Goal: Task Accomplishment & Management: Manage account settings

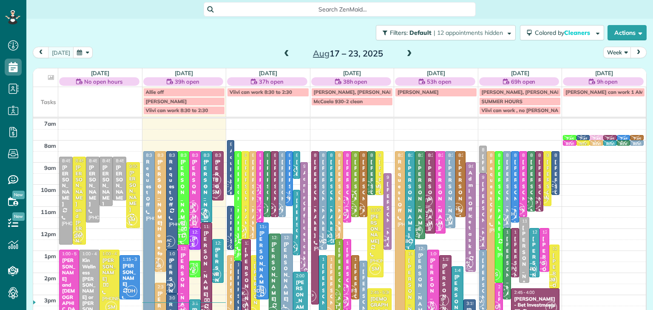
scroll to position [4, 4]
click at [267, 208] on small "2" at bounding box center [262, 212] width 11 height 8
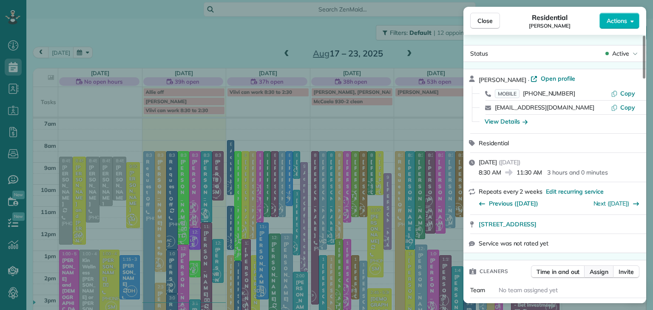
click at [598, 272] on span "Assign" at bounding box center [598, 272] width 19 height 8
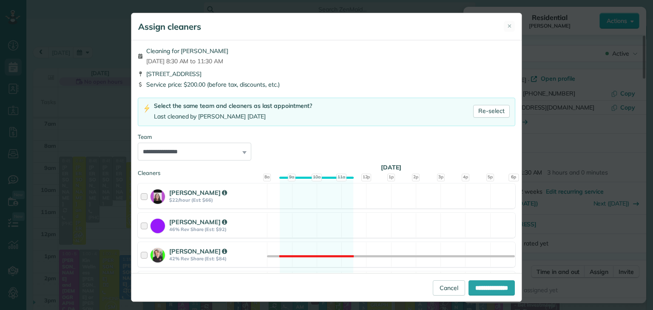
scroll to position [467, 0]
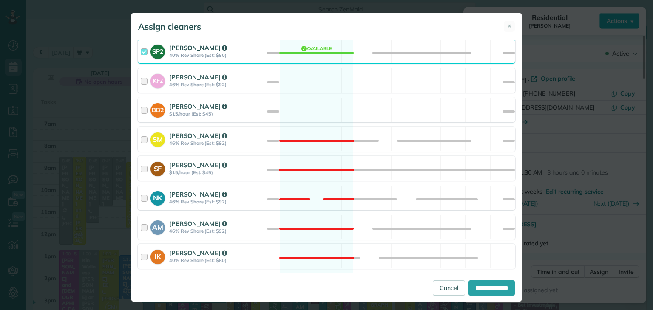
click at [177, 52] on strong "40% Rev Share (Est: $80)" at bounding box center [216, 55] width 95 height 6
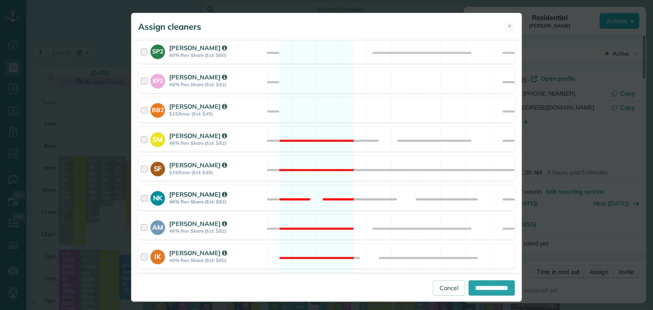
click at [178, 199] on strong "46% Rev Share (Est: $92)" at bounding box center [216, 202] width 95 height 6
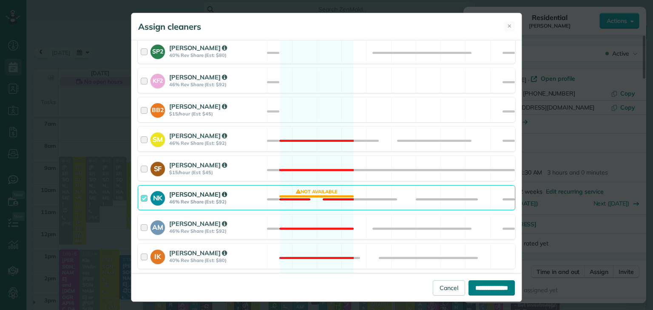
click at [475, 294] on input "**********" at bounding box center [491, 287] width 46 height 15
type input "**********"
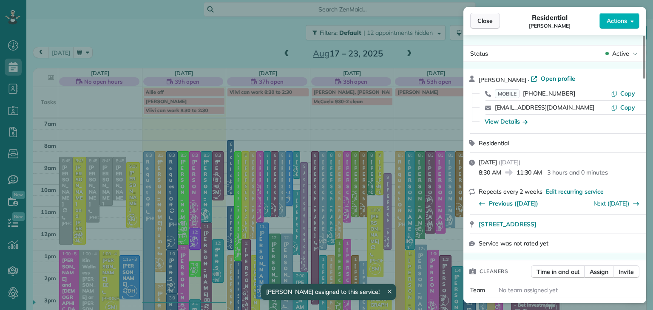
click at [489, 15] on button "Close" at bounding box center [485, 21] width 30 height 16
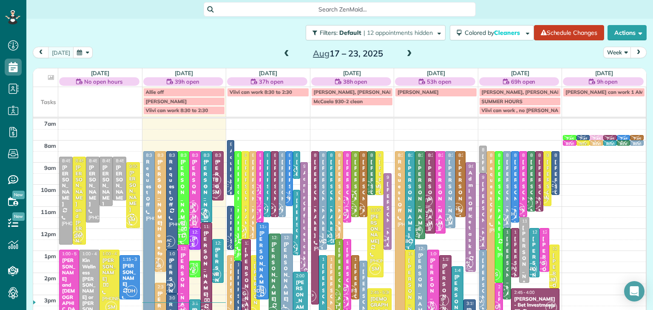
click at [297, 234] on div "[PERSON_NAME]" at bounding box center [296, 237] width 2 height 79
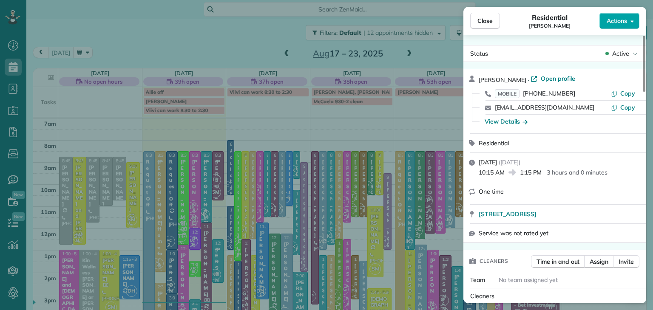
click at [608, 25] on span "Actions" at bounding box center [616, 21] width 20 height 8
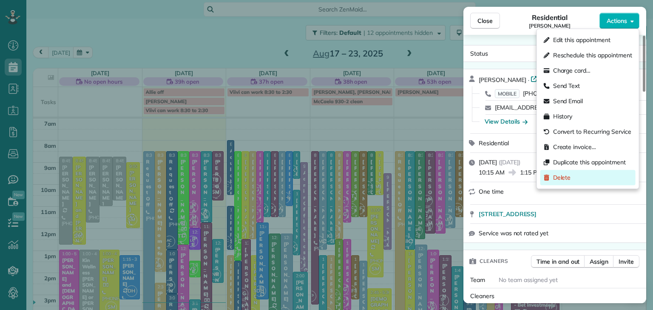
click at [565, 176] on span "Delete" at bounding box center [562, 177] width 18 height 8
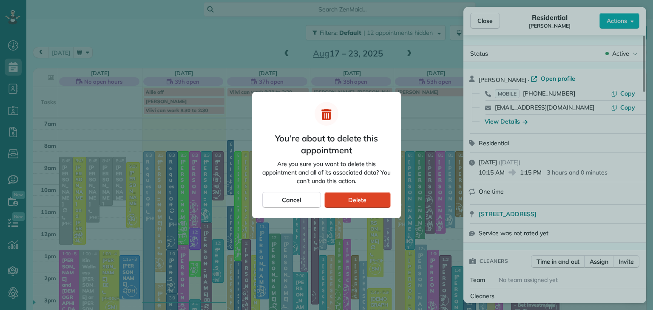
click at [349, 200] on span "Delete" at bounding box center [357, 200] width 18 height 8
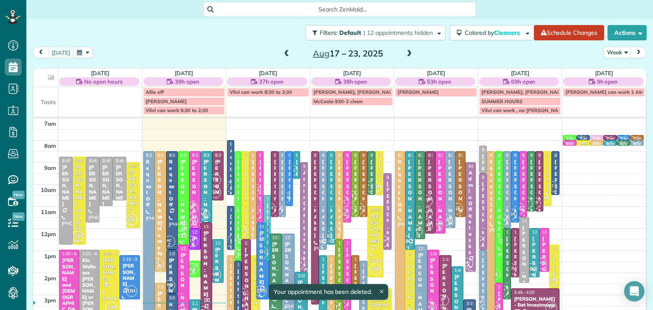
drag, startPoint x: 266, startPoint y: 175, endPoint x: 267, endPoint y: 221, distance: 46.3
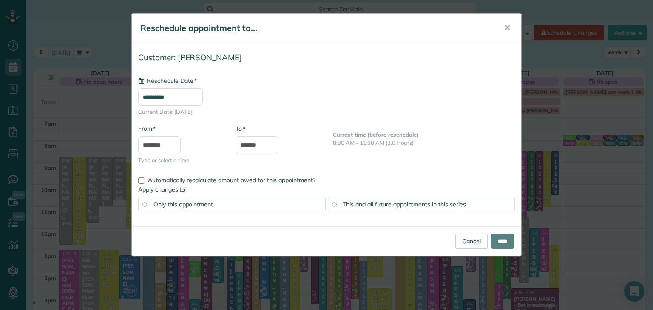
type input "**********"
click at [494, 240] on input "****" at bounding box center [502, 241] width 23 height 15
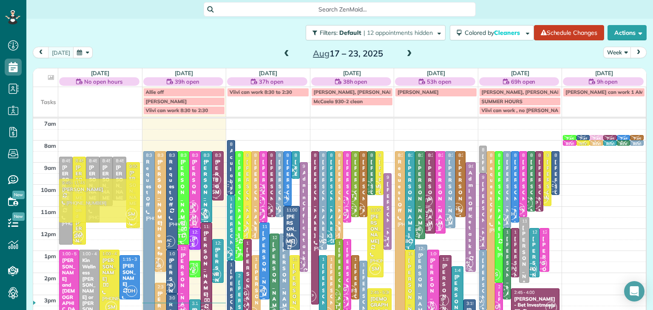
drag, startPoint x: 553, startPoint y: 275, endPoint x: 126, endPoint y: 212, distance: 432.2
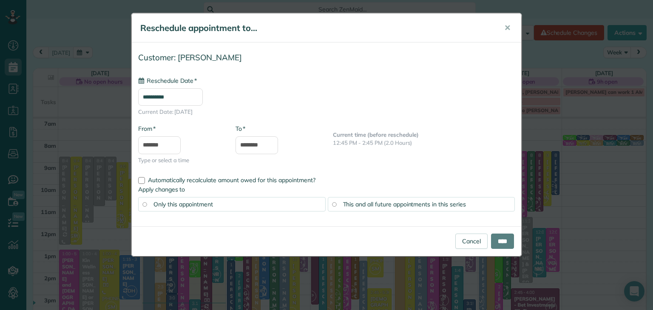
type input "**********"
click at [496, 238] on input "****" at bounding box center [502, 241] width 23 height 15
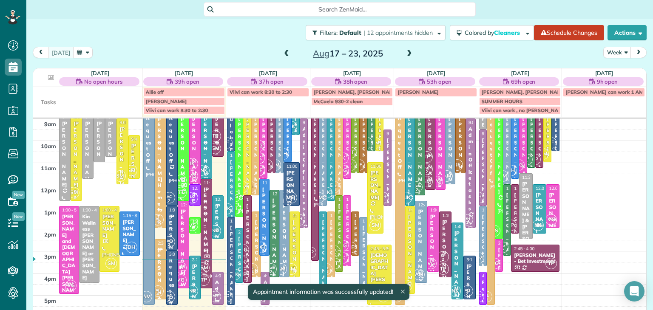
scroll to position [48, 0]
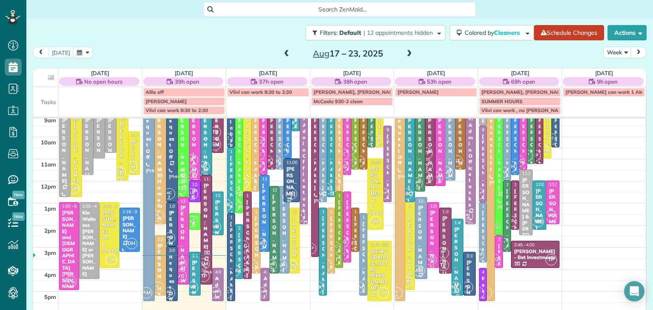
click at [273, 238] on div "[PERSON_NAME]" at bounding box center [274, 233] width 5 height 79
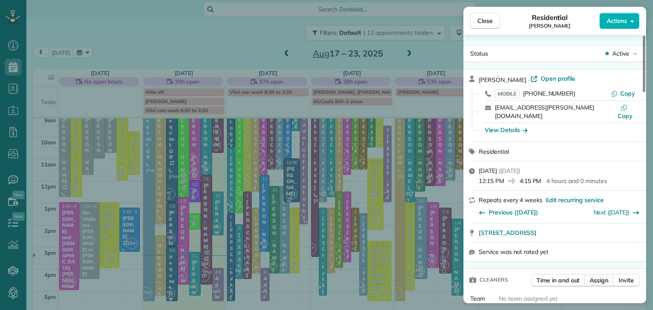
click at [603, 276] on span "Assign" at bounding box center [598, 280] width 19 height 8
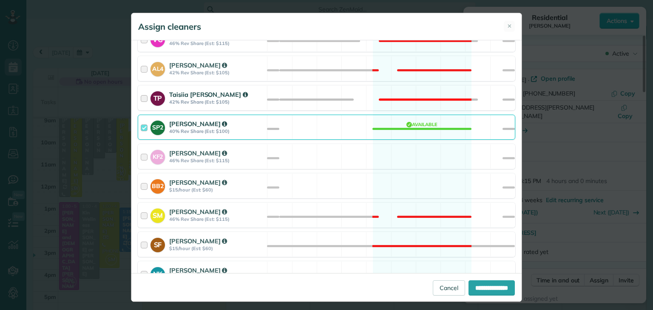
scroll to position [520, 0]
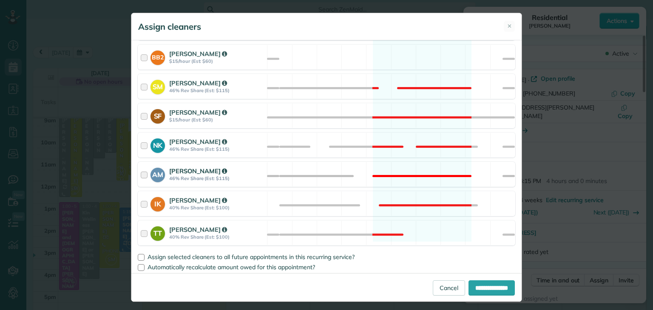
click at [178, 167] on div "Allison McNamara" at bounding box center [216, 171] width 95 height 9
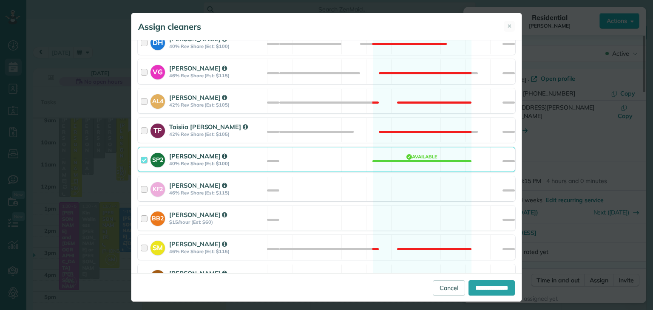
scroll to position [359, 0]
click at [177, 161] on strong "40% Rev Share (Est: $100)" at bounding box center [216, 164] width 95 height 6
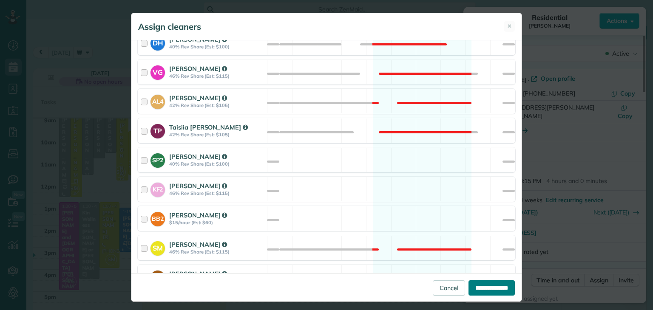
click at [480, 287] on input "**********" at bounding box center [491, 287] width 46 height 15
type input "**********"
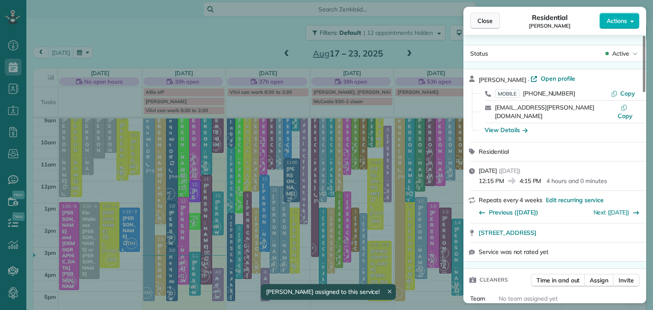
click at [480, 20] on span "Close" at bounding box center [484, 21] width 15 height 8
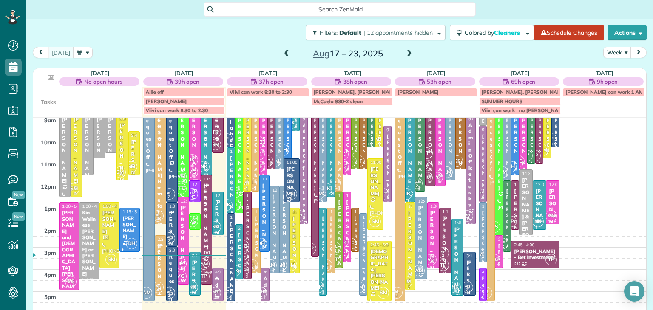
click at [283, 255] on div "[PERSON_NAME]" at bounding box center [284, 233] width 5 height 79
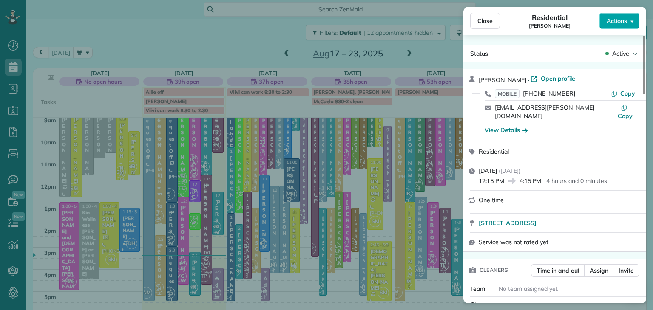
click at [618, 23] on span "Actions" at bounding box center [616, 21] width 20 height 8
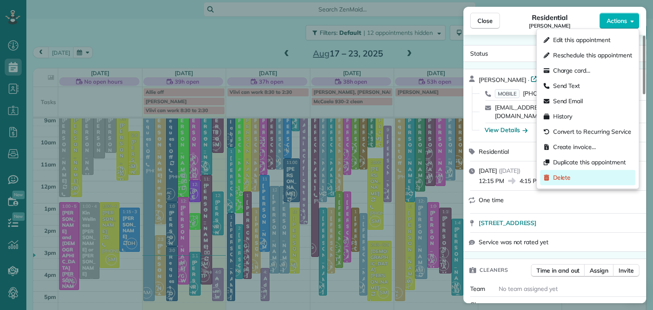
click at [567, 178] on span "Delete" at bounding box center [562, 177] width 18 height 8
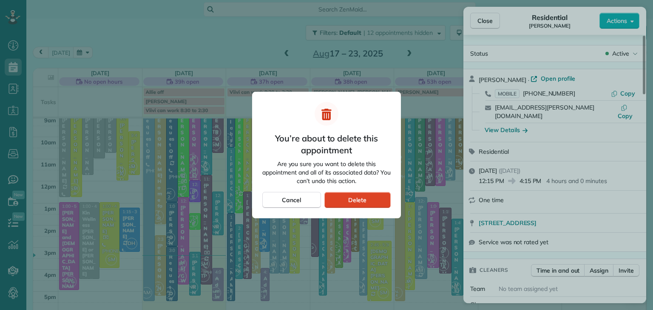
click at [354, 199] on span "Delete" at bounding box center [357, 200] width 18 height 8
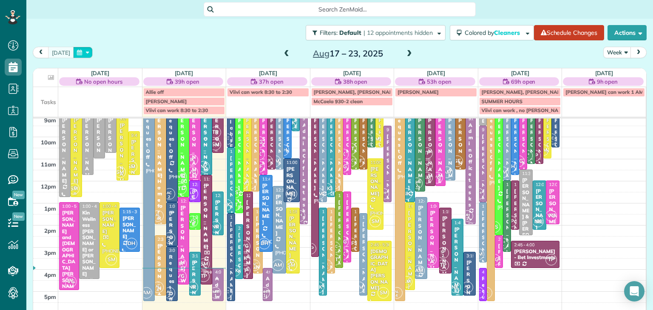
click at [75, 53] on button "button" at bounding box center [83, 52] width 20 height 11
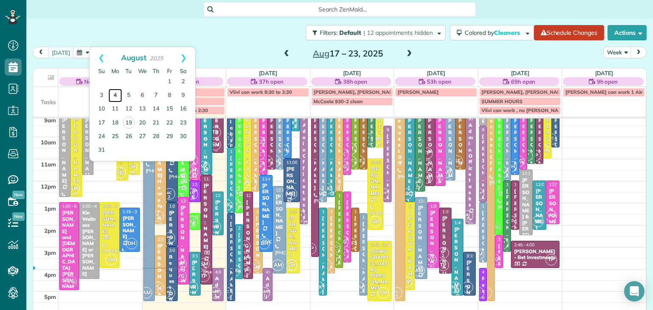
click at [116, 94] on link "4" at bounding box center [115, 96] width 14 height 14
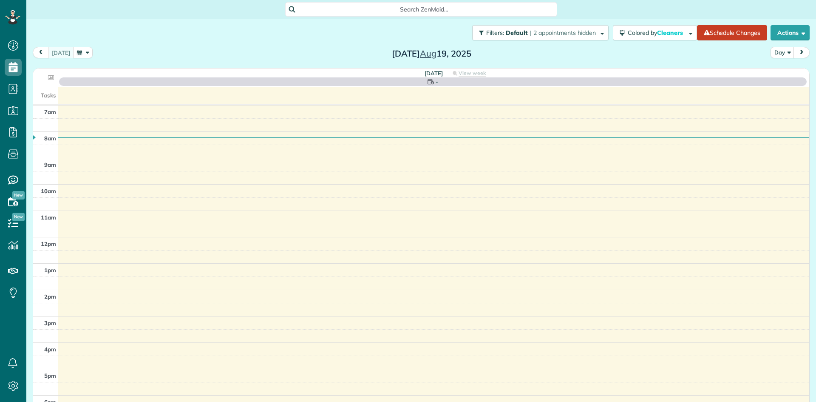
scroll to position [4, 4]
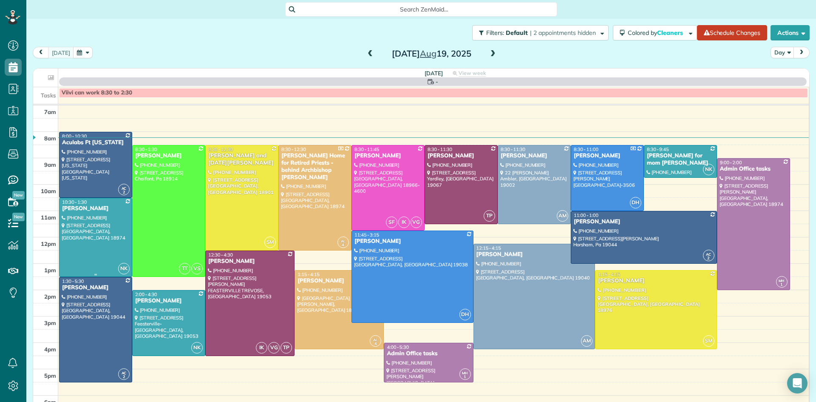
scroll to position [4, 4]
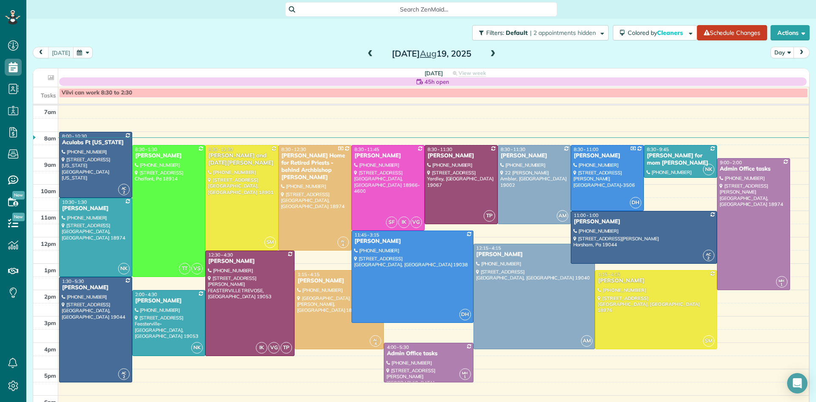
scroll to position [4, 4]
click at [612, 173] on div at bounding box center [607, 177] width 72 height 65
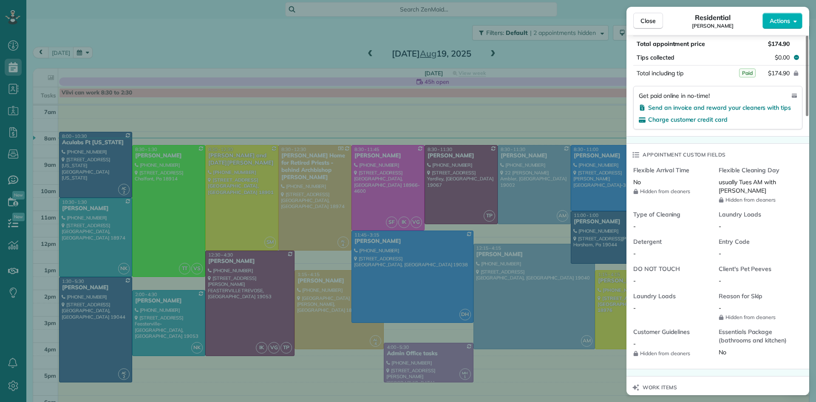
scroll to position [478, 0]
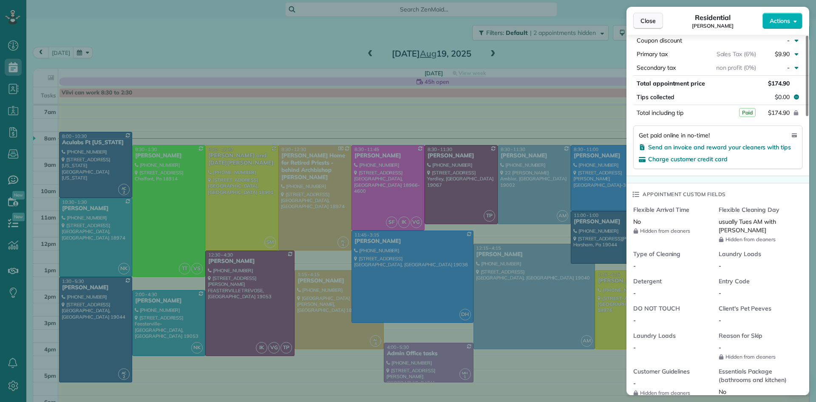
click at [644, 21] on span "Close" at bounding box center [647, 21] width 15 height 8
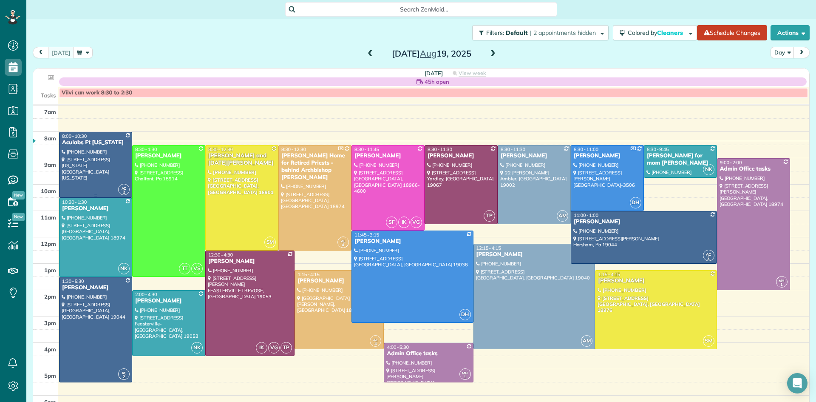
click at [109, 157] on div at bounding box center [95, 164] width 72 height 65
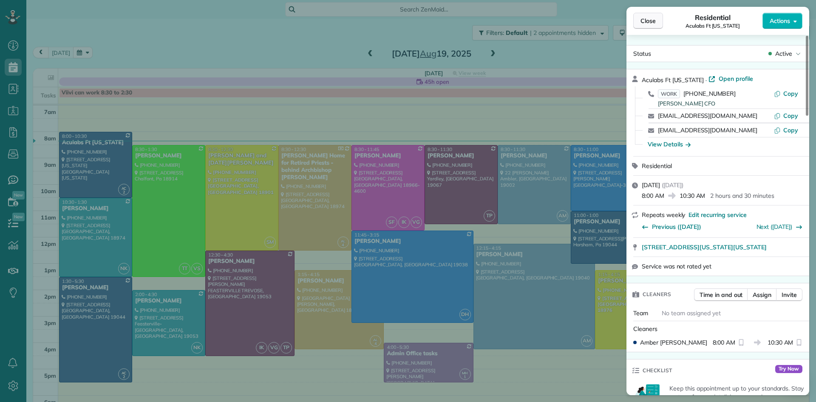
click at [642, 25] on button "Close" at bounding box center [648, 21] width 30 height 16
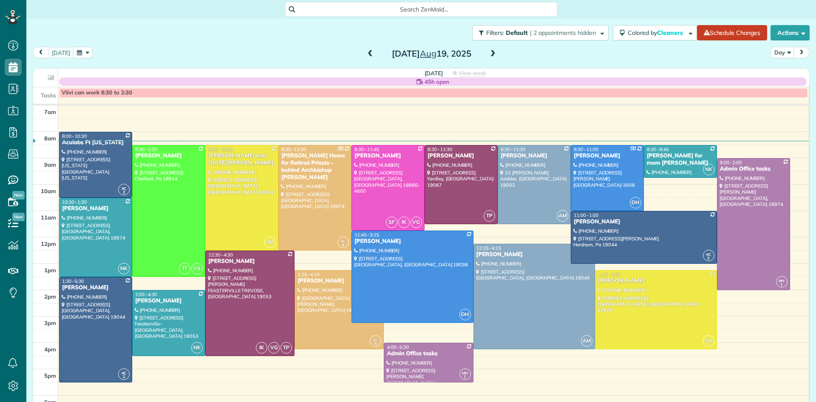
scroll to position [4, 4]
click at [87, 159] on div at bounding box center [95, 164] width 72 height 65
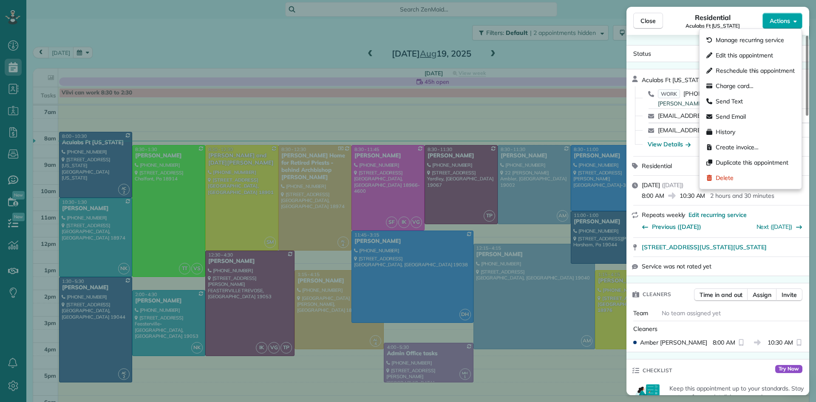
click at [785, 25] on button "Actions" at bounding box center [782, 21] width 40 height 16
click at [737, 85] on span "Charge card…" at bounding box center [735, 86] width 38 height 8
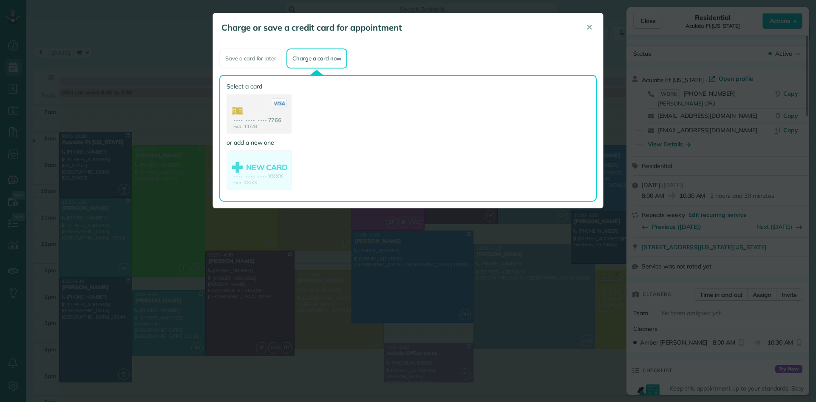
drag, startPoint x: 269, startPoint y: 113, endPoint x: 495, endPoint y: 208, distance: 245.0
click at [269, 113] on use at bounding box center [259, 115] width 64 height 40
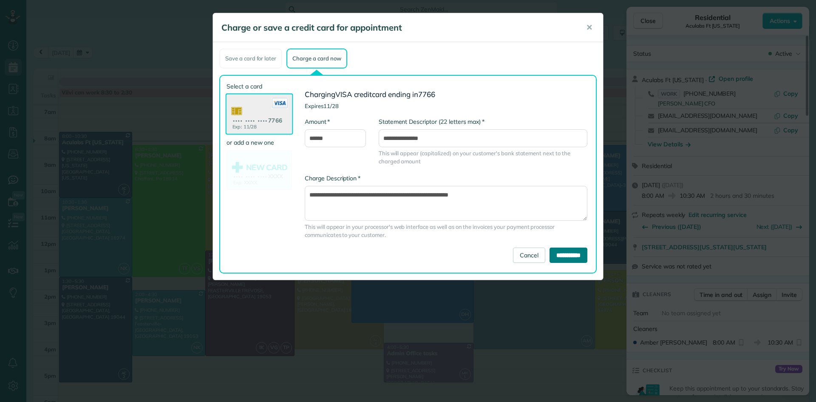
click at [561, 259] on input "**********" at bounding box center [569, 254] width 38 height 15
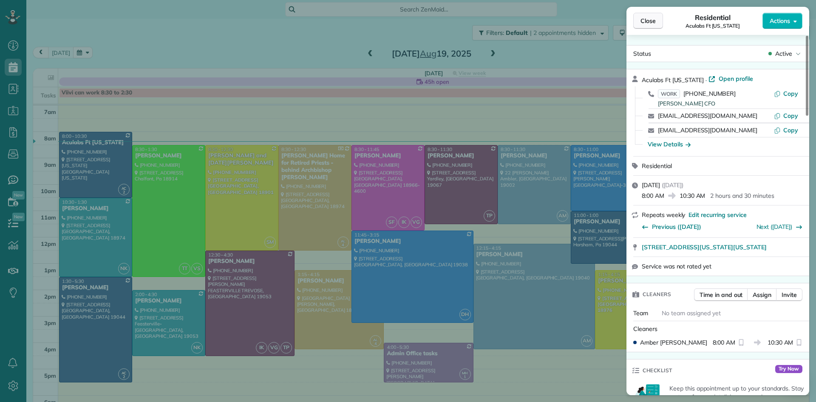
click at [640, 13] on button "Close" at bounding box center [648, 21] width 30 height 16
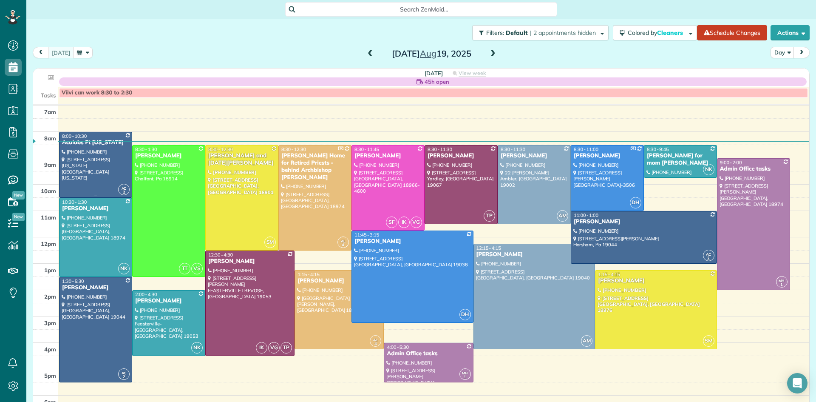
click at [85, 167] on div at bounding box center [95, 164] width 72 height 65
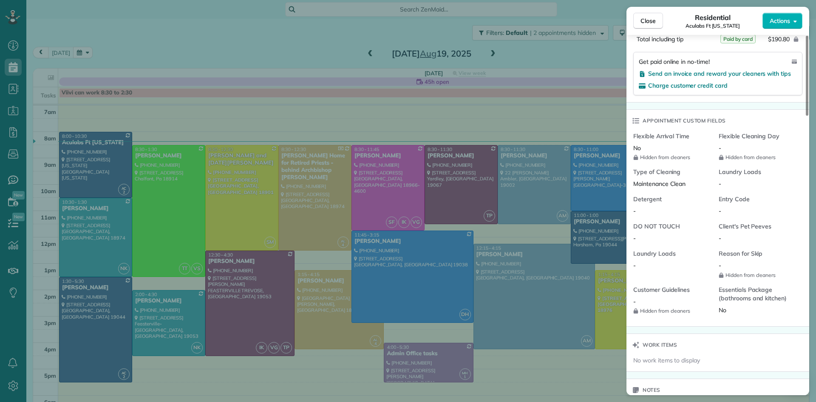
scroll to position [556, 0]
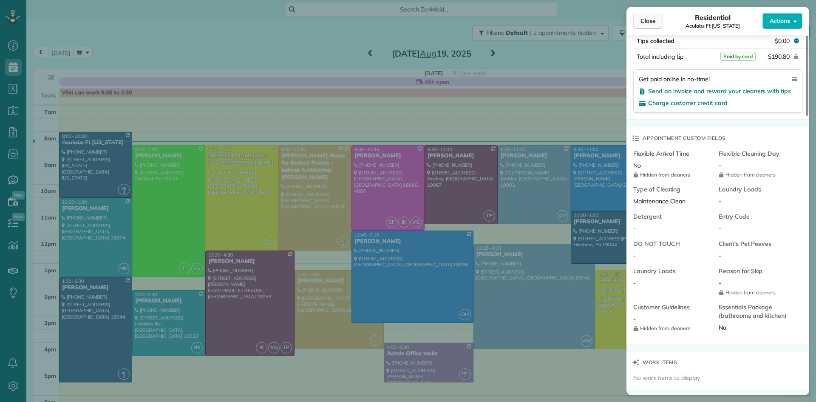
click at [652, 21] on span "Close" at bounding box center [647, 21] width 15 height 8
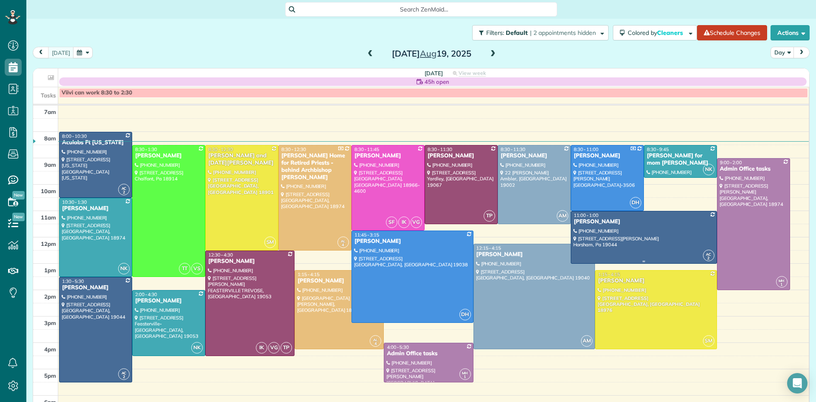
click at [641, 237] on div at bounding box center [643, 237] width 145 height 52
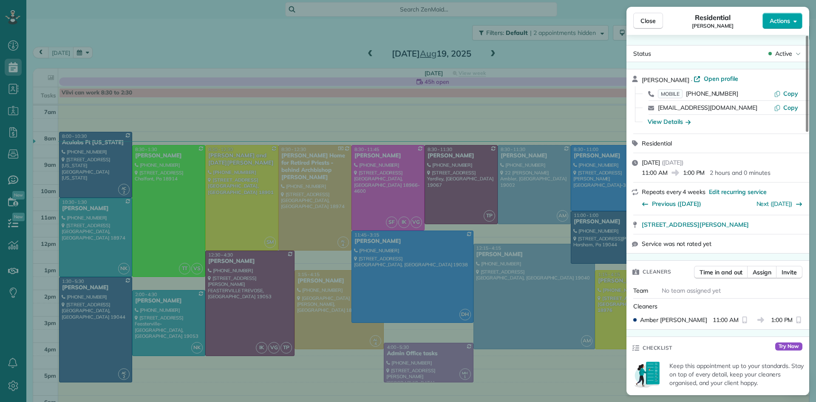
click at [765, 21] on button "Actions" at bounding box center [782, 21] width 40 height 16
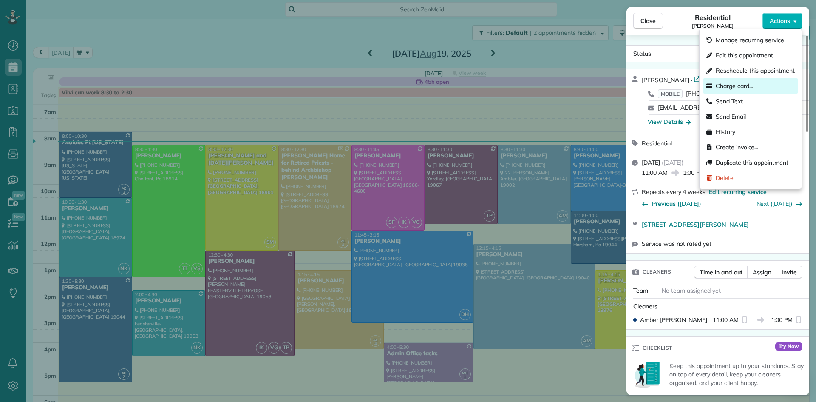
click at [742, 86] on span "Charge card…" at bounding box center [735, 86] width 38 height 8
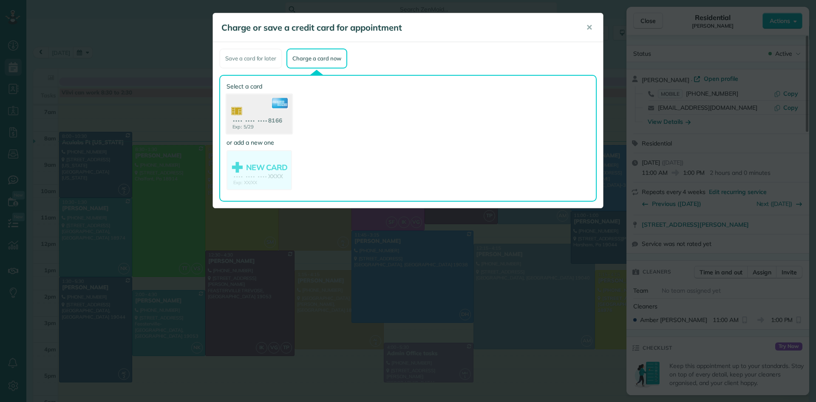
click at [255, 104] on use at bounding box center [259, 114] width 65 height 41
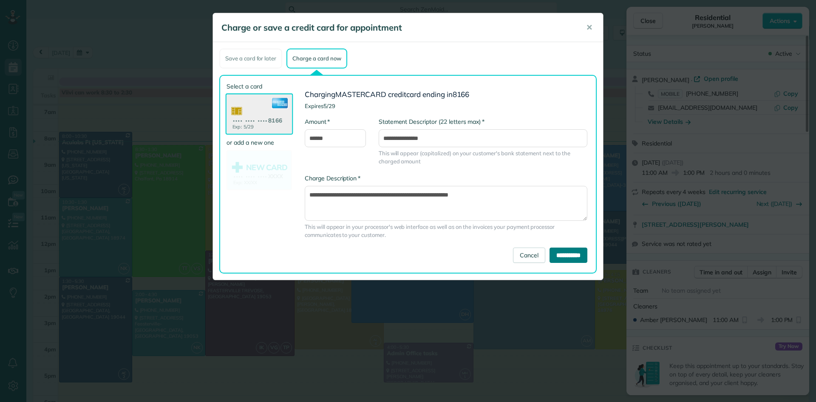
drag, startPoint x: 567, startPoint y: 256, endPoint x: 565, endPoint y: 248, distance: 8.3
click at [566, 251] on input "**********" at bounding box center [569, 254] width 38 height 15
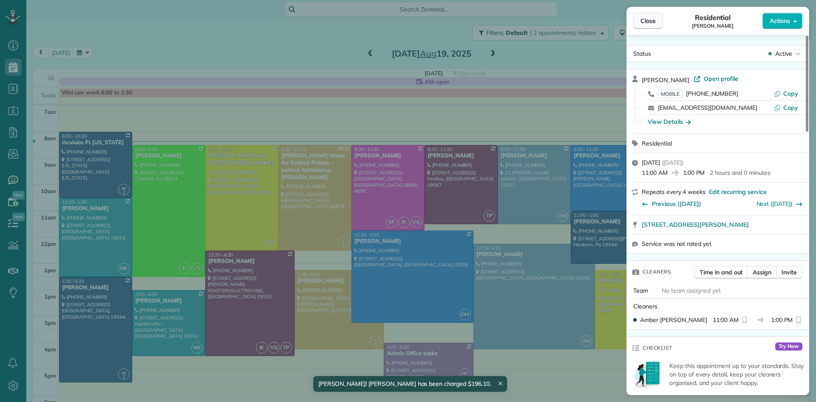
click at [647, 18] on span "Close" at bounding box center [647, 21] width 15 height 8
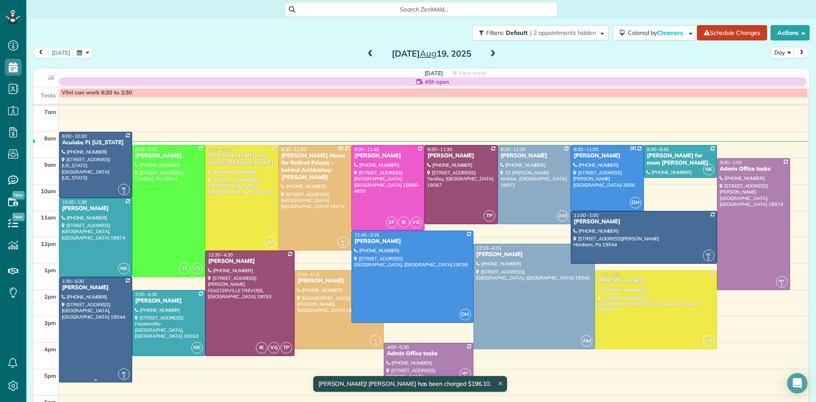
click at [109, 326] on div at bounding box center [95, 329] width 72 height 105
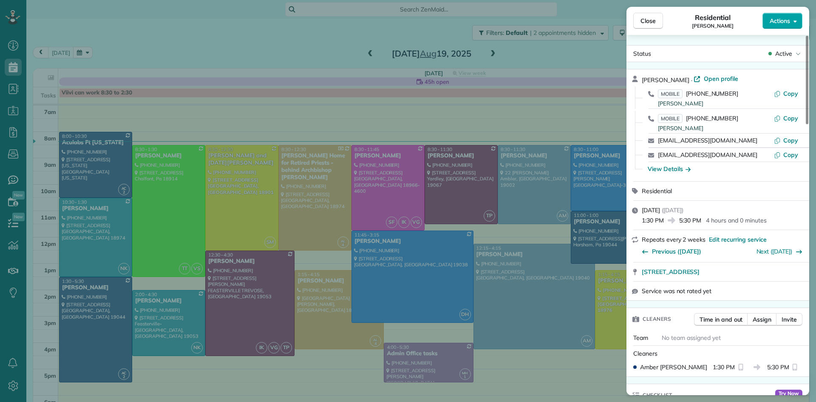
click at [778, 19] on span "Actions" at bounding box center [780, 21] width 20 height 8
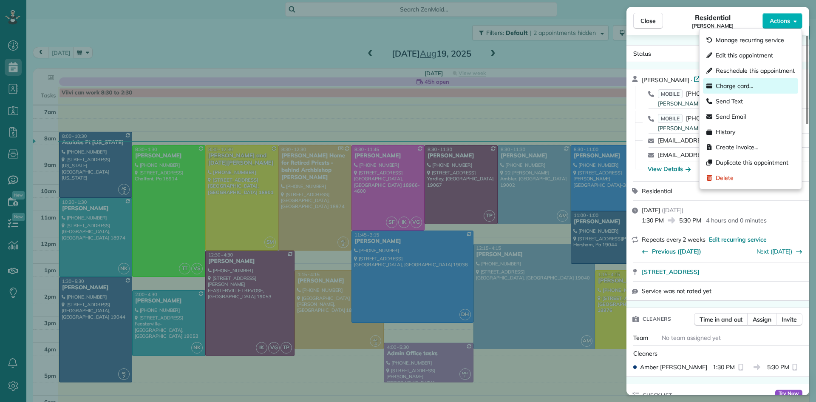
click at [728, 85] on span "Charge card…" at bounding box center [735, 86] width 38 height 8
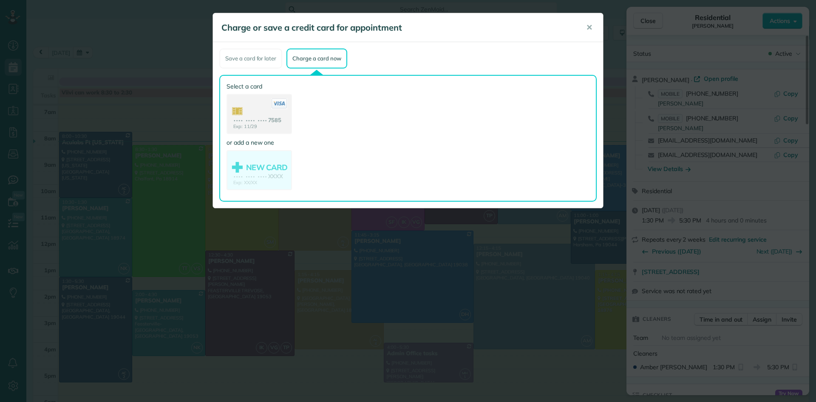
click at [258, 118] on use at bounding box center [259, 115] width 64 height 40
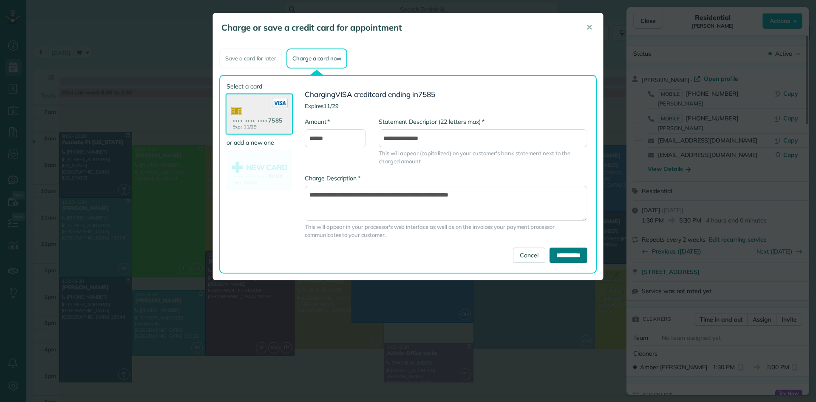
click at [558, 250] on input "**********" at bounding box center [569, 254] width 38 height 15
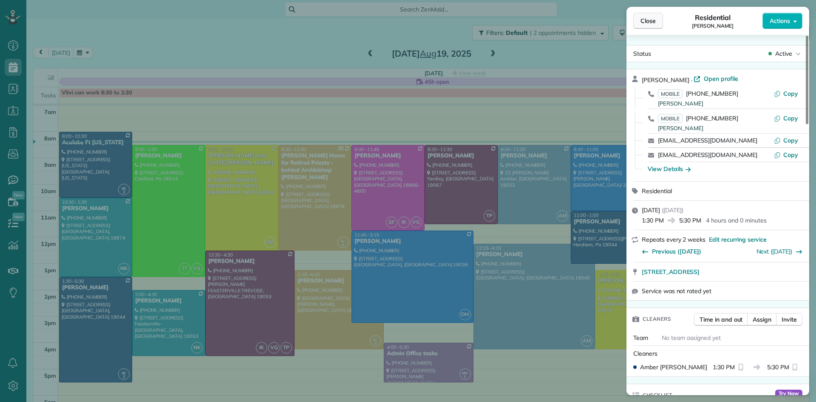
click at [649, 21] on span "Close" at bounding box center [647, 21] width 15 height 8
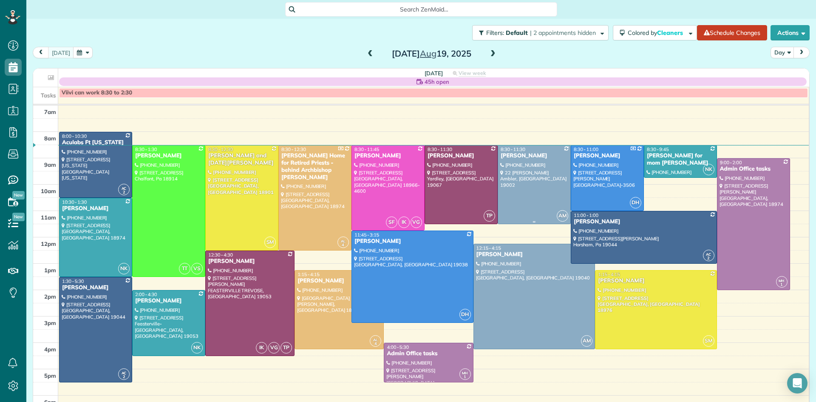
click at [530, 198] on div at bounding box center [534, 184] width 72 height 78
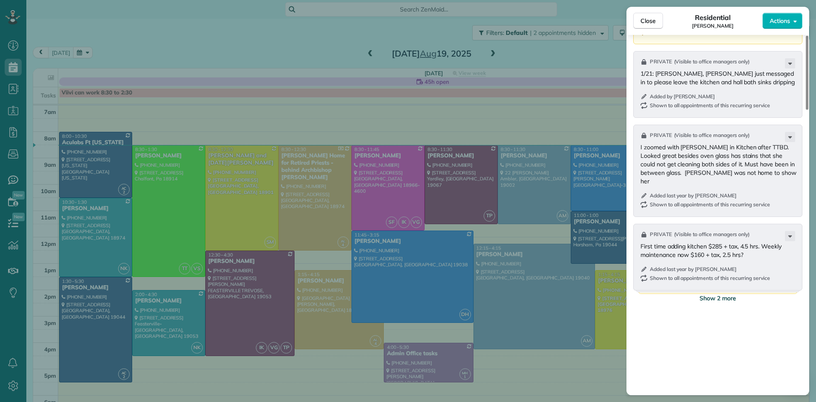
scroll to position [797, 0]
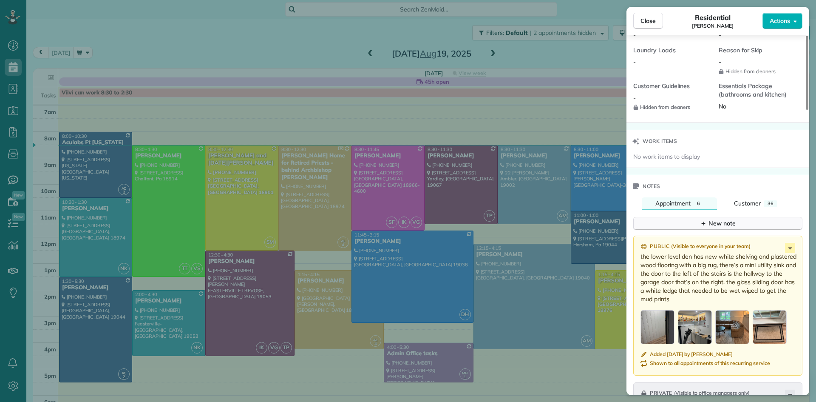
click at [717, 224] on div "New note" at bounding box center [718, 223] width 36 height 9
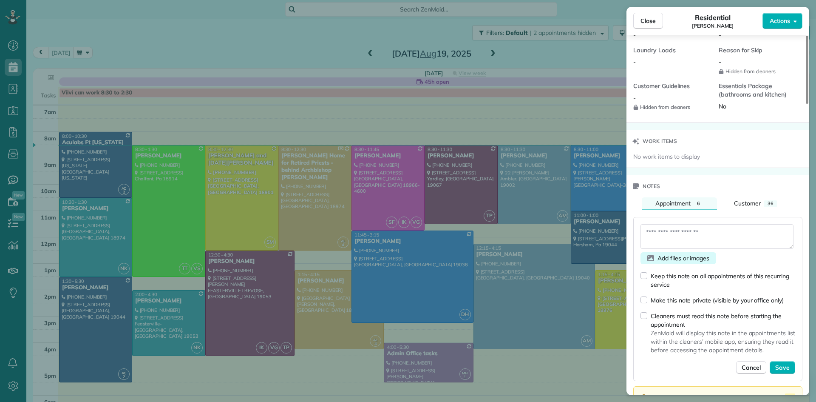
click at [654, 261] on icon "button" at bounding box center [650, 258] width 7 height 6
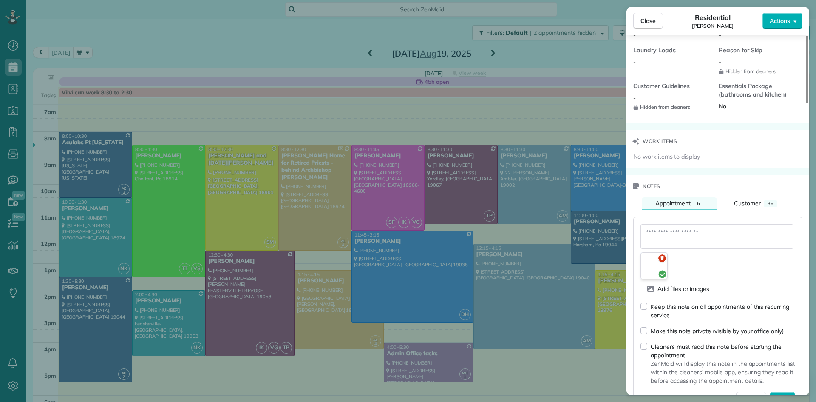
click at [689, 236] on textarea at bounding box center [716, 236] width 153 height 25
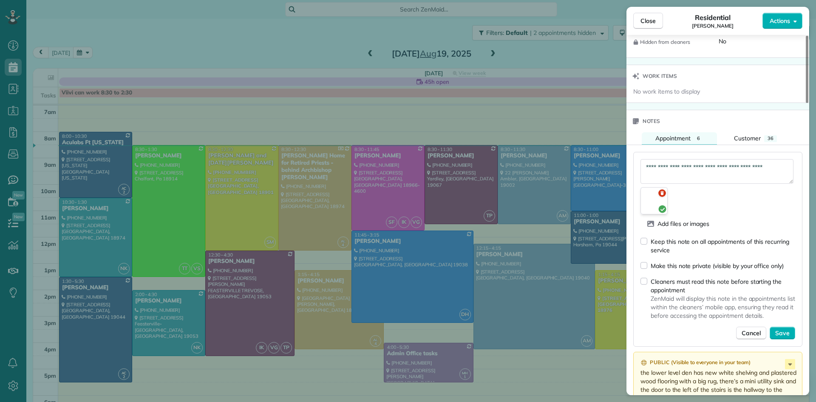
scroll to position [863, 0]
type textarea "**********"
click at [793, 335] on button "Save" at bounding box center [782, 332] width 25 height 13
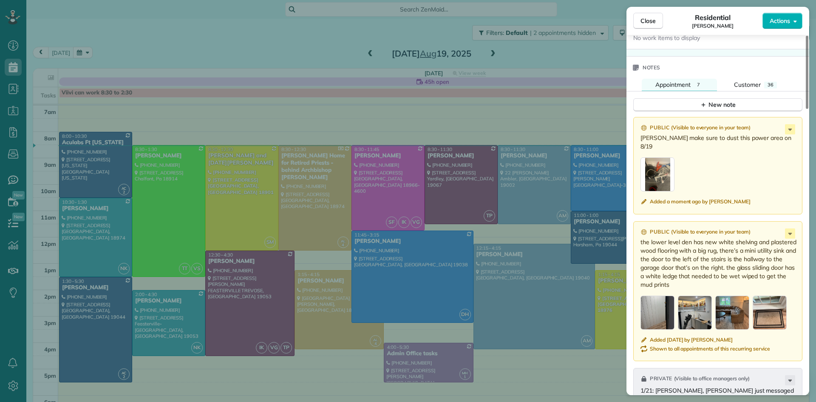
scroll to position [917, 0]
click at [640, 23] on span "Close" at bounding box center [647, 21] width 15 height 8
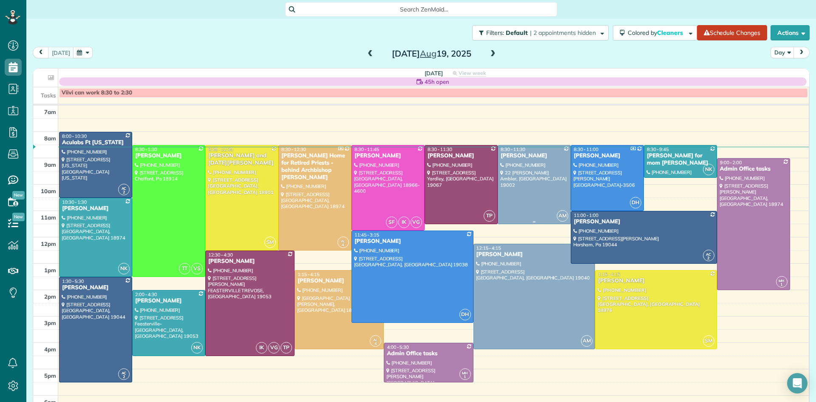
click at [530, 197] on div at bounding box center [534, 184] width 72 height 78
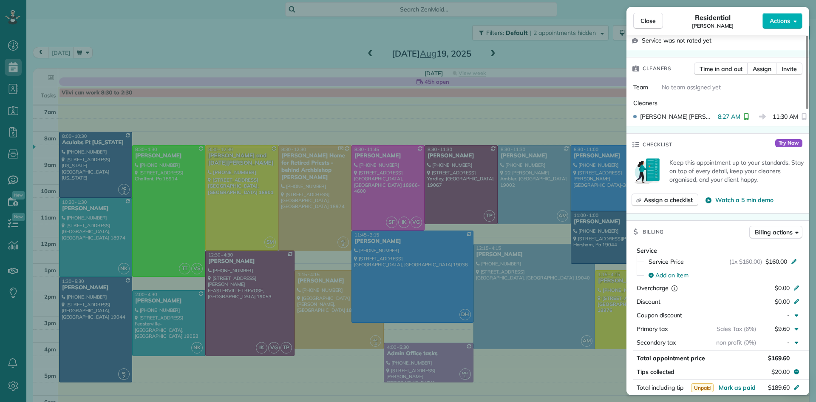
scroll to position [311, 0]
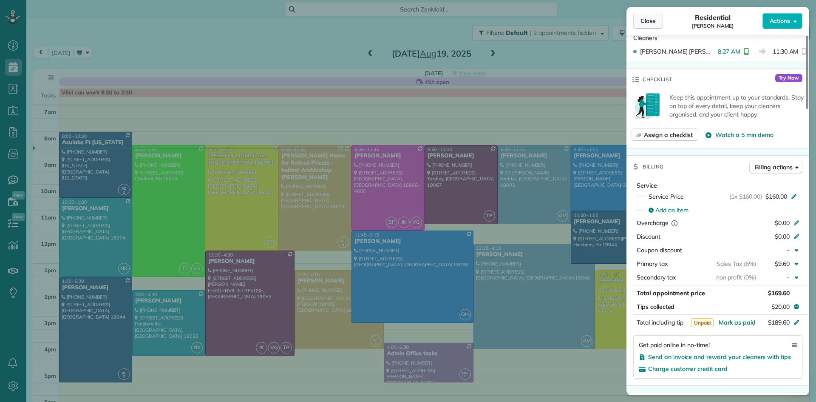
click at [648, 20] on span "Close" at bounding box center [647, 21] width 15 height 8
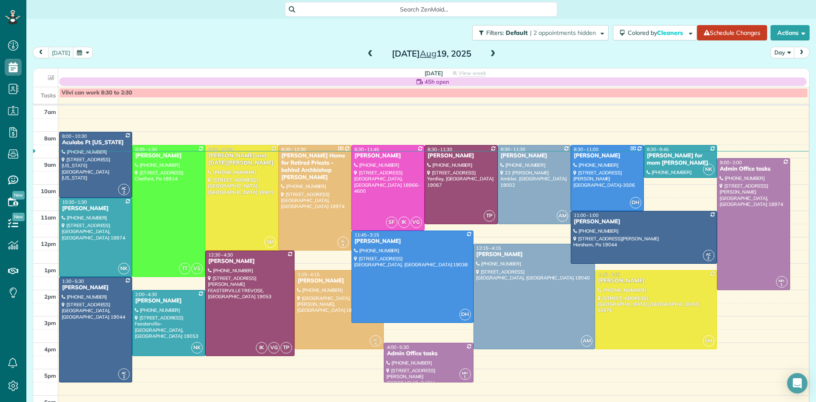
click at [779, 51] on button "Day" at bounding box center [783, 52] width 24 height 11
click at [785, 89] on link "Week" at bounding box center [804, 89] width 67 height 17
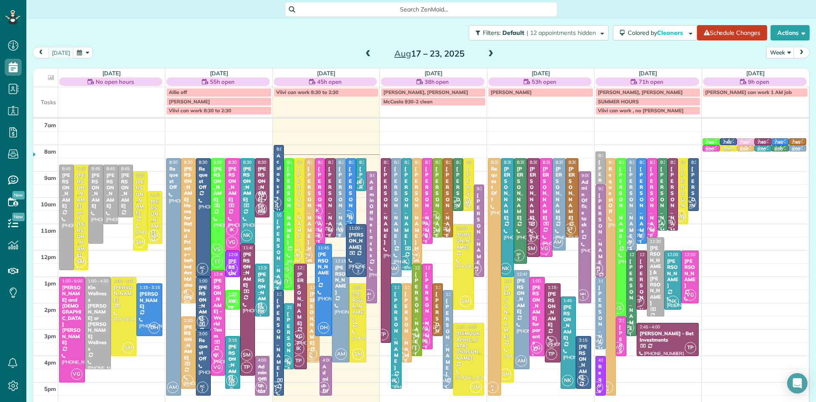
click at [544, 209] on div at bounding box center [546, 208] width 12 height 98
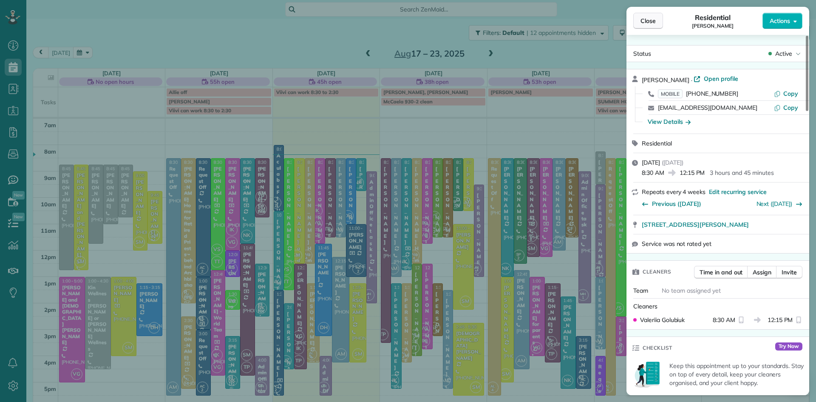
click at [646, 22] on span "Close" at bounding box center [647, 21] width 15 height 8
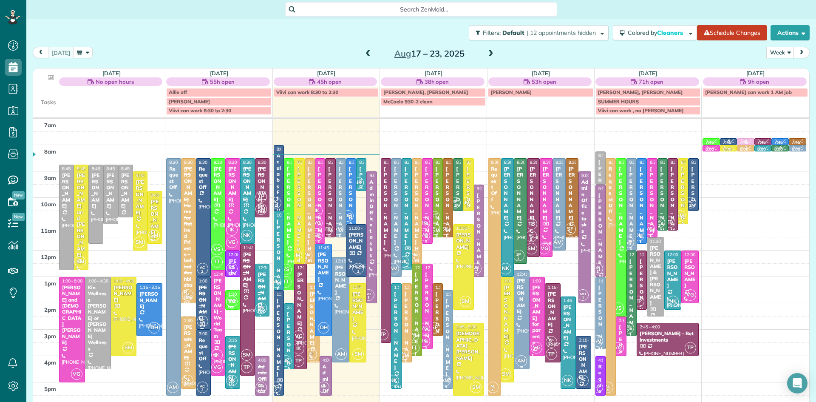
click at [520, 310] on div at bounding box center [521, 319] width 14 height 98
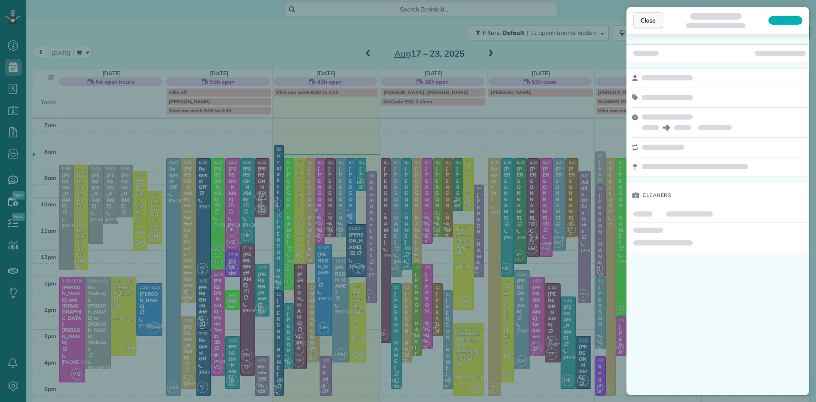
click at [644, 20] on span "Close" at bounding box center [647, 20] width 15 height 8
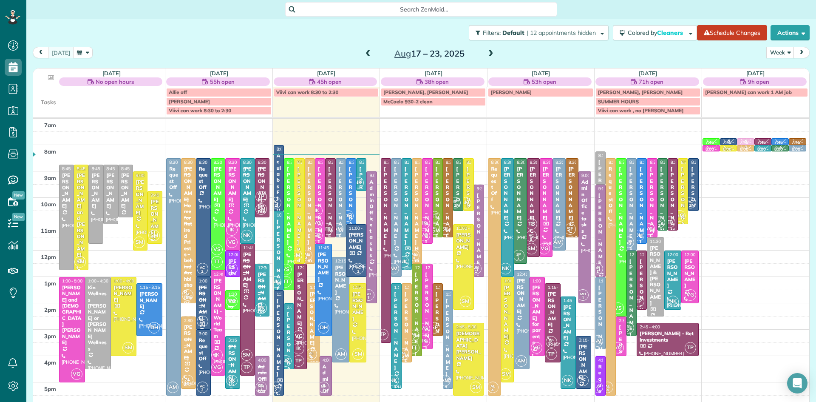
click at [536, 331] on div "Stacey Morgan for parents" at bounding box center [537, 314] width 10 height 61
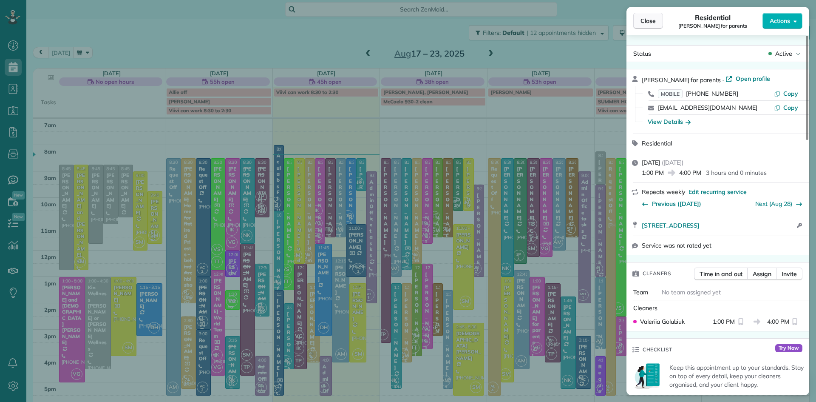
click at [647, 18] on span "Close" at bounding box center [647, 21] width 15 height 8
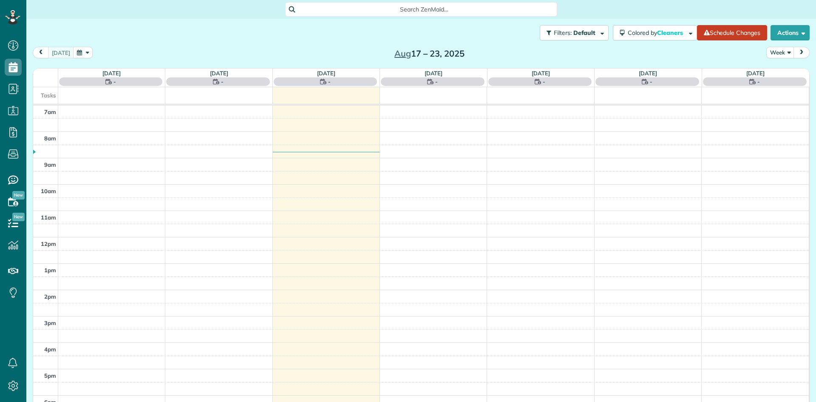
scroll to position [4, 4]
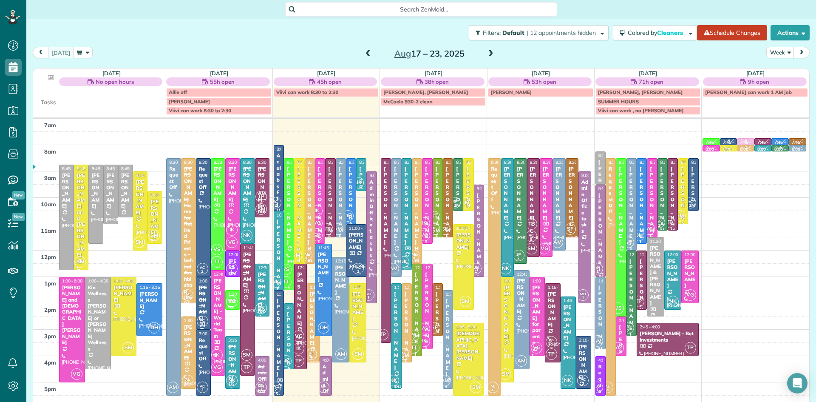
click at [287, 235] on div at bounding box center [288, 224] width 9 height 131
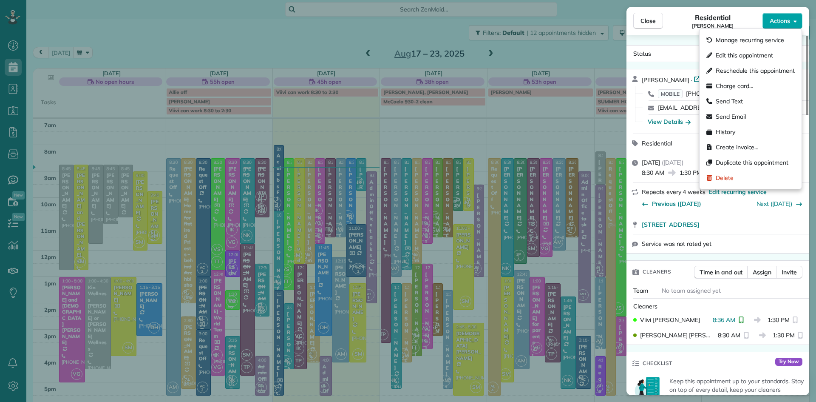
click at [772, 22] on span "Actions" at bounding box center [780, 21] width 20 height 8
click at [722, 84] on span "Charge card…" at bounding box center [735, 86] width 38 height 8
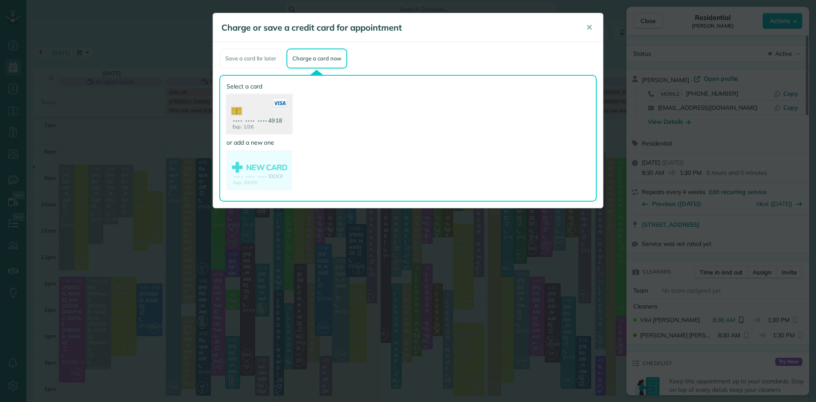
click at [242, 119] on use at bounding box center [259, 114] width 65 height 41
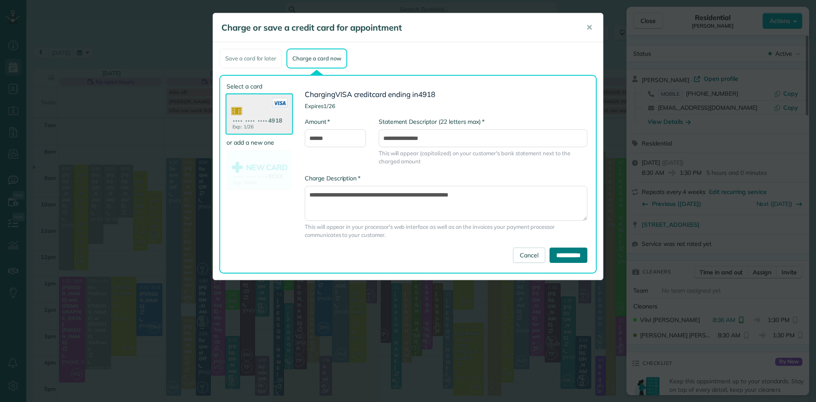
click at [562, 255] on input "**********" at bounding box center [569, 254] width 38 height 15
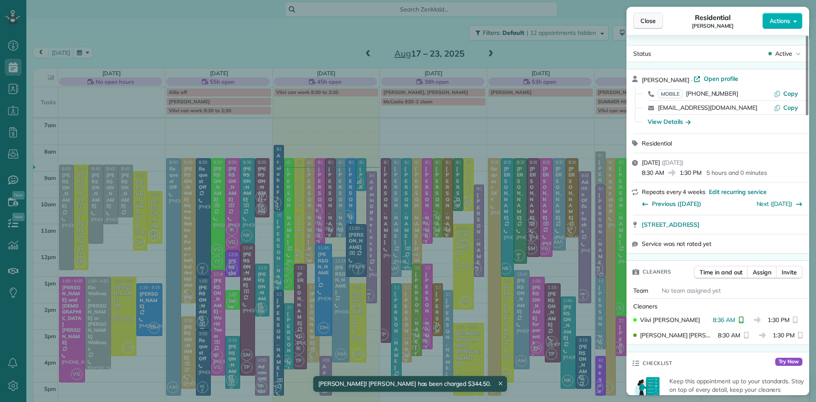
click at [643, 20] on span "Close" at bounding box center [647, 21] width 15 height 8
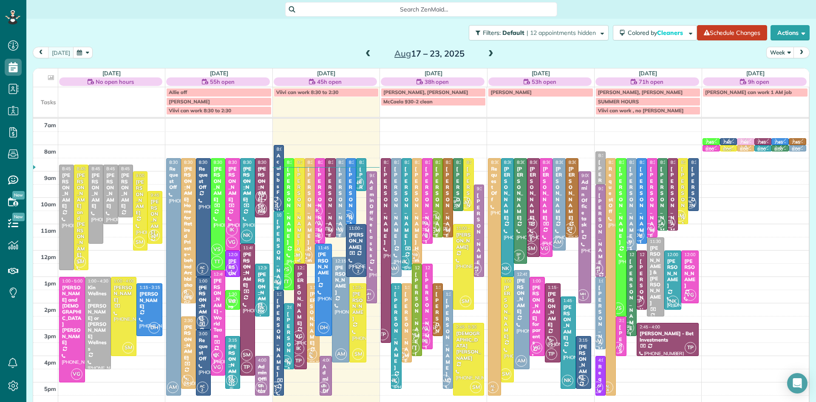
click at [298, 187] on div "Christine and Noel Weiss" at bounding box center [299, 273] width 5 height 214
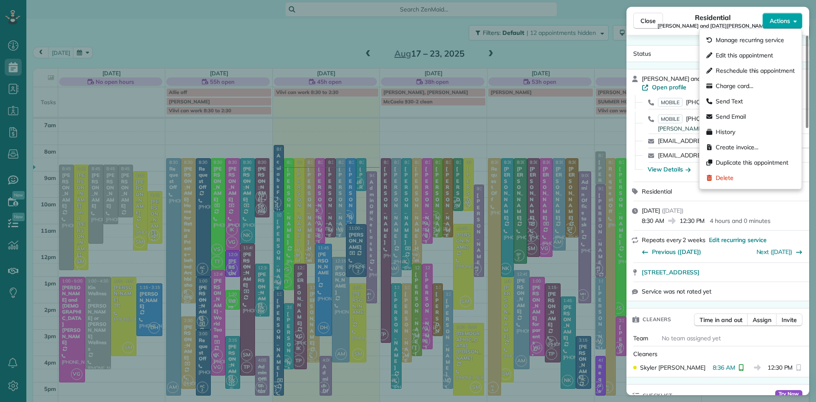
click at [782, 19] on span "Actions" at bounding box center [780, 21] width 20 height 8
click at [742, 89] on span "Charge card…" at bounding box center [735, 86] width 38 height 8
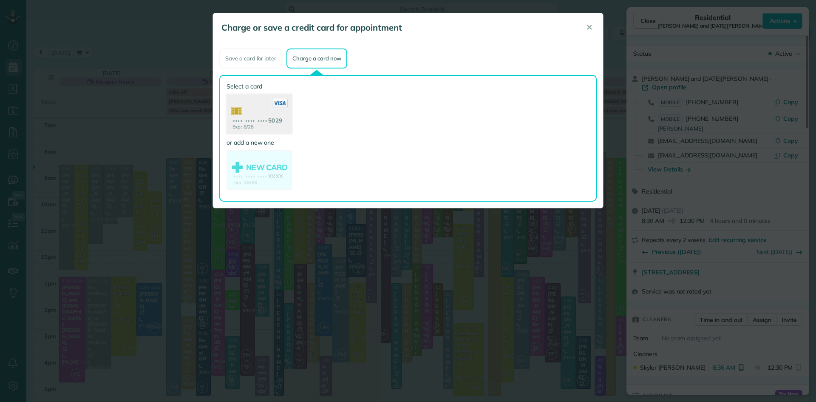
click at [247, 106] on use at bounding box center [259, 114] width 65 height 41
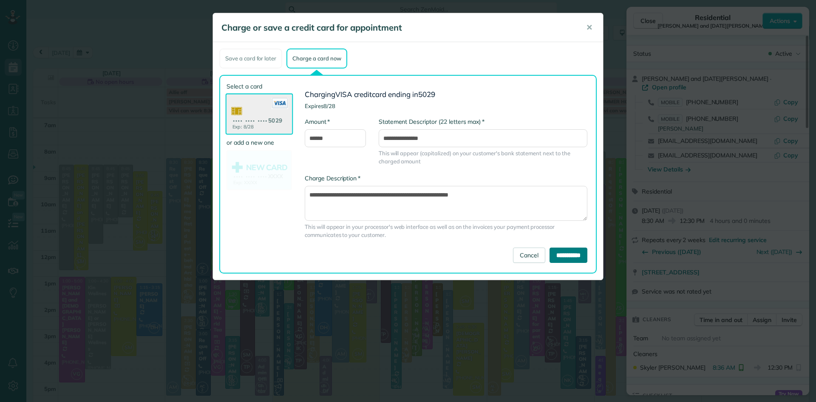
click at [572, 254] on input "**********" at bounding box center [569, 254] width 38 height 15
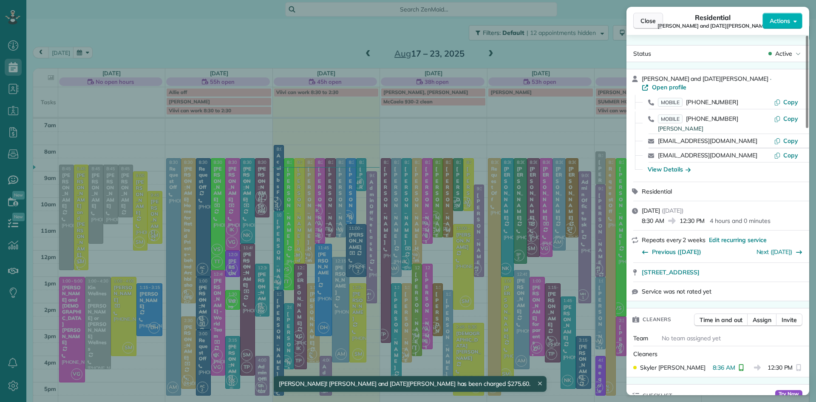
click at [647, 20] on span "Close" at bounding box center [647, 21] width 15 height 8
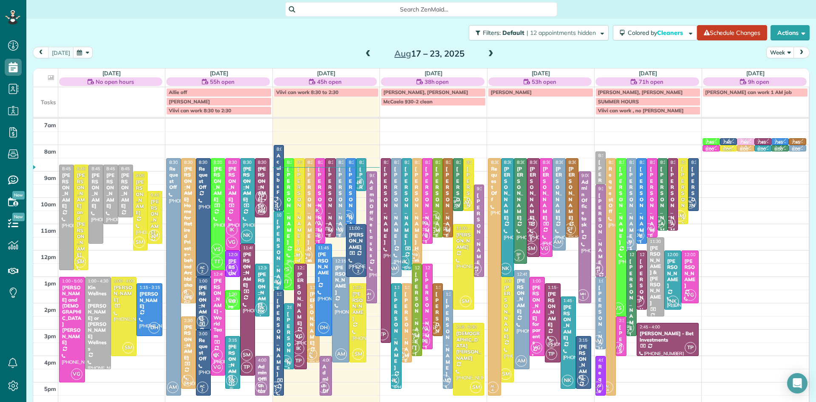
click at [308, 178] on div "Regina Coeli Home for Retired Priests - behind Archbishop Wood" at bounding box center [309, 346] width 5 height 360
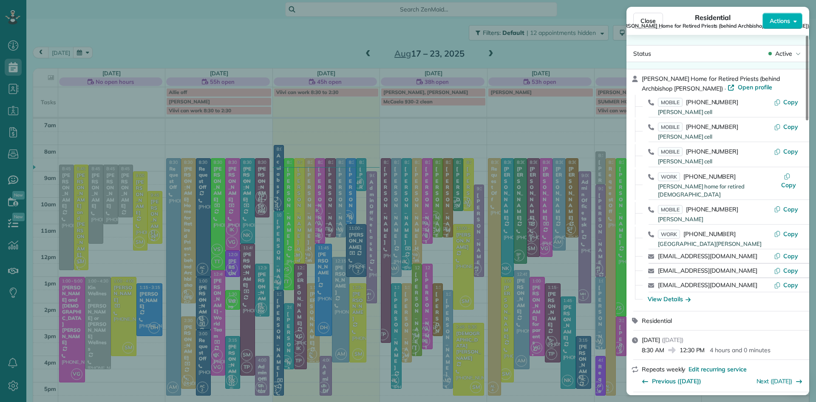
scroll to position [420, 0]
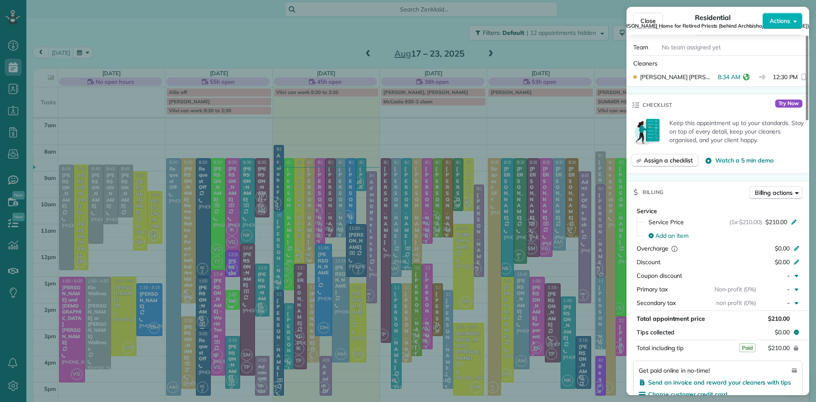
click at [642, 23] on span "Regina Coeli Home for Retired Priests (behind Archbishop Wood)" at bounding box center [712, 26] width 193 height 7
drag, startPoint x: 652, startPoint y: 18, endPoint x: 325, endPoint y: 186, distance: 367.0
click at [651, 18] on span "Close" at bounding box center [647, 21] width 15 height 8
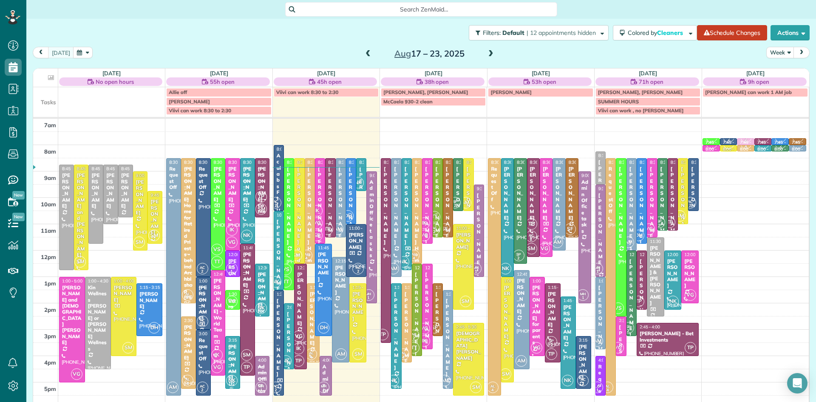
click at [321, 208] on span "IK" at bounding box center [316, 210] width 11 height 11
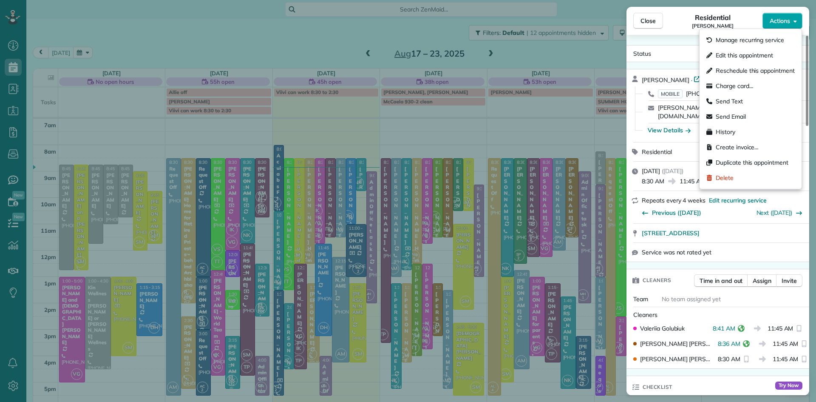
click at [784, 20] on span "Actions" at bounding box center [780, 21] width 20 height 8
click at [723, 85] on span "Charge card…" at bounding box center [735, 86] width 38 height 8
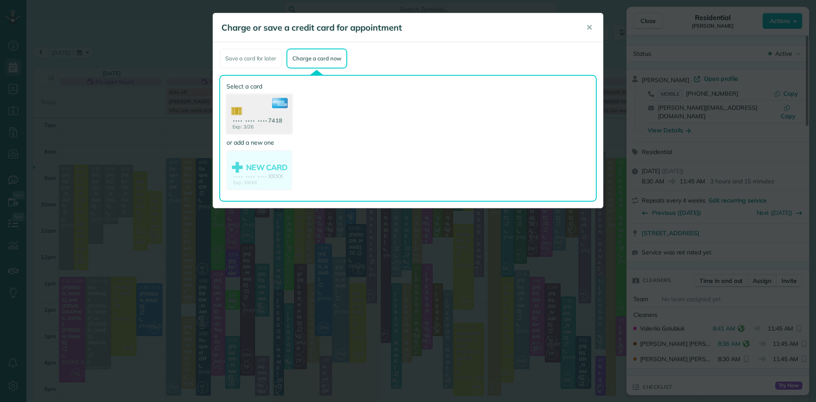
click at [256, 118] on use at bounding box center [259, 114] width 65 height 41
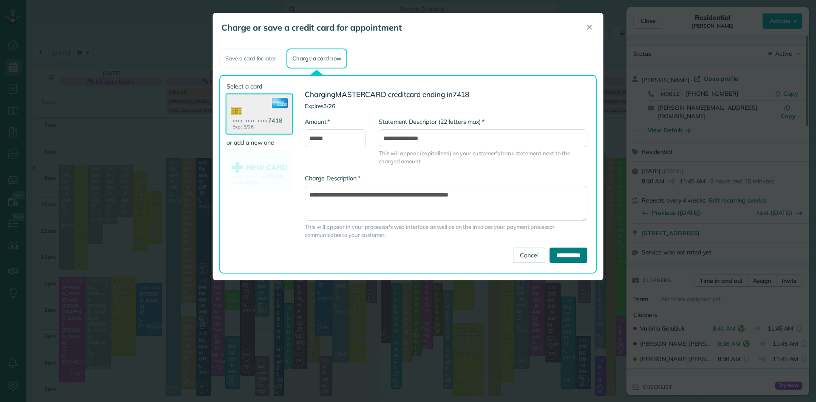
click at [550, 255] on input "**********" at bounding box center [569, 254] width 38 height 15
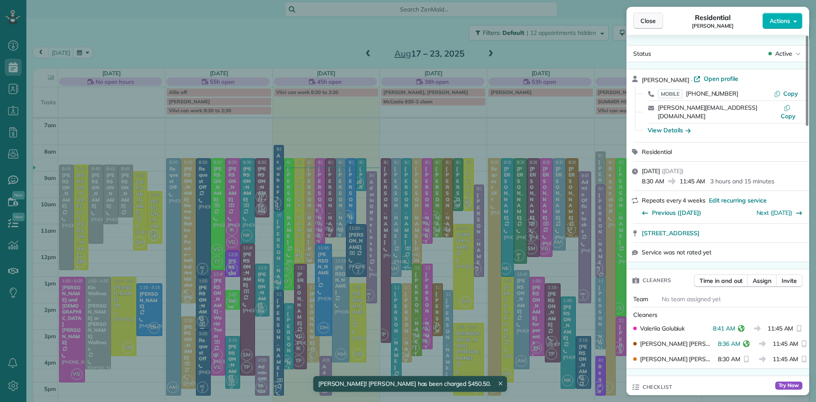
click at [645, 24] on span "Close" at bounding box center [647, 21] width 15 height 8
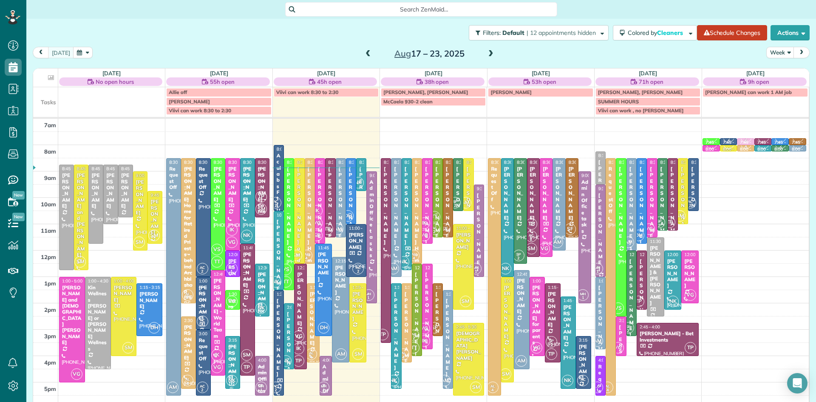
click at [330, 223] on div "TP" at bounding box center [327, 229] width 12 height 12
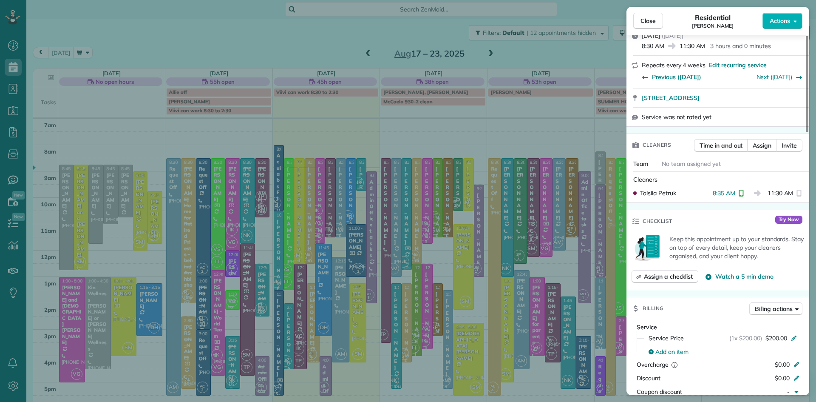
scroll to position [224, 0]
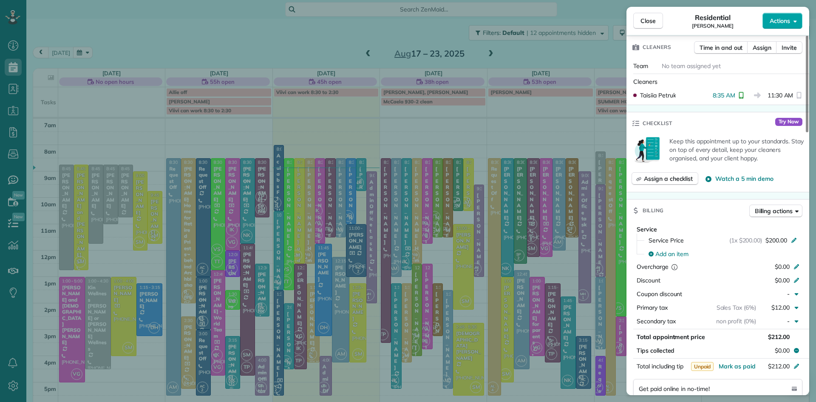
click at [775, 17] on span "Actions" at bounding box center [780, 21] width 20 height 8
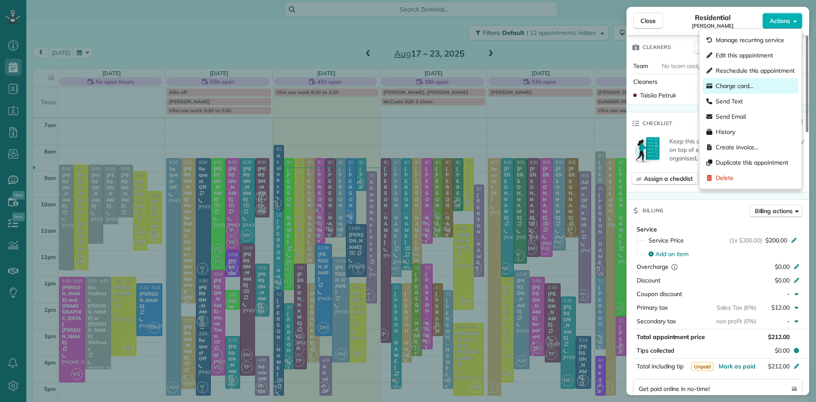
click at [730, 87] on span "Charge card…" at bounding box center [735, 86] width 38 height 8
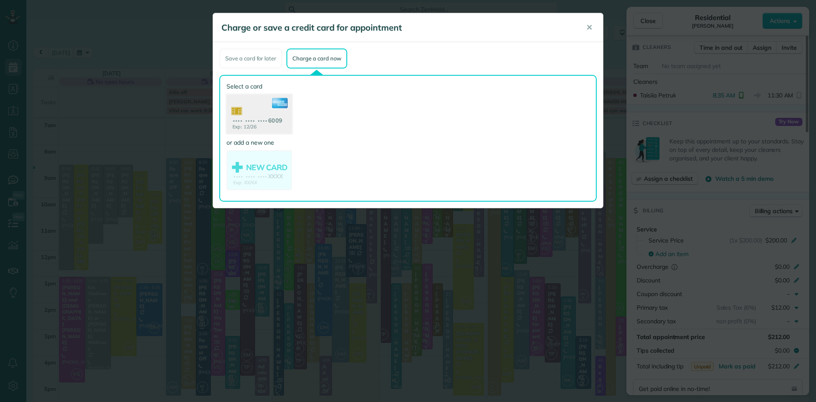
click at [252, 112] on use at bounding box center [259, 114] width 65 height 41
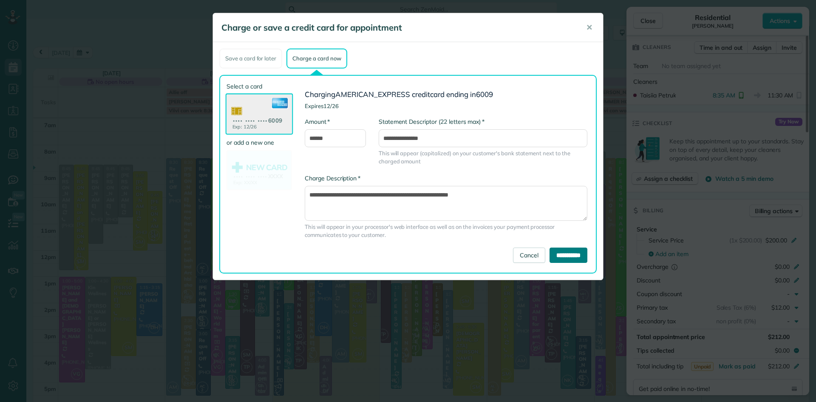
click at [559, 261] on input "**********" at bounding box center [569, 254] width 38 height 15
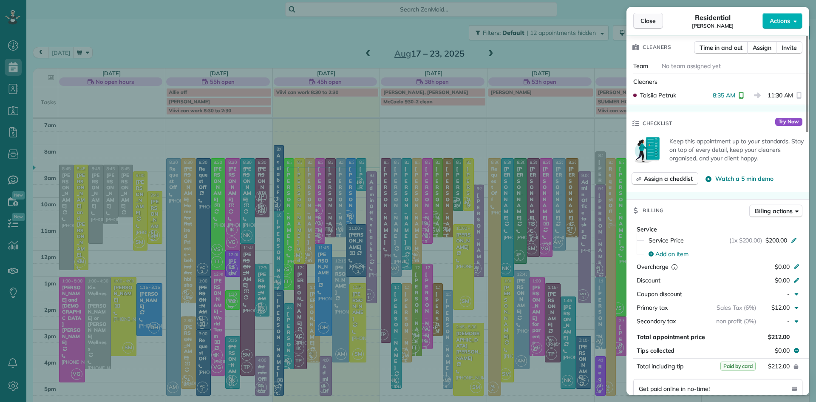
click at [650, 21] on span "Close" at bounding box center [647, 21] width 15 height 8
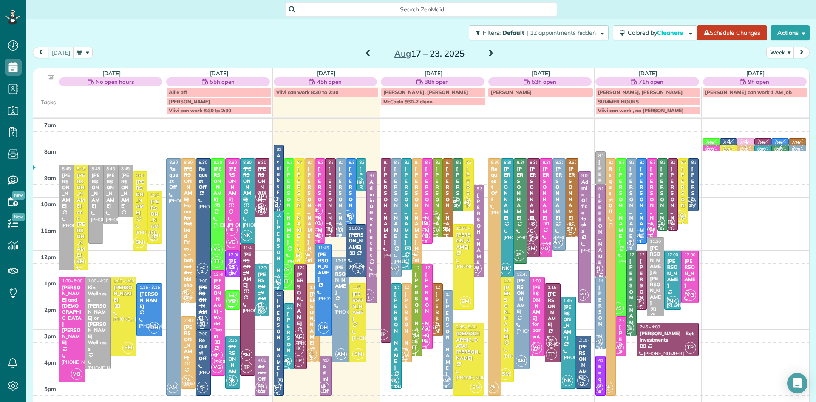
click at [342, 202] on div "Alex Zega" at bounding box center [340, 205] width 5 height 79
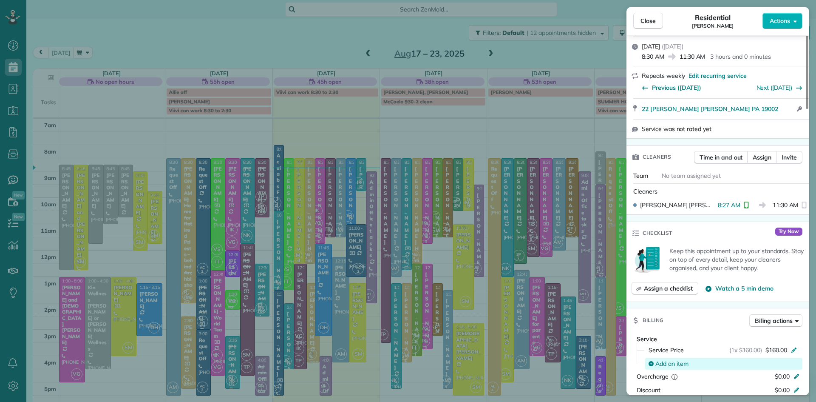
scroll to position [254, 0]
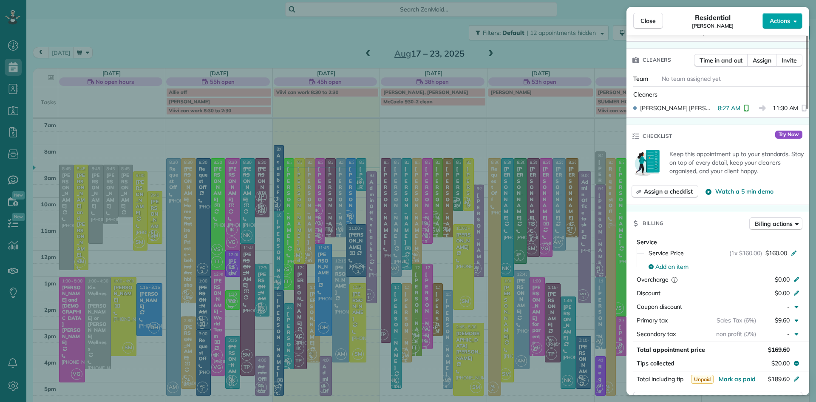
click at [780, 20] on span "Actions" at bounding box center [780, 21] width 20 height 8
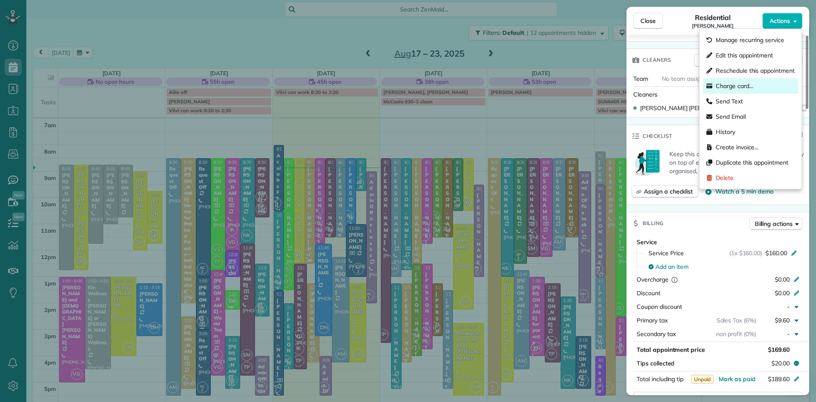
click at [749, 82] on span "Charge card…" at bounding box center [735, 86] width 38 height 8
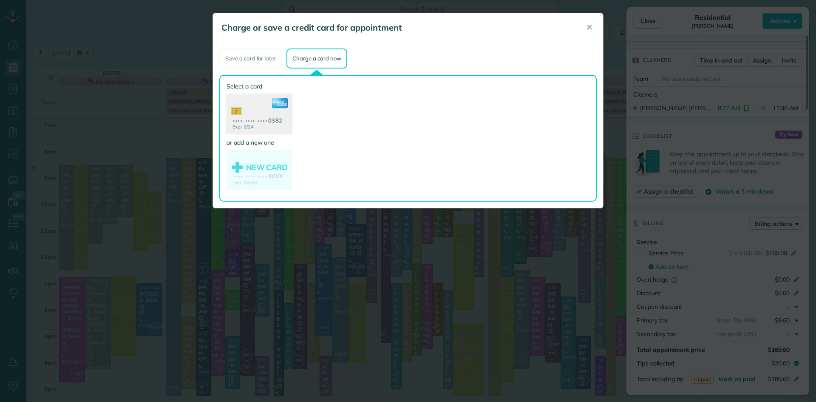
click at [273, 121] on use at bounding box center [259, 114] width 65 height 41
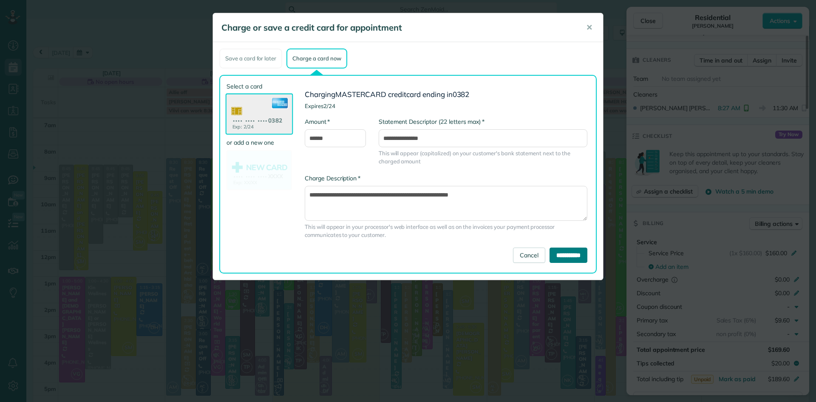
click at [555, 254] on input "**********" at bounding box center [569, 254] width 38 height 15
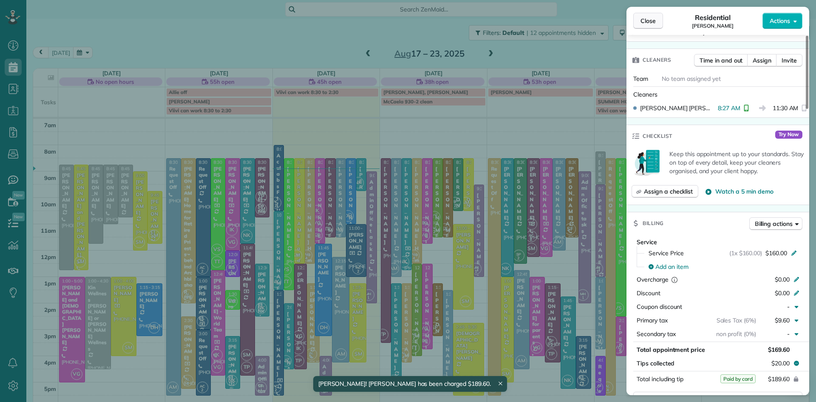
click at [649, 17] on span "Close" at bounding box center [647, 21] width 15 height 8
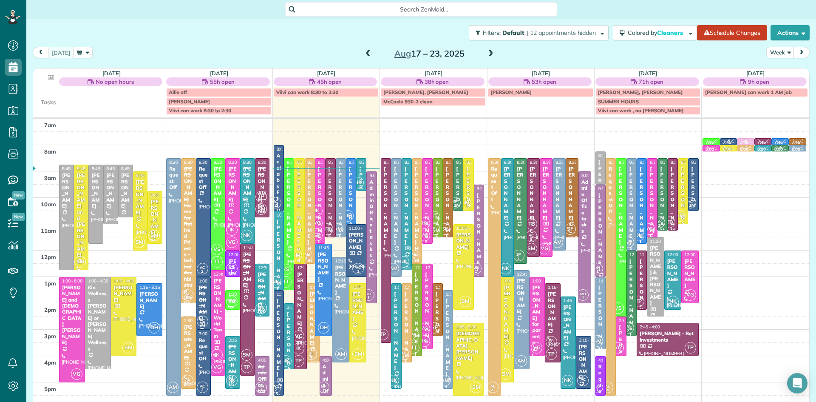
click at [360, 175] on div "Jeramie Ferrell for mom Josephine Leone" at bounding box center [361, 263] width 5 height 195
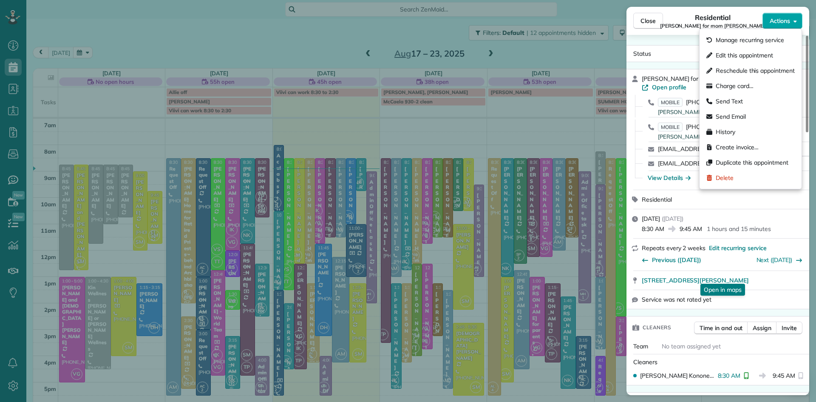
click at [781, 17] on span "Actions" at bounding box center [780, 21] width 20 height 8
click at [724, 86] on span "Charge card…" at bounding box center [735, 86] width 38 height 8
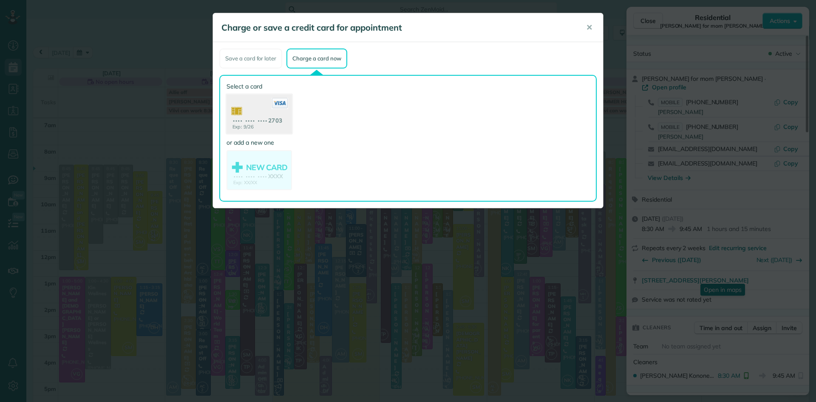
click at [253, 118] on use at bounding box center [259, 114] width 65 height 41
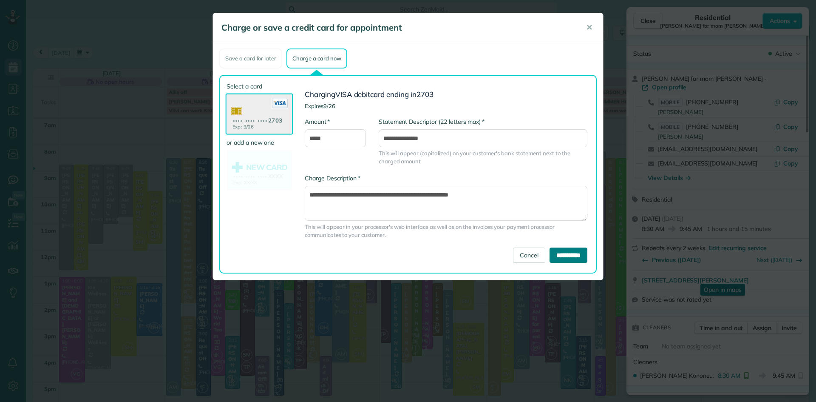
click at [579, 258] on input "**********" at bounding box center [569, 254] width 38 height 15
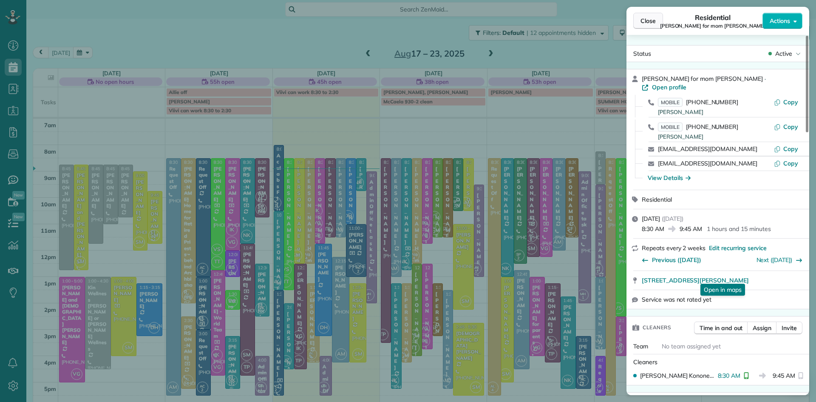
click at [644, 23] on span "Close" at bounding box center [647, 21] width 15 height 8
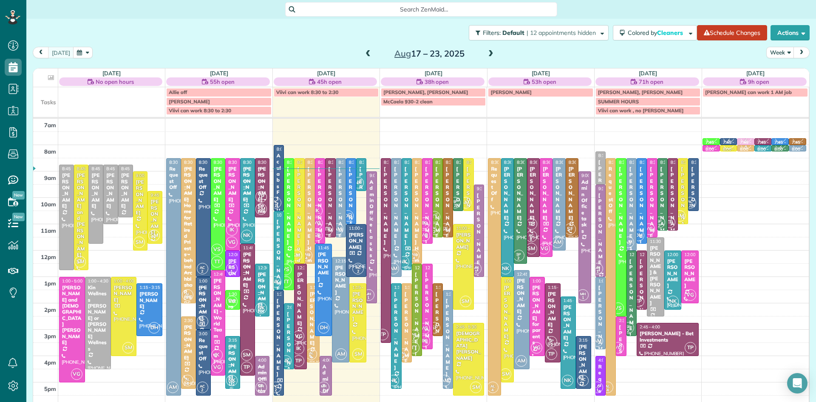
click at [351, 210] on div "DH" at bounding box center [348, 216] width 12 height 12
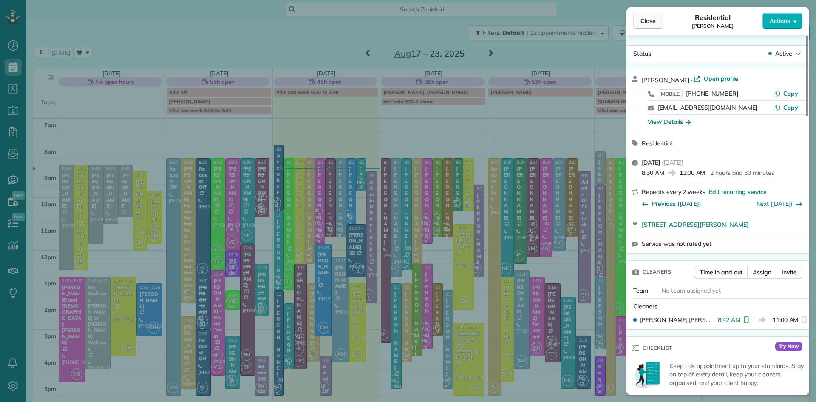
click at [633, 18] on button "Close" at bounding box center [648, 21] width 30 height 16
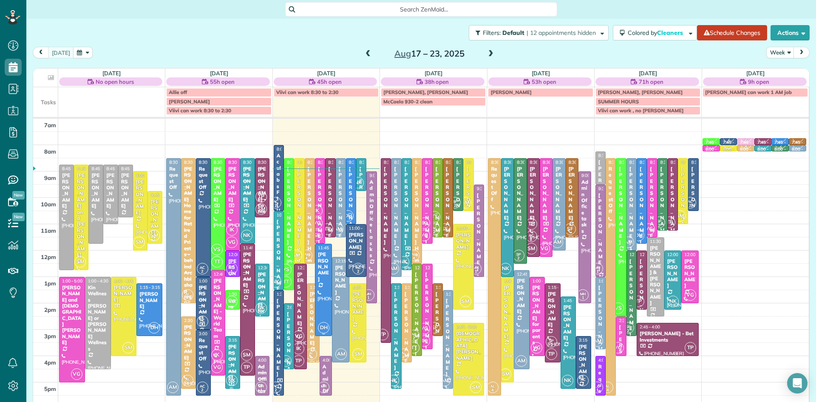
click at [322, 290] on div at bounding box center [323, 289] width 17 height 91
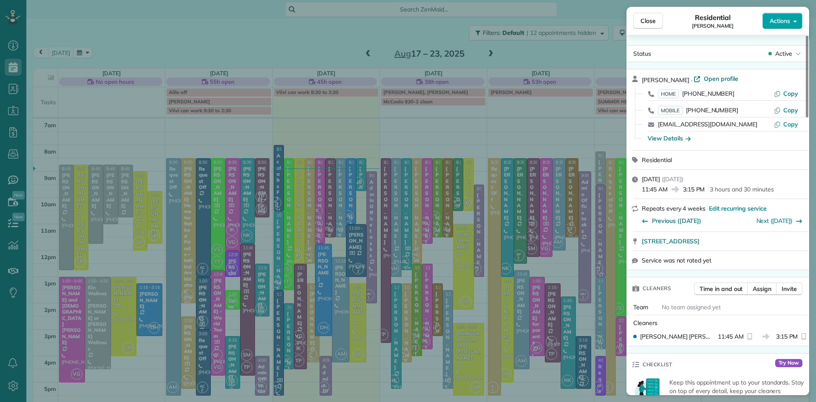
click at [779, 25] on span "Actions" at bounding box center [780, 21] width 20 height 8
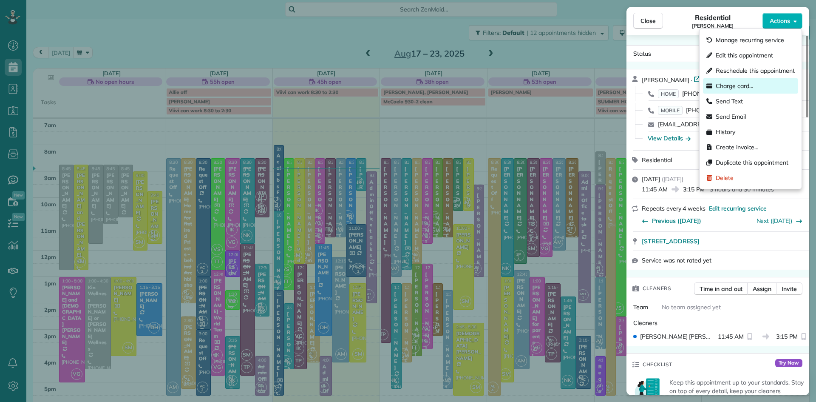
click at [734, 85] on span "Charge card…" at bounding box center [735, 86] width 38 height 8
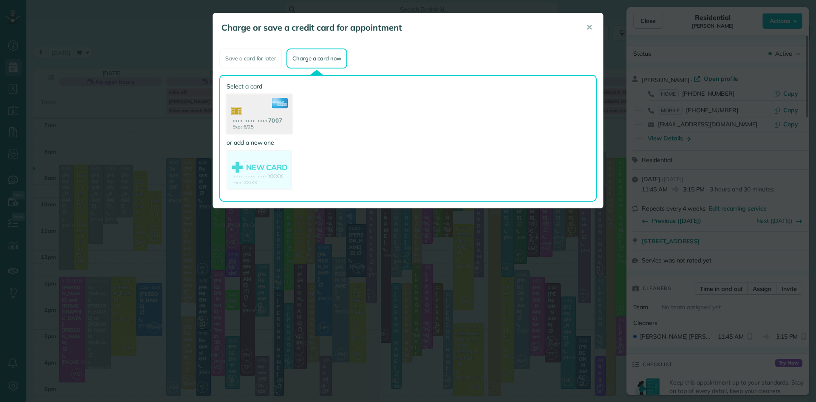
click at [269, 123] on use at bounding box center [259, 114] width 65 height 41
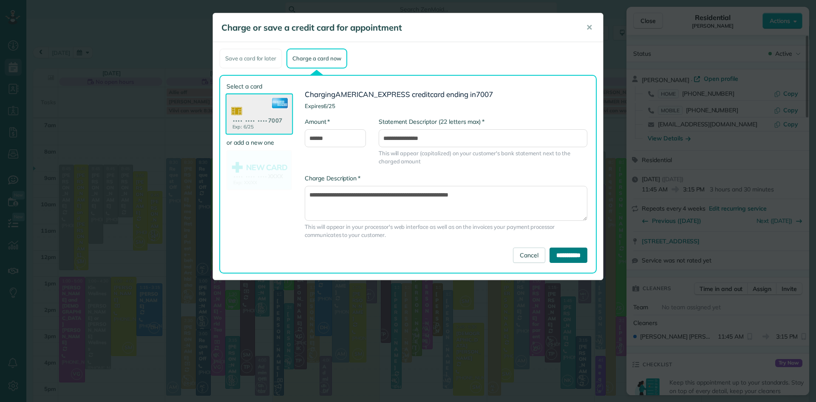
click at [564, 253] on input "**********" at bounding box center [569, 254] width 38 height 15
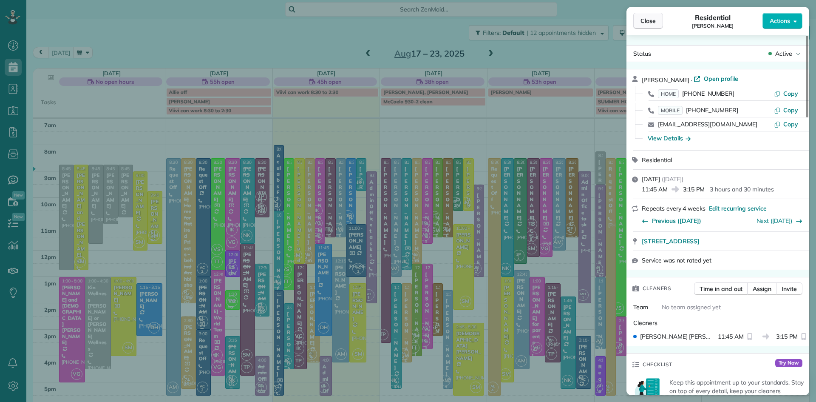
click at [651, 17] on span "Close" at bounding box center [647, 21] width 15 height 8
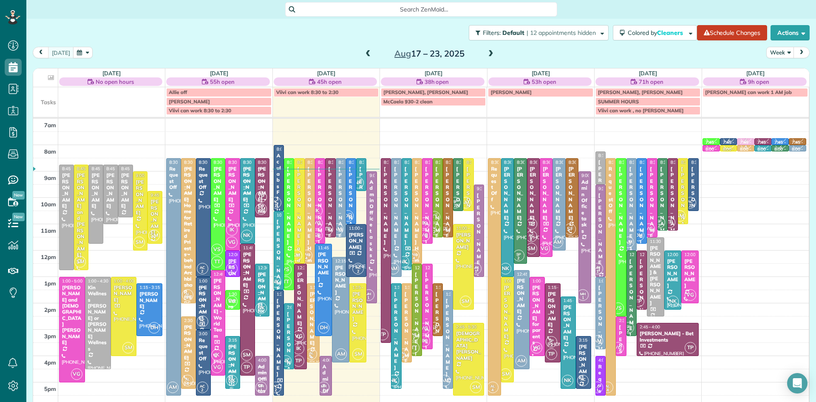
click at [279, 269] on div "[PERSON_NAME]" at bounding box center [278, 257] width 5 height 79
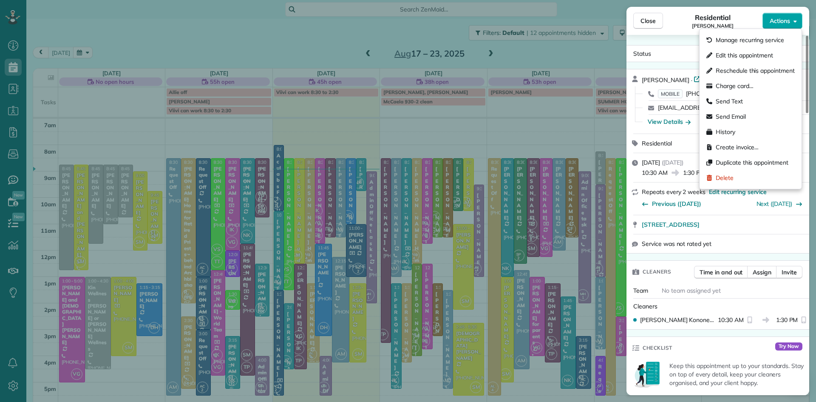
click at [775, 21] on span "Actions" at bounding box center [780, 21] width 20 height 8
click at [730, 88] on span "Charge card…" at bounding box center [735, 86] width 38 height 8
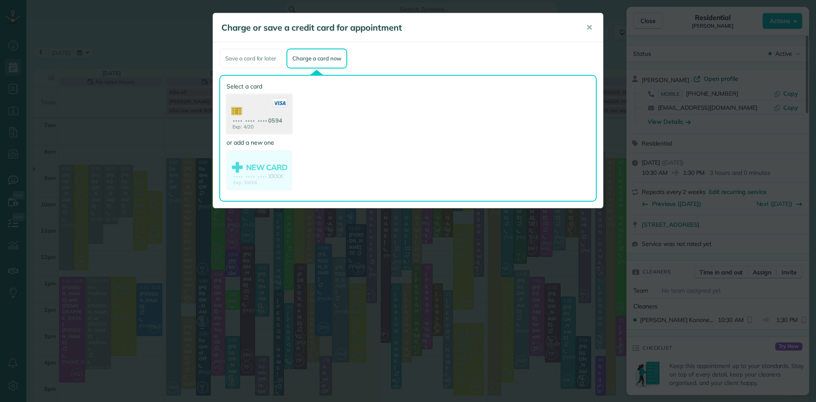
click at [266, 118] on use at bounding box center [259, 114] width 65 height 41
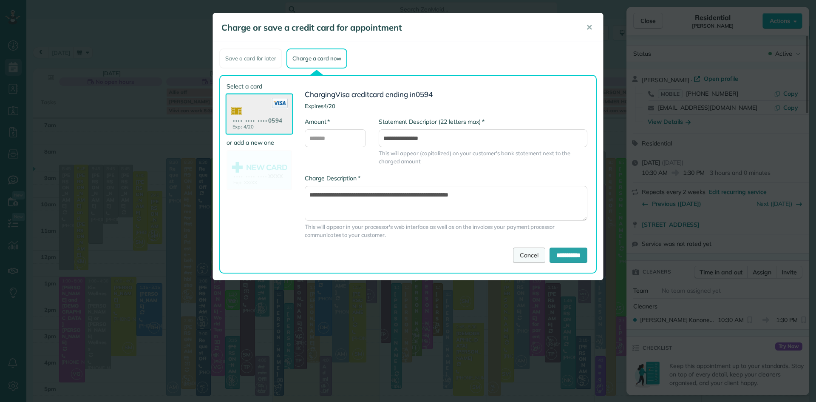
click at [513, 252] on link "Cancel" at bounding box center [529, 254] width 32 height 15
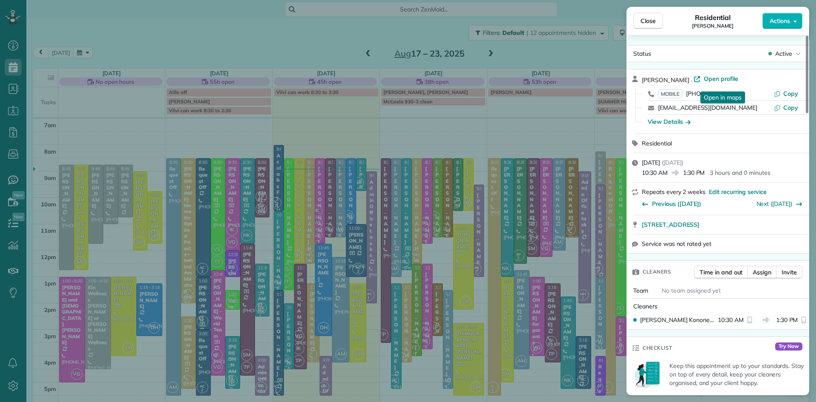
scroll to position [269, 0]
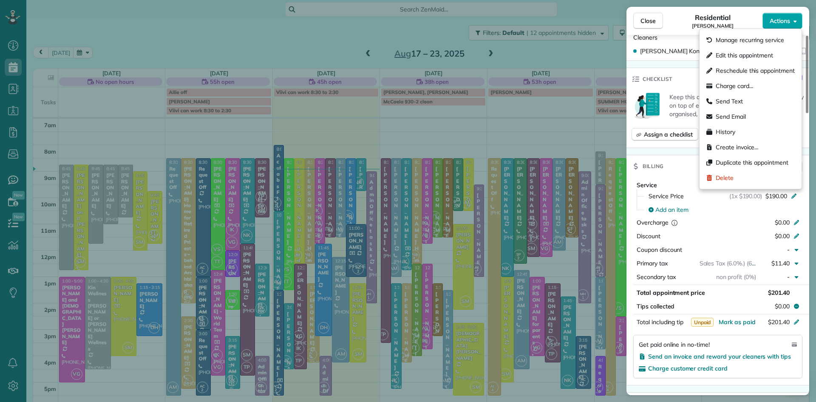
click at [781, 22] on span "Actions" at bounding box center [780, 21] width 20 height 8
click at [728, 84] on span "Charge card…" at bounding box center [735, 86] width 38 height 8
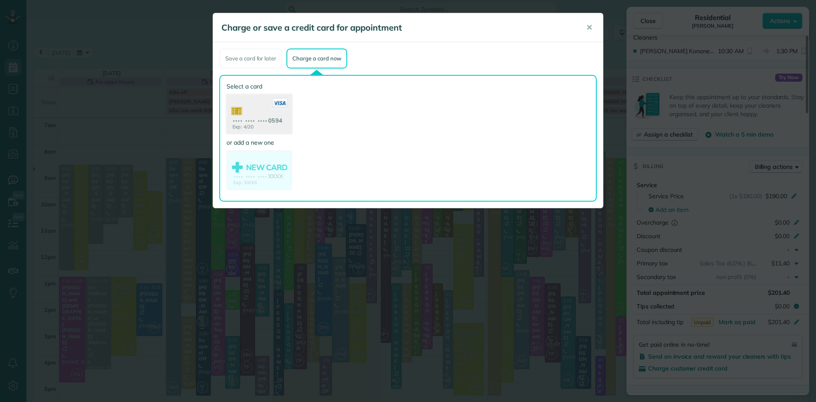
click at [258, 119] on use at bounding box center [259, 114] width 65 height 41
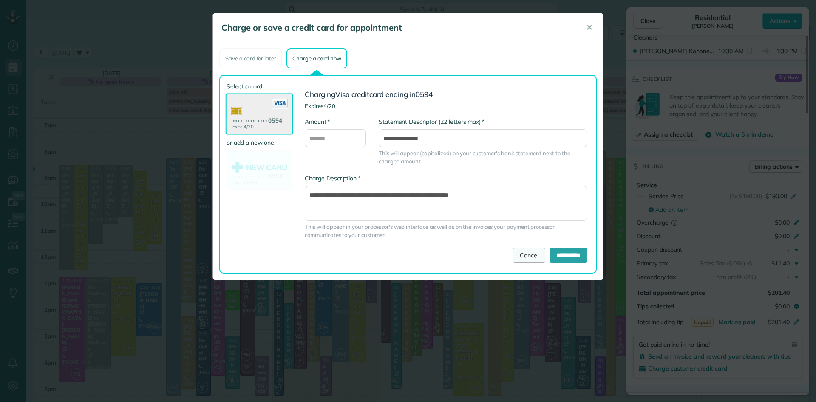
click at [523, 255] on link "Cancel" at bounding box center [529, 254] width 32 height 15
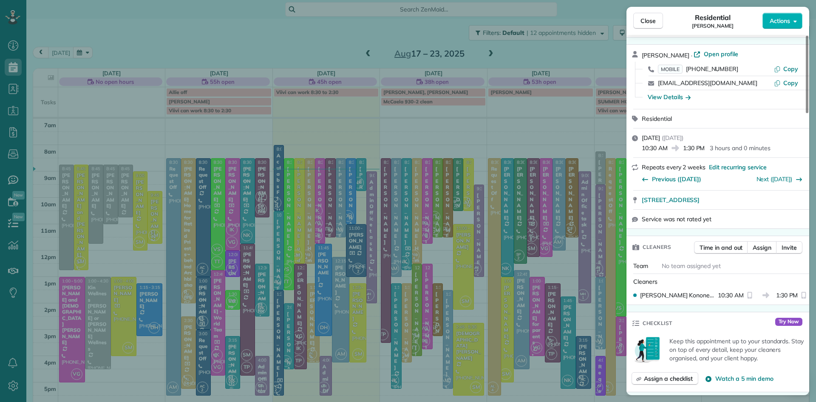
scroll to position [0, 0]
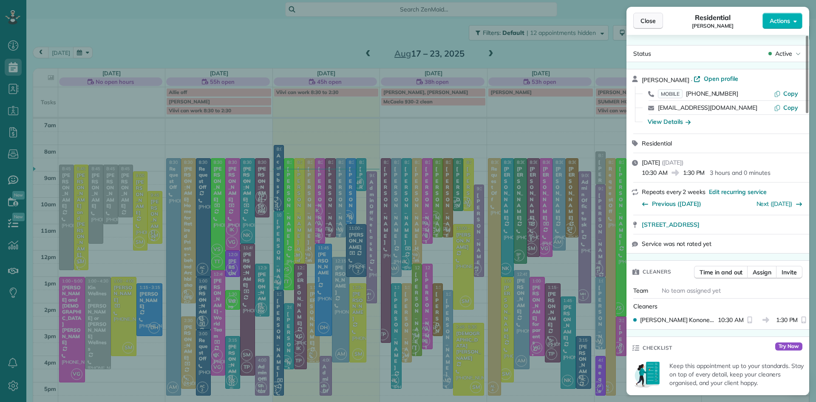
click at [644, 19] on span "Close" at bounding box center [647, 21] width 15 height 8
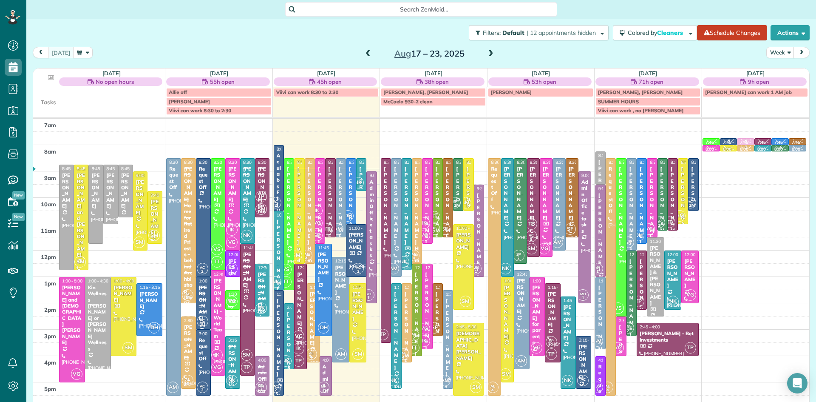
click at [290, 348] on div "Charles Haggerty" at bounding box center [288, 350] width 5 height 79
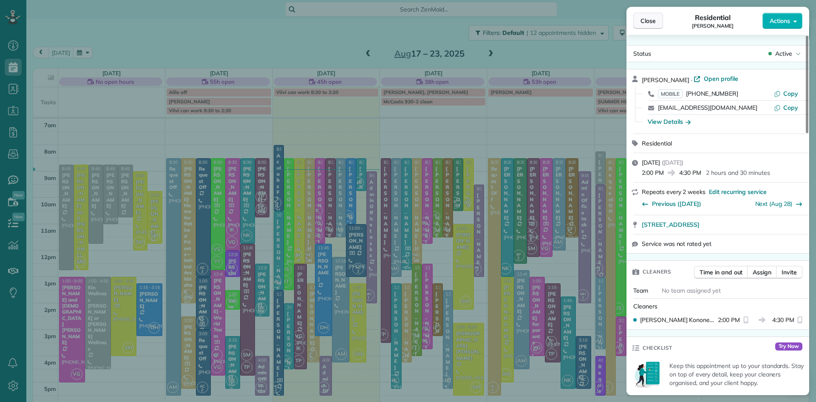
click at [652, 19] on span "Close" at bounding box center [647, 21] width 15 height 8
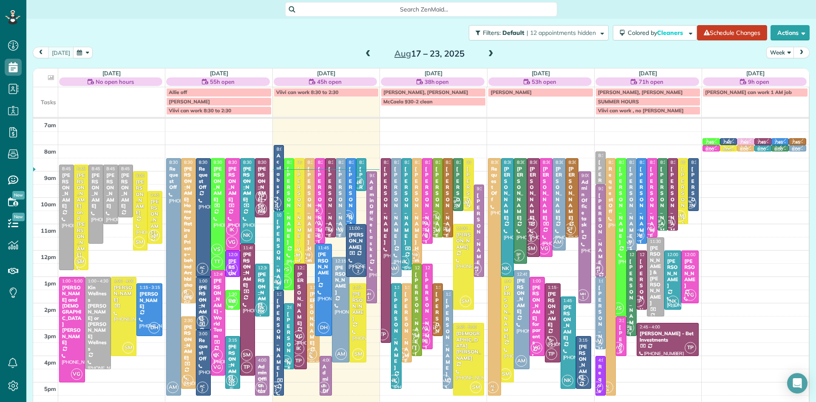
click at [287, 343] on div "Charles Haggerty" at bounding box center [288, 350] width 5 height 79
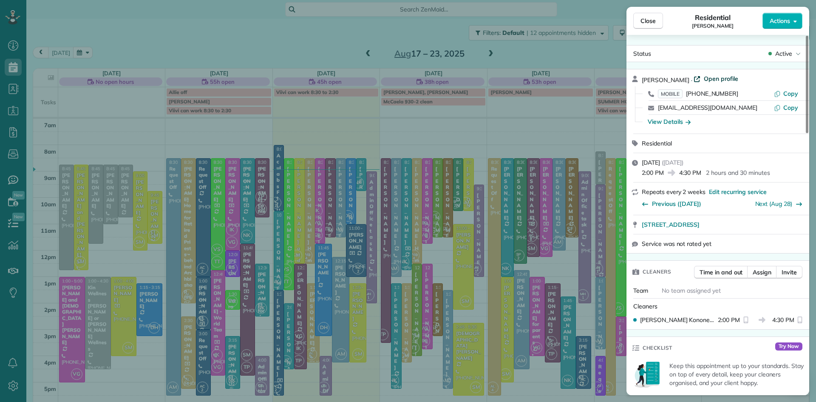
click at [720, 79] on span "Open profile" at bounding box center [721, 78] width 34 height 8
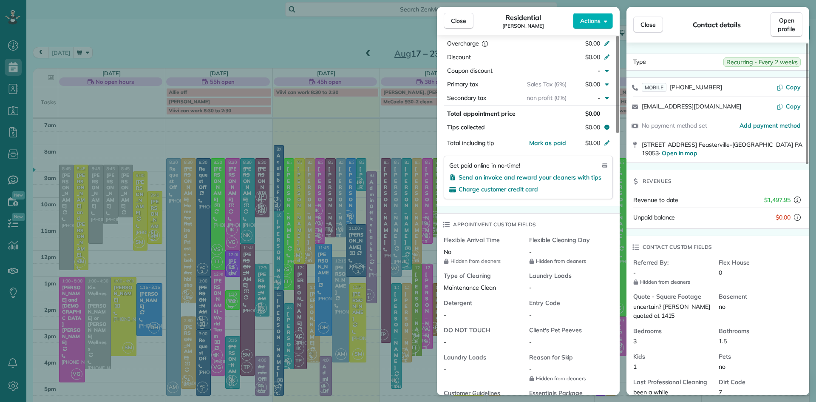
scroll to position [379, 0]
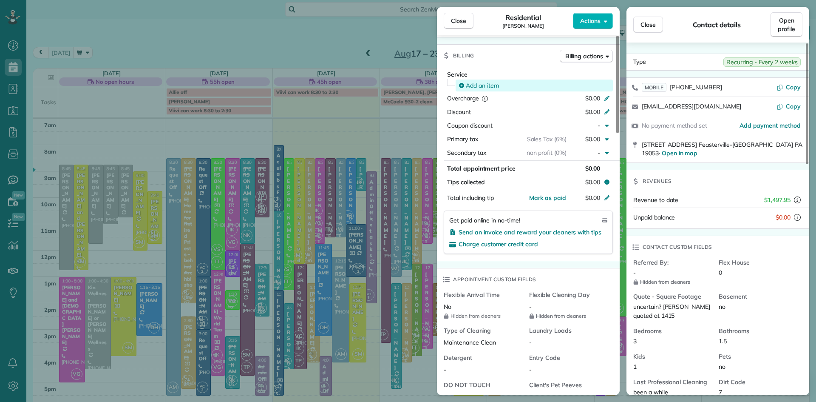
drag, startPoint x: 480, startPoint y: 91, endPoint x: 484, endPoint y: 89, distance: 4.4
click at [480, 90] on span "Add an item" at bounding box center [482, 85] width 33 height 8
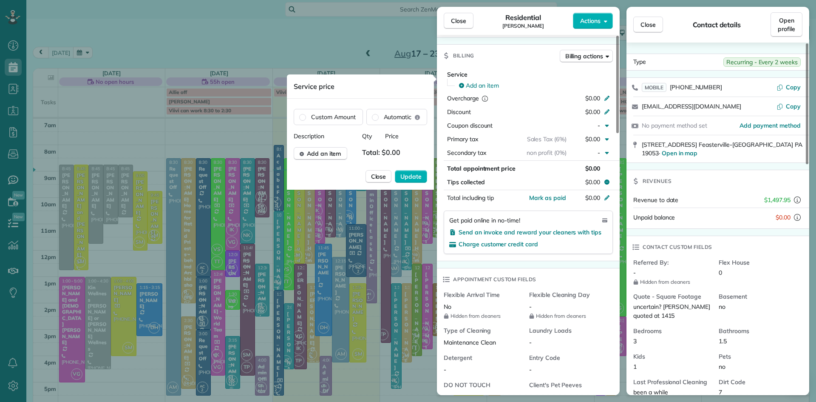
click at [399, 150] on span "Total: $0.00" at bounding box center [383, 153] width 42 height 13
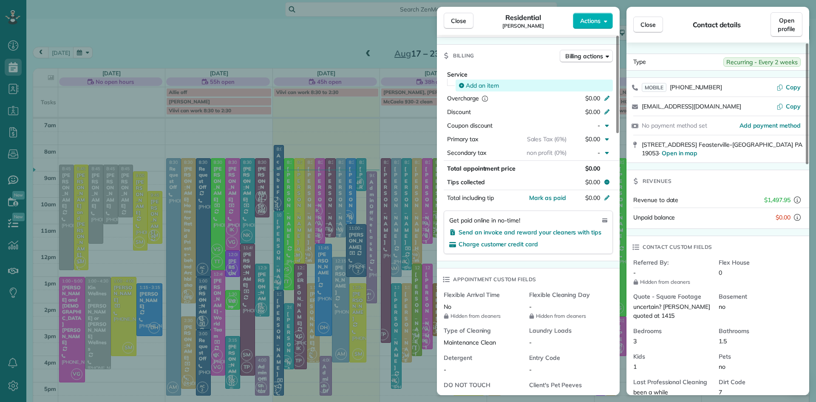
click at [471, 90] on span "Add an item" at bounding box center [482, 85] width 33 height 8
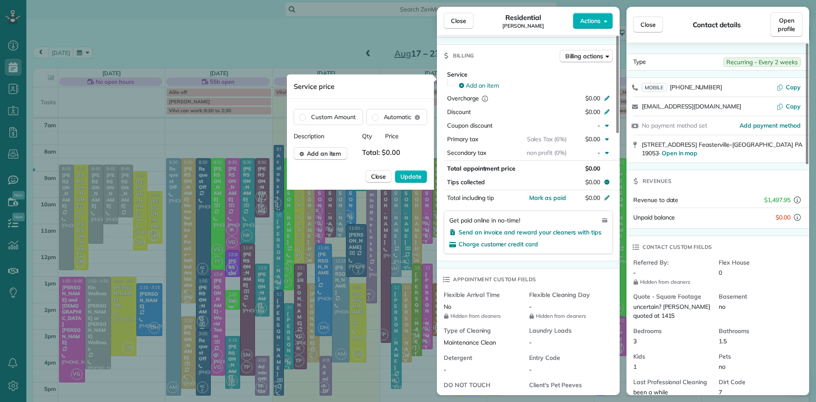
click at [387, 154] on span "Total: $0.00" at bounding box center [383, 153] width 42 height 13
click at [403, 152] on span "Total: $0.00" at bounding box center [383, 153] width 42 height 13
click at [399, 151] on span "Total: $0.00" at bounding box center [383, 153] width 42 height 13
click at [335, 153] on span "Add an item" at bounding box center [324, 153] width 34 height 8
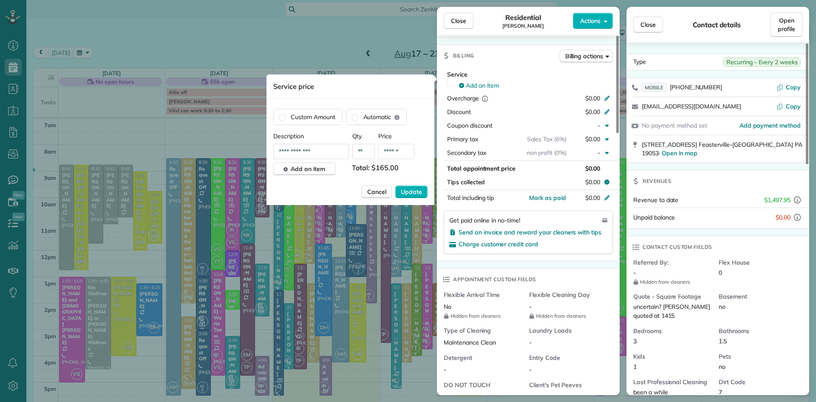
type input "******"
click at [395, 185] on button "Update" at bounding box center [411, 191] width 32 height 13
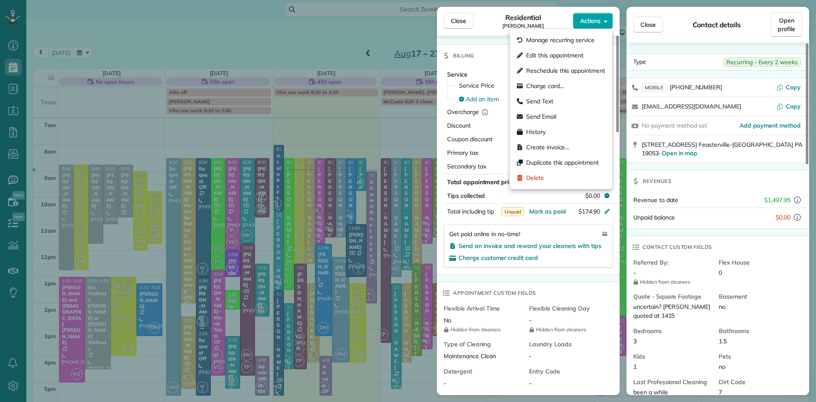
click at [591, 21] on span "Actions" at bounding box center [590, 21] width 20 height 8
click at [554, 83] on span "Charge card…" at bounding box center [545, 86] width 38 height 8
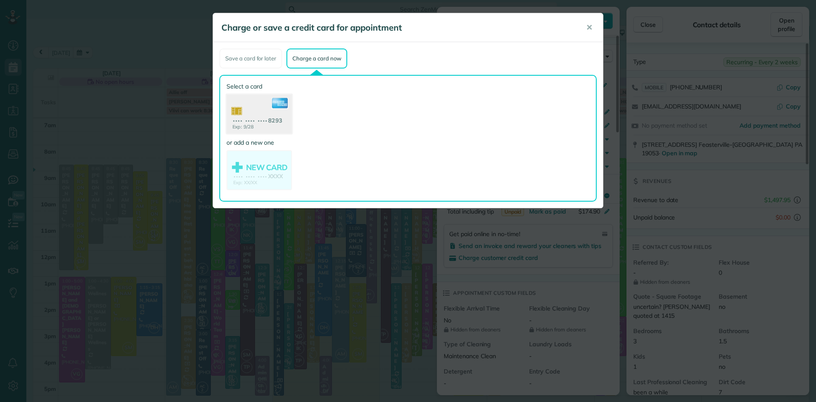
click at [256, 115] on use at bounding box center [259, 114] width 65 height 41
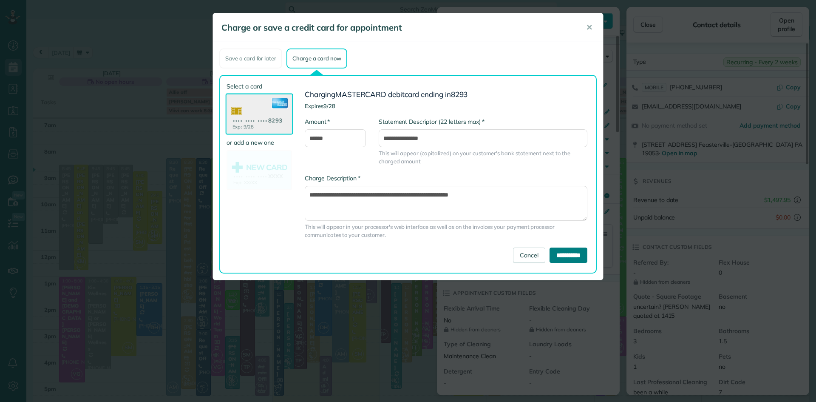
click at [550, 252] on input "**********" at bounding box center [569, 254] width 38 height 15
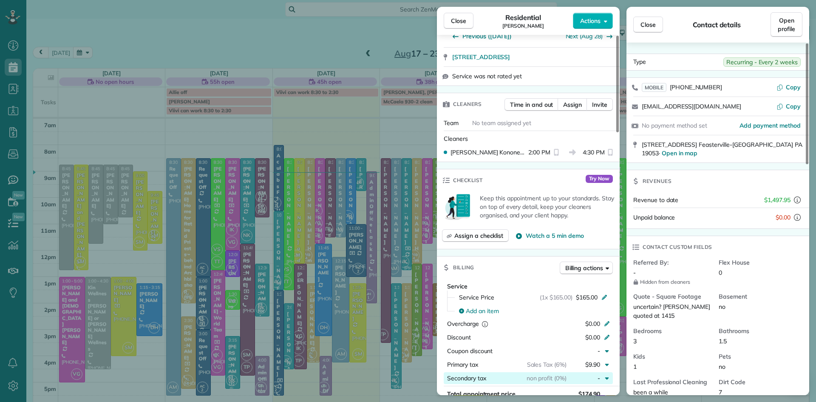
scroll to position [0, 0]
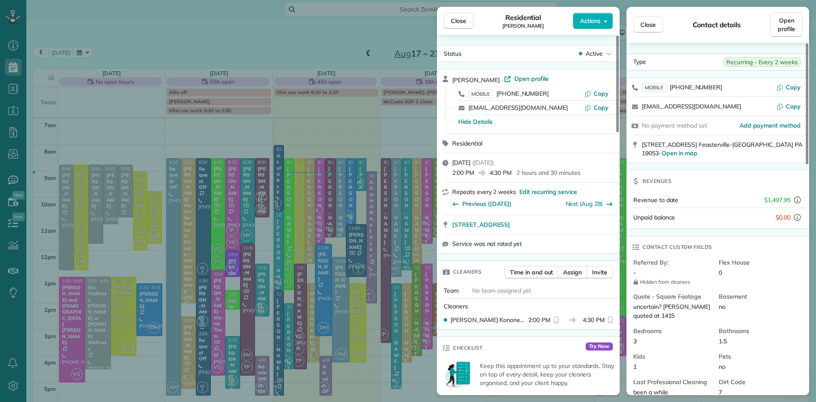
drag, startPoint x: 456, startPoint y: 20, endPoint x: 312, endPoint y: 332, distance: 344.0
click at [456, 20] on span "Close" at bounding box center [458, 21] width 15 height 8
click at [459, 22] on span "Close" at bounding box center [458, 21] width 15 height 8
click at [315, 343] on div "Close Residential Charles Haggerty Actions Status Active Charles Haggerty · Ope…" at bounding box center [408, 201] width 816 height 402
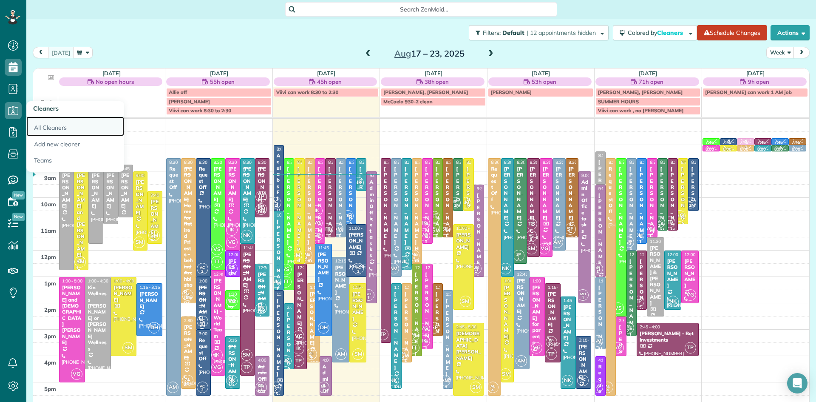
drag, startPoint x: 65, startPoint y: 127, endPoint x: 61, endPoint y: 125, distance: 4.4
click at [65, 127] on link "All Cleaners" at bounding box center [75, 126] width 98 height 20
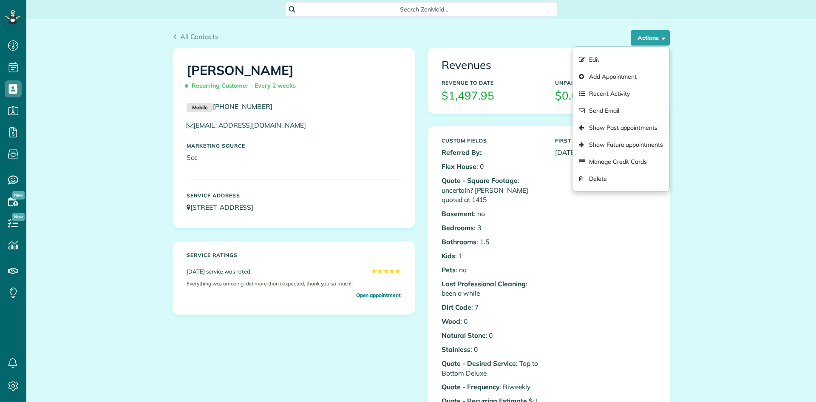
scroll to position [4, 4]
click at [620, 157] on link "Manage Credit Cards" at bounding box center [620, 161] width 97 height 17
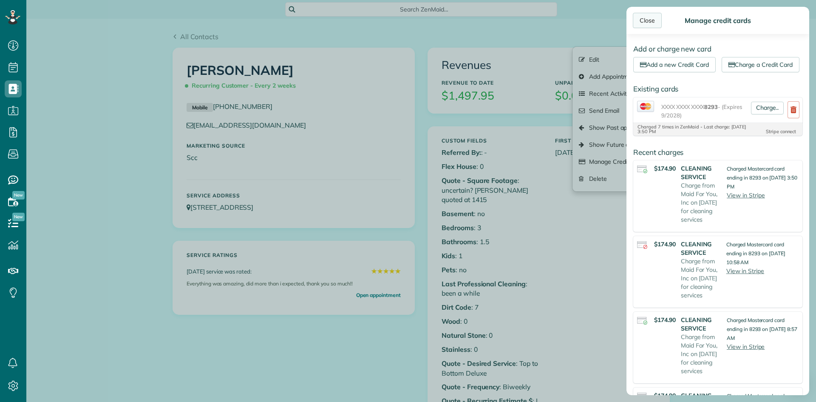
click at [653, 20] on div "Close" at bounding box center [647, 20] width 29 height 15
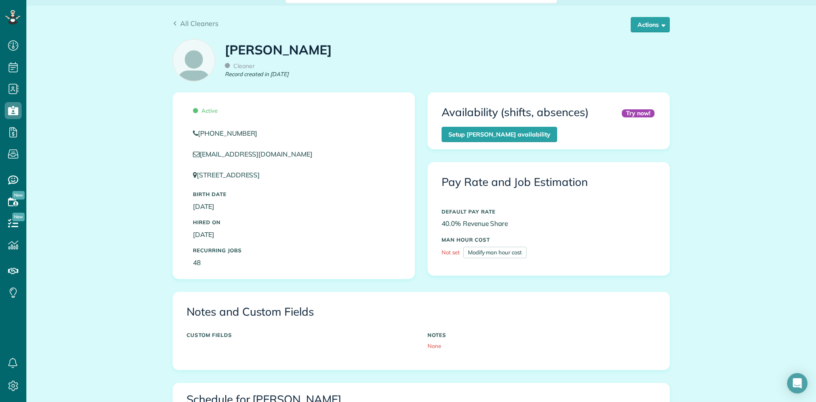
scroll to position [312, 0]
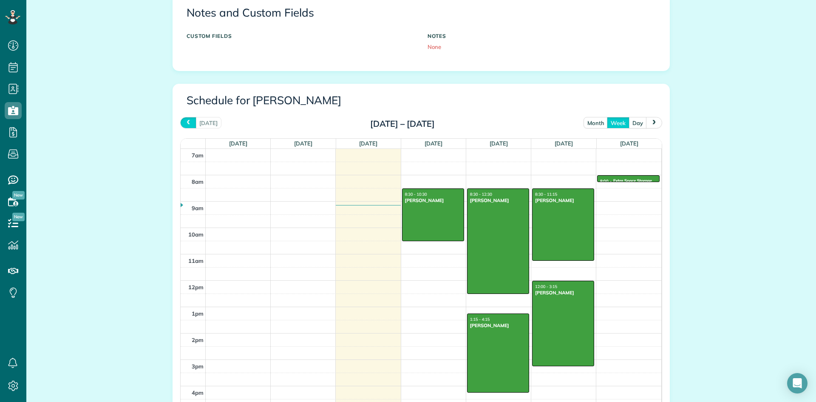
click at [188, 123] on span "prev" at bounding box center [188, 123] width 7 height 6
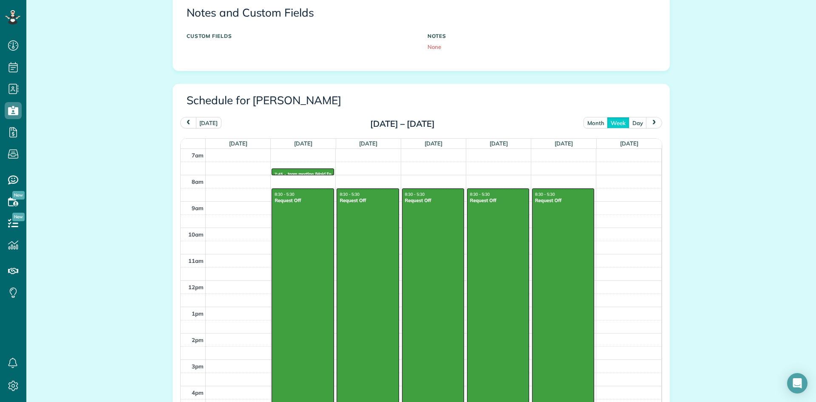
click at [188, 123] on span "prev" at bounding box center [188, 123] width 7 height 6
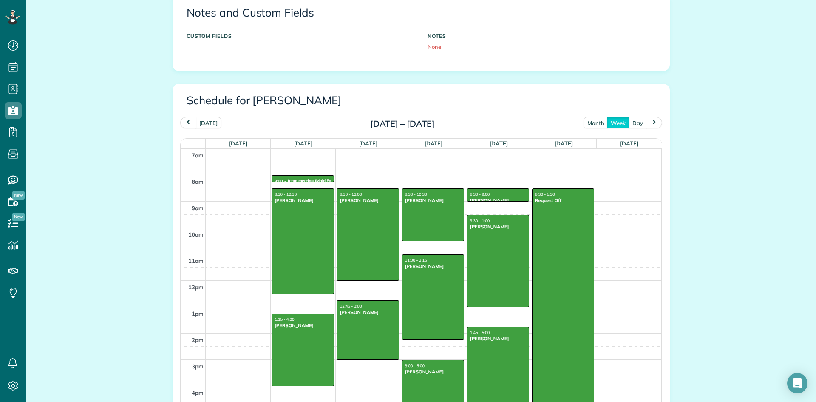
click at [188, 123] on span "prev" at bounding box center [188, 123] width 7 height 6
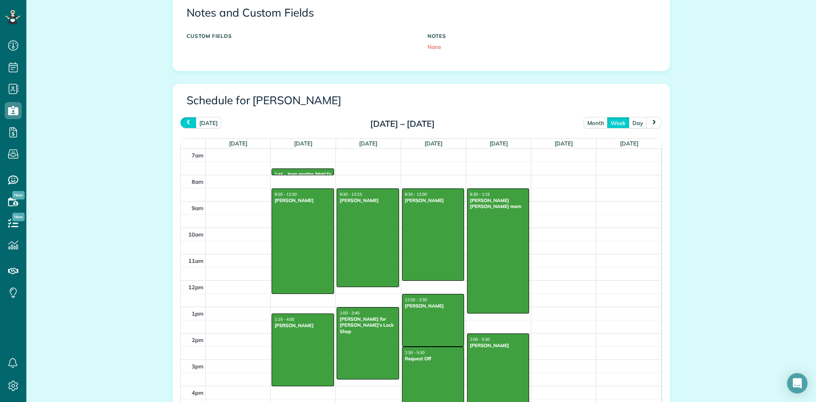
click at [188, 123] on span "prev" at bounding box center [188, 123] width 7 height 6
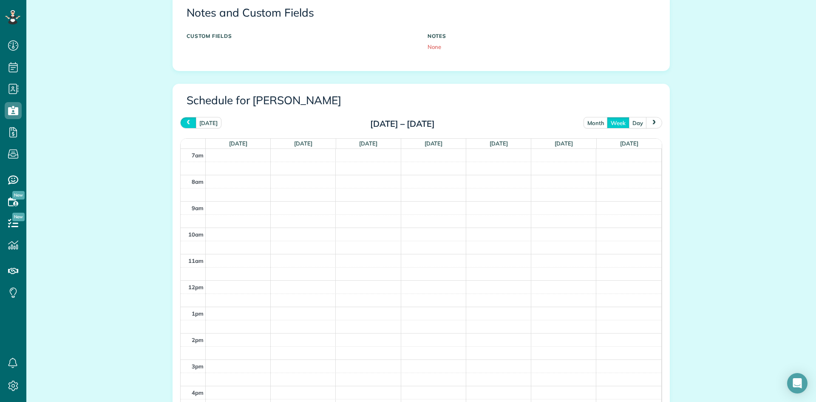
click at [188, 123] on span "prev" at bounding box center [188, 123] width 7 height 6
click at [192, 119] on button "prev" at bounding box center [188, 122] width 16 height 11
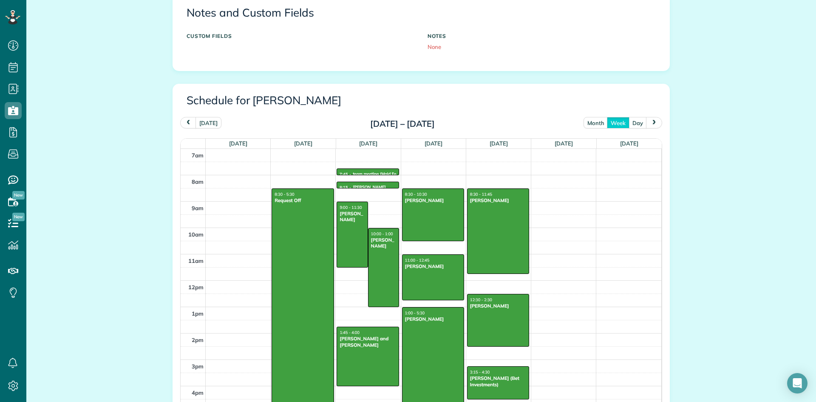
click at [653, 122] on span "next" at bounding box center [654, 123] width 7 height 6
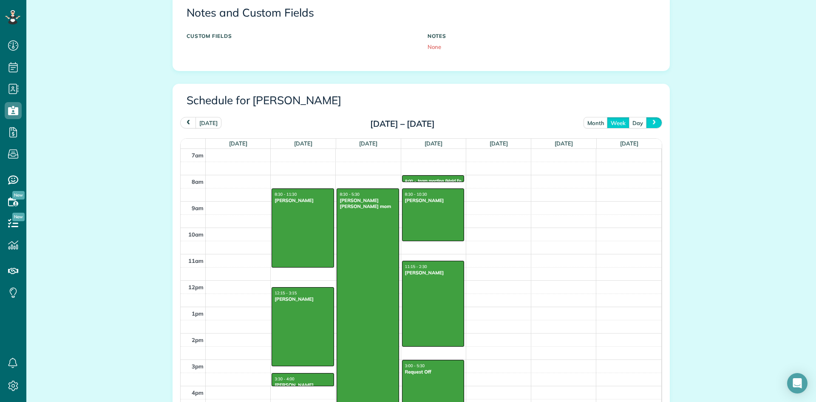
click at [653, 121] on span "next" at bounding box center [654, 123] width 7 height 6
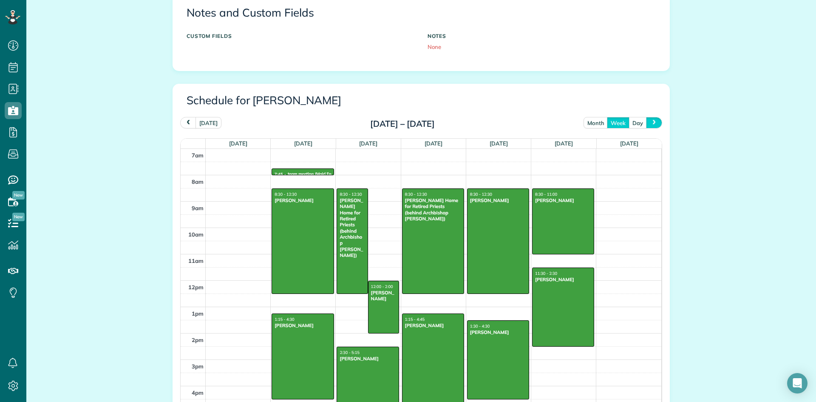
click at [653, 121] on span "next" at bounding box center [654, 123] width 7 height 6
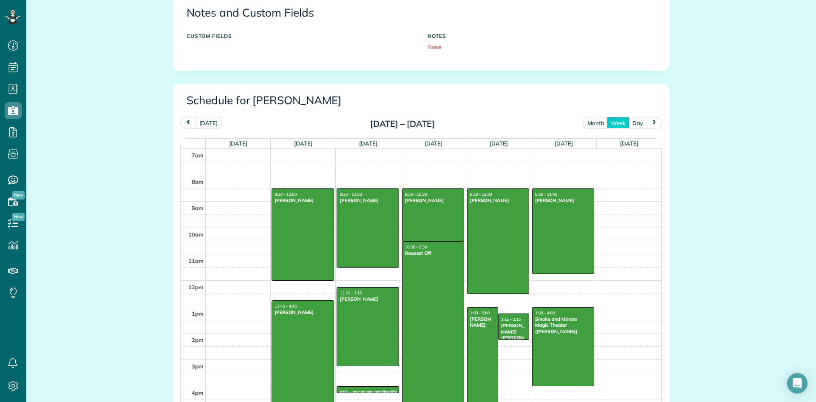
click at [653, 121] on span "next" at bounding box center [654, 123] width 7 height 6
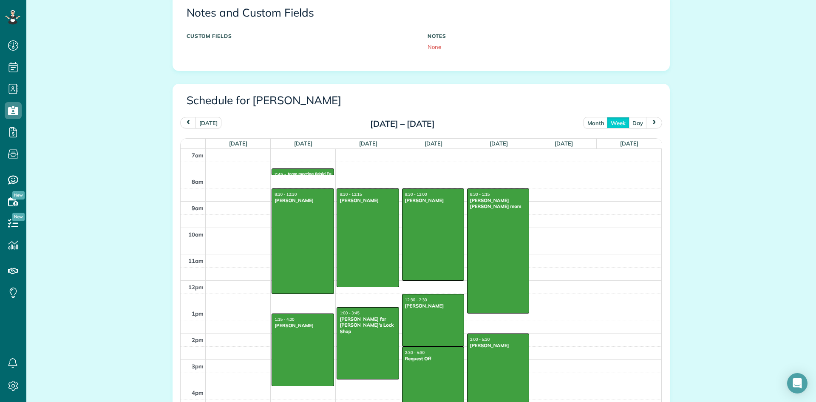
click at [653, 121] on span "next" at bounding box center [654, 123] width 7 height 6
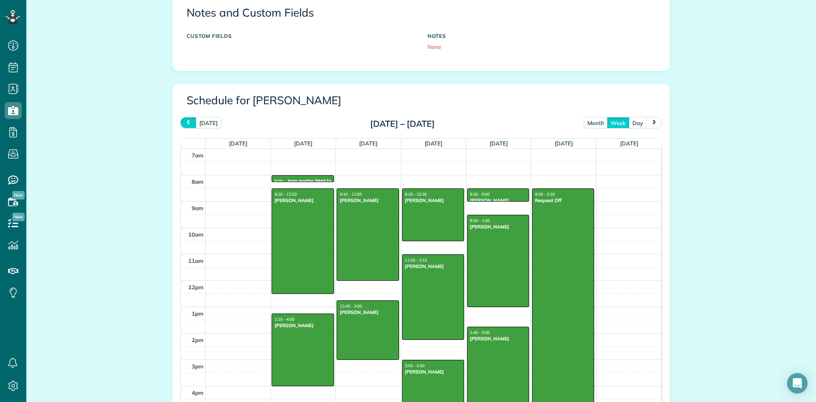
click at [187, 121] on span "prev" at bounding box center [188, 123] width 7 height 6
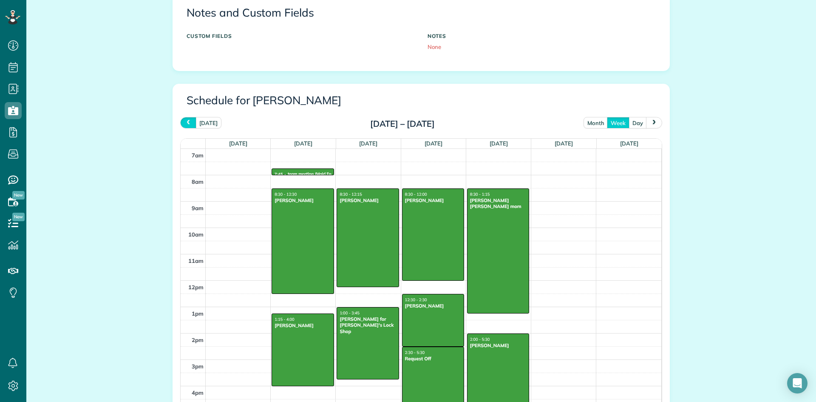
click at [186, 121] on span "prev" at bounding box center [188, 123] width 7 height 6
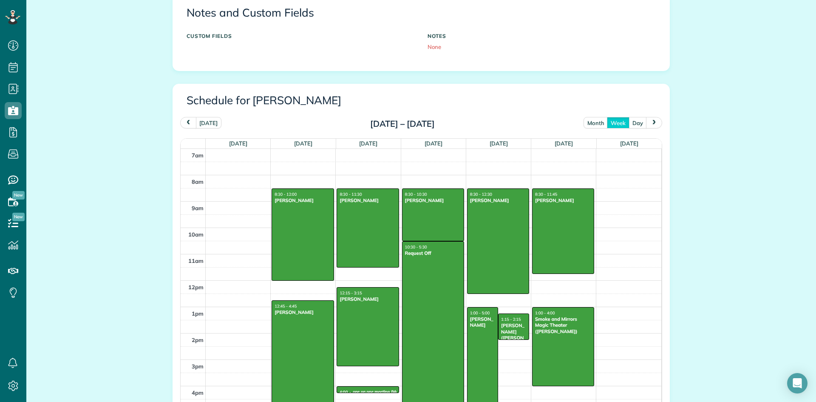
click at [186, 121] on span "prev" at bounding box center [188, 123] width 7 height 6
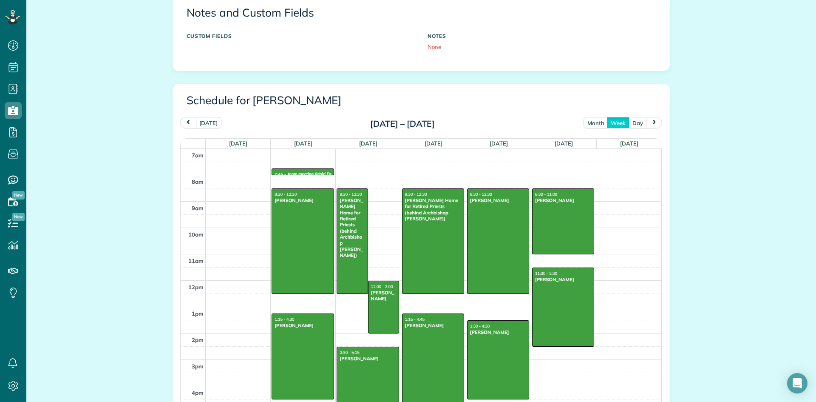
click at [186, 121] on span "prev" at bounding box center [188, 123] width 7 height 6
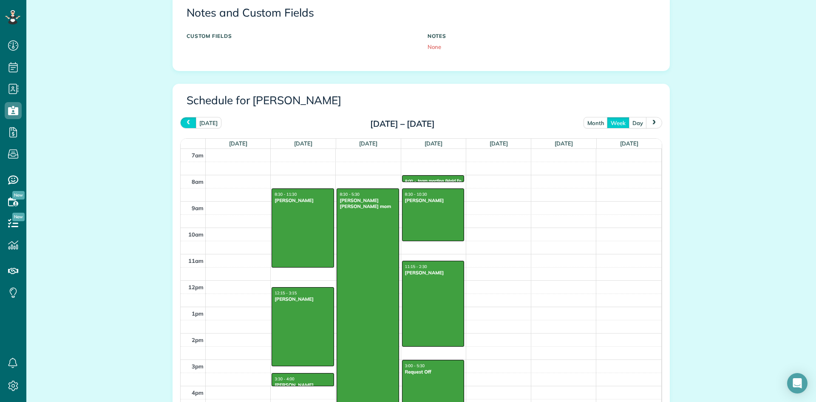
click at [186, 121] on span "prev" at bounding box center [188, 123] width 7 height 6
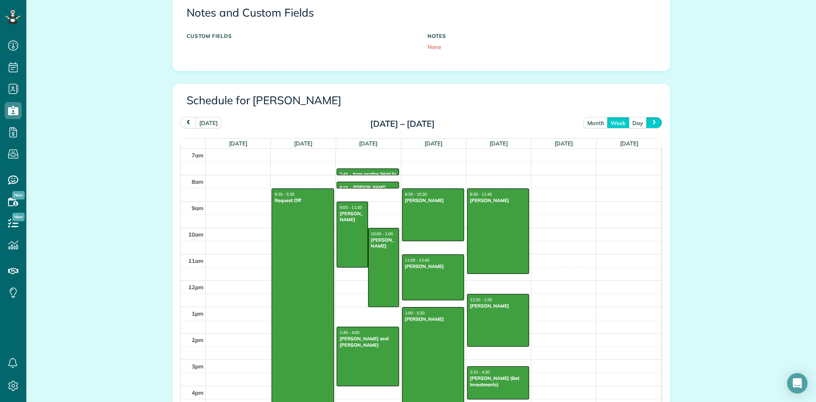
click at [656, 122] on span "next" at bounding box center [654, 123] width 7 height 6
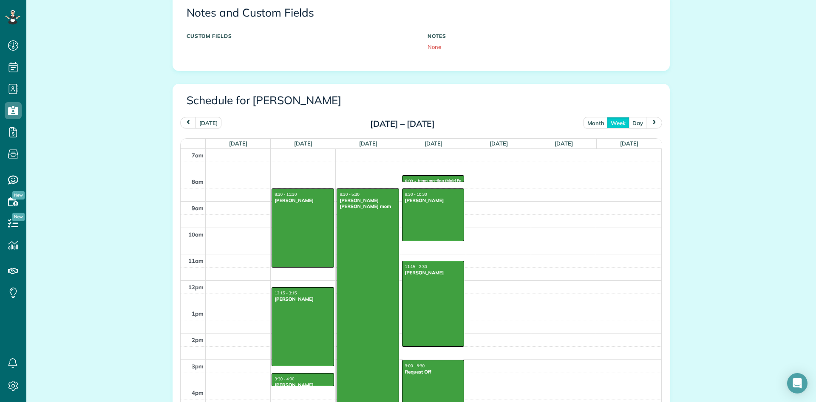
click at [654, 120] on span "next" at bounding box center [654, 123] width 7 height 6
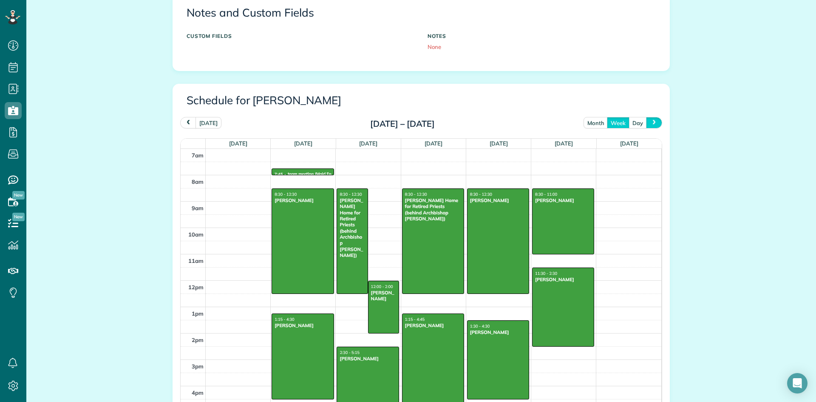
click at [651, 120] on span "next" at bounding box center [654, 123] width 7 height 6
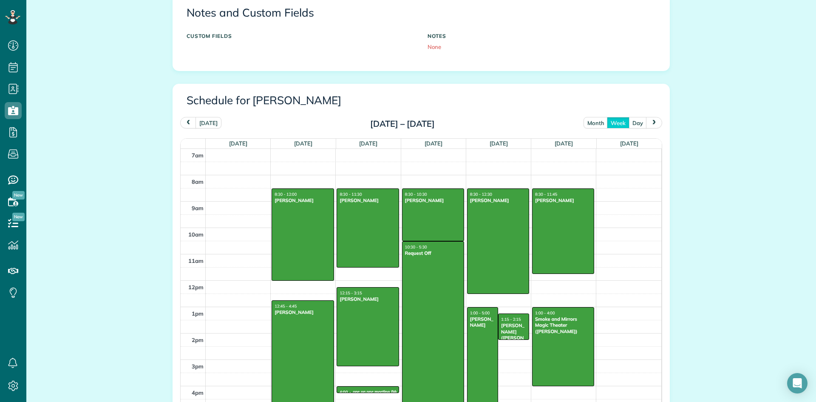
click at [651, 120] on span "next" at bounding box center [654, 123] width 7 height 6
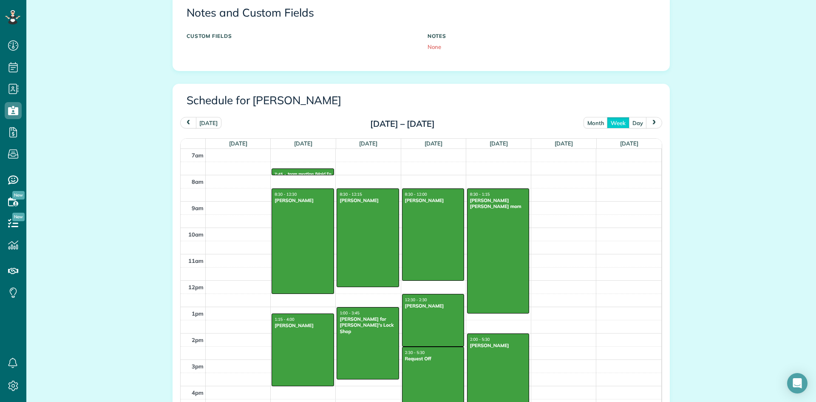
click at [190, 121] on span "prev" at bounding box center [188, 123] width 7 height 6
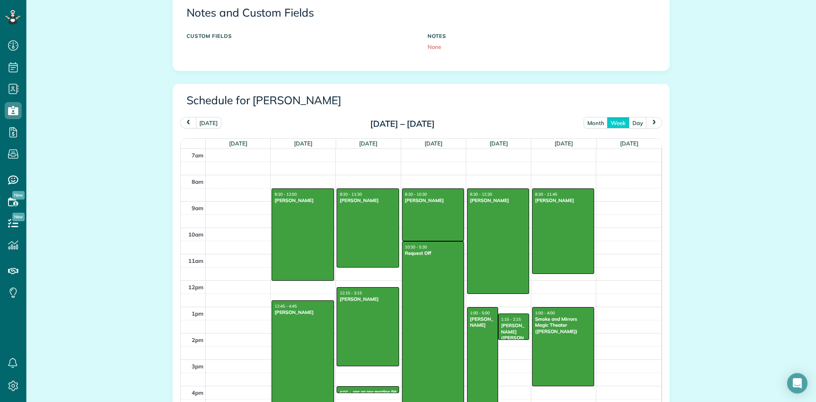
click at [190, 121] on span "prev" at bounding box center [188, 123] width 7 height 6
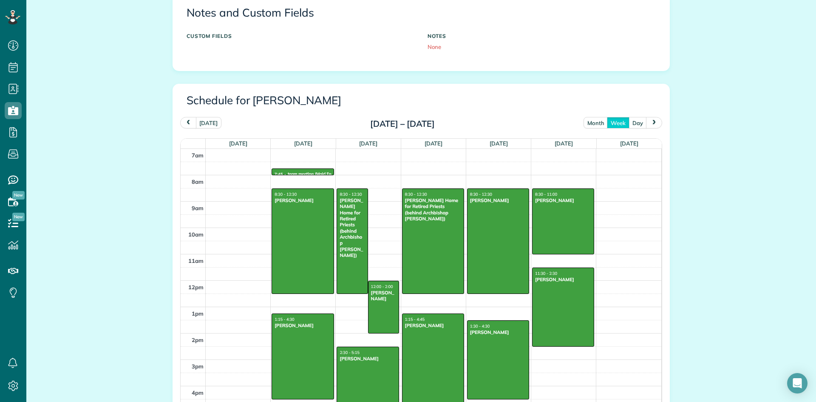
click at [190, 121] on span "prev" at bounding box center [188, 123] width 7 height 6
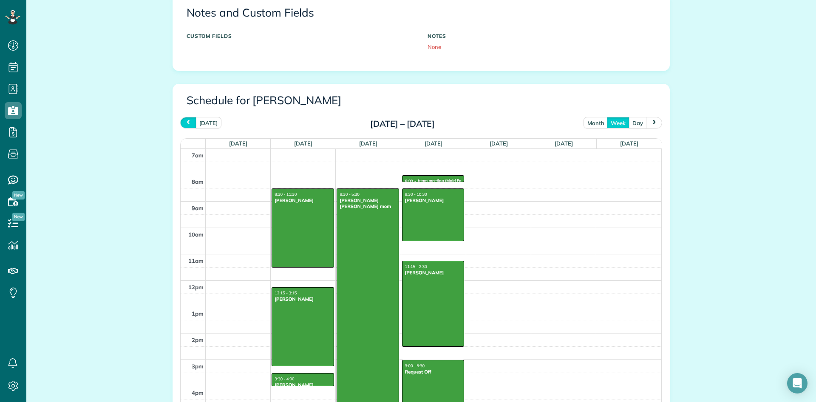
click at [190, 121] on span "prev" at bounding box center [188, 123] width 7 height 6
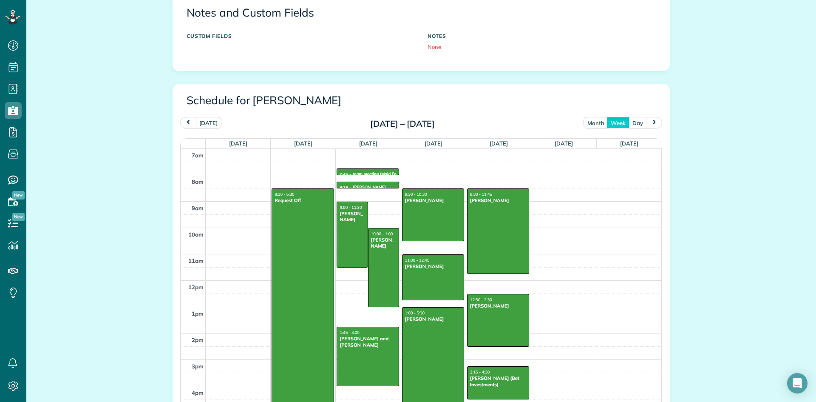
click at [190, 121] on span "prev" at bounding box center [188, 123] width 7 height 6
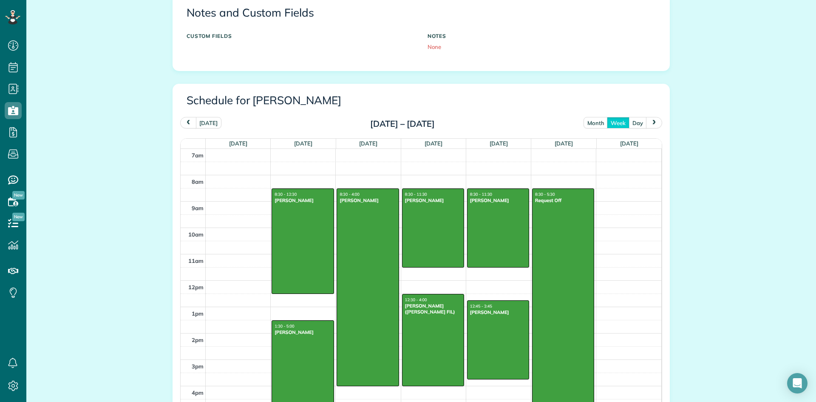
click at [190, 121] on span "prev" at bounding box center [188, 123] width 7 height 6
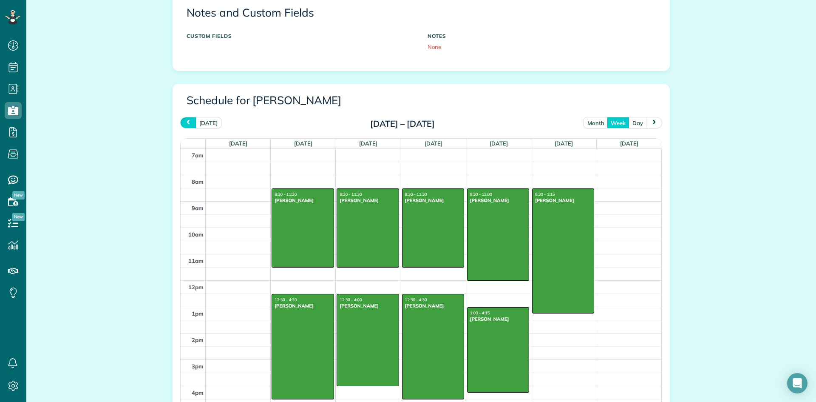
click at [190, 121] on span "prev" at bounding box center [188, 123] width 7 height 6
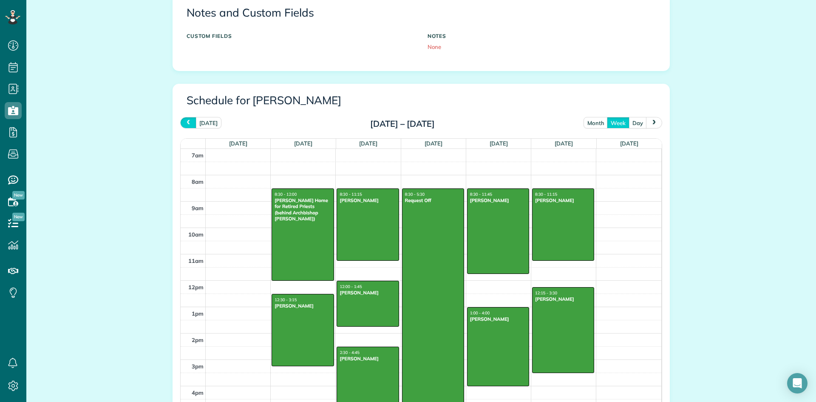
click at [190, 121] on span "prev" at bounding box center [188, 123] width 7 height 6
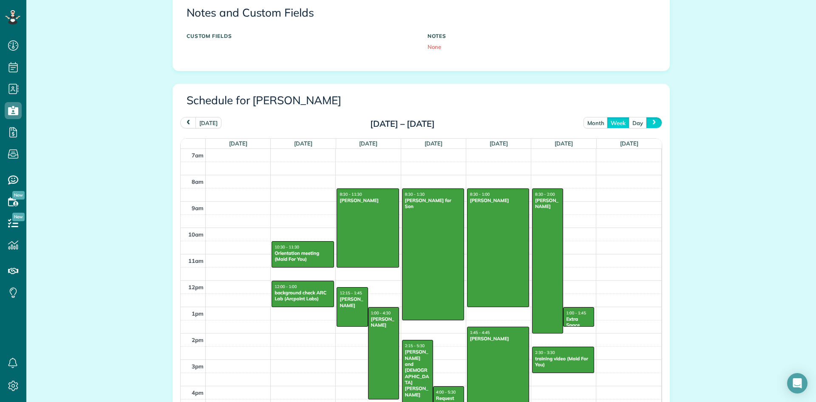
click at [654, 122] on span "next" at bounding box center [654, 123] width 7 height 6
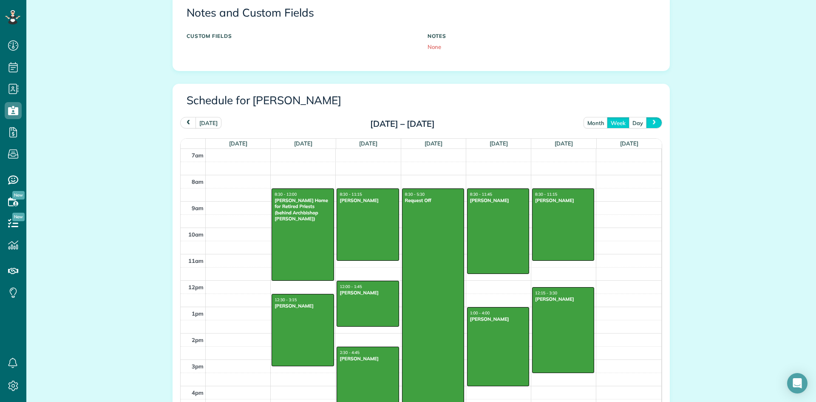
click at [655, 120] on span "next" at bounding box center [654, 123] width 7 height 6
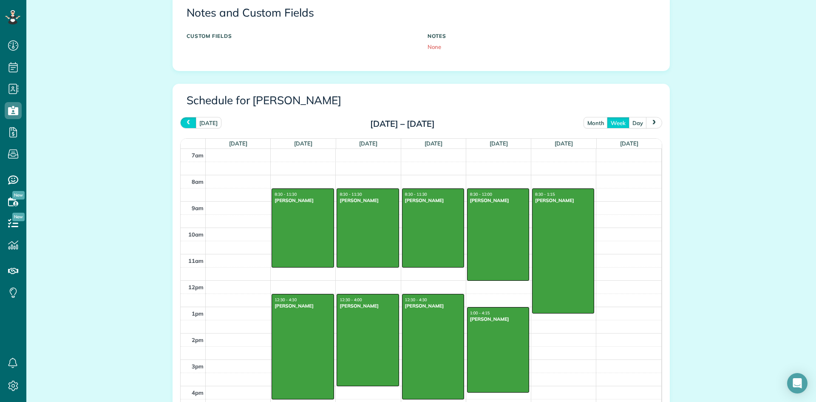
click at [191, 120] on span "prev" at bounding box center [188, 123] width 7 height 6
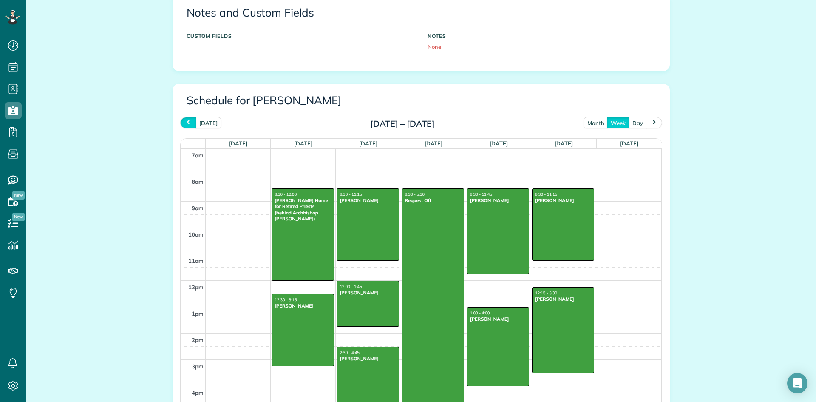
click at [191, 120] on span "prev" at bounding box center [188, 123] width 7 height 6
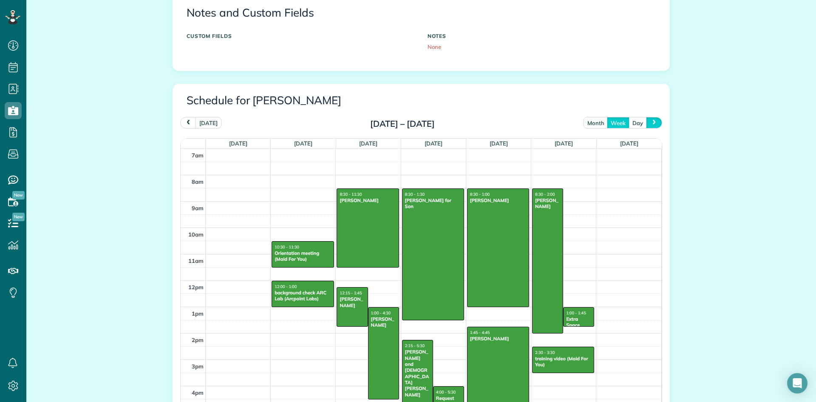
click at [654, 120] on span "next" at bounding box center [654, 123] width 7 height 6
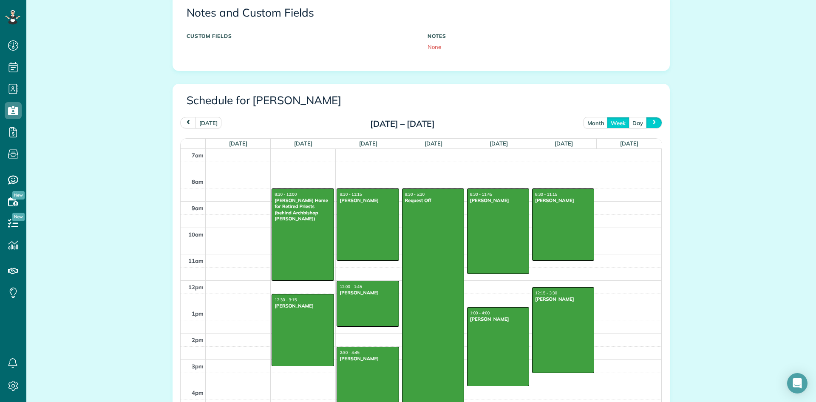
click at [656, 122] on span "next" at bounding box center [654, 123] width 7 height 6
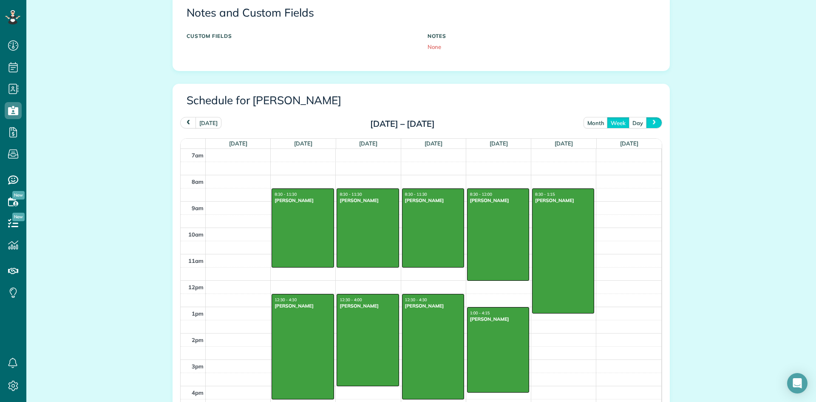
click at [655, 122] on span "next" at bounding box center [654, 123] width 7 height 6
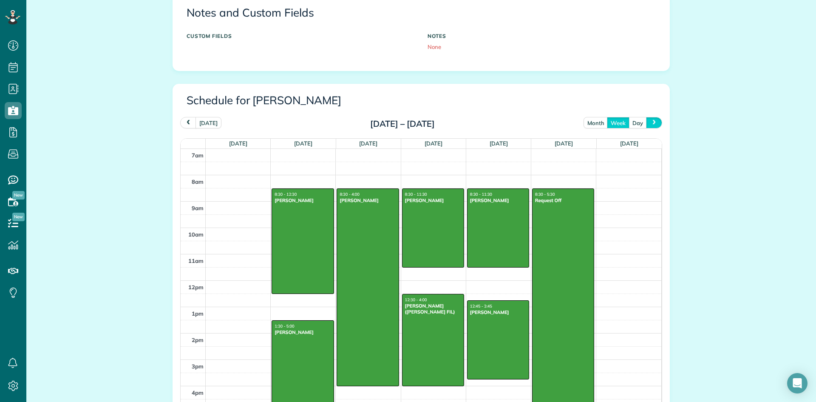
click at [655, 122] on span "next" at bounding box center [654, 123] width 7 height 6
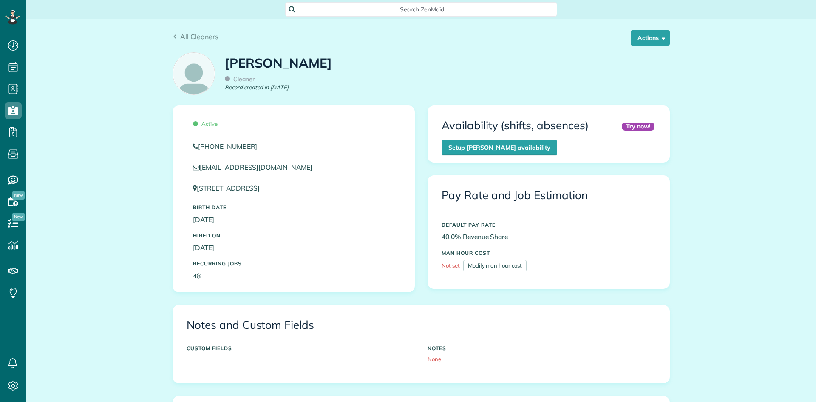
scroll to position [4, 4]
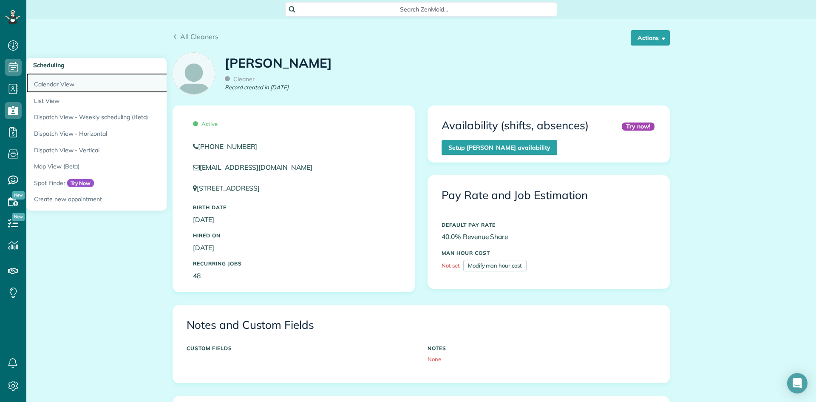
click at [46, 83] on link "Calendar View" at bounding box center [132, 83] width 212 height 20
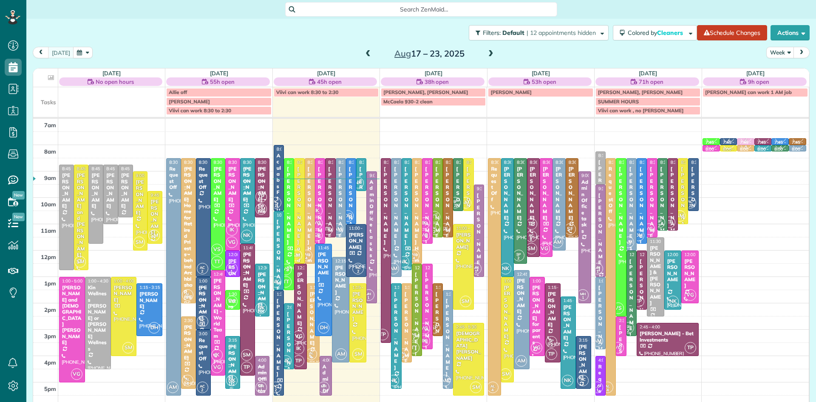
scroll to position [4, 4]
click at [303, 304] on div "[PERSON_NAME]" at bounding box center [301, 298] width 8 height 55
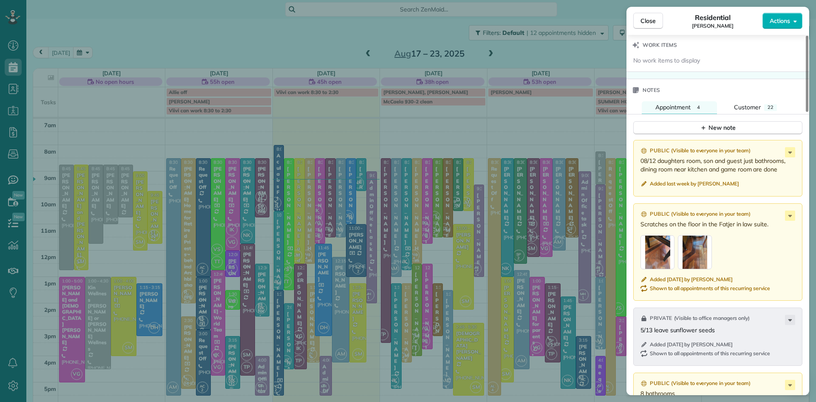
scroll to position [878, 0]
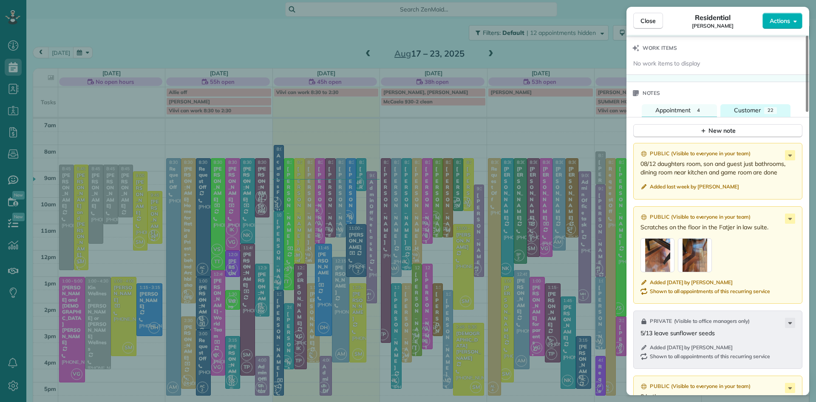
click at [753, 114] on span "Customer" at bounding box center [747, 110] width 27 height 8
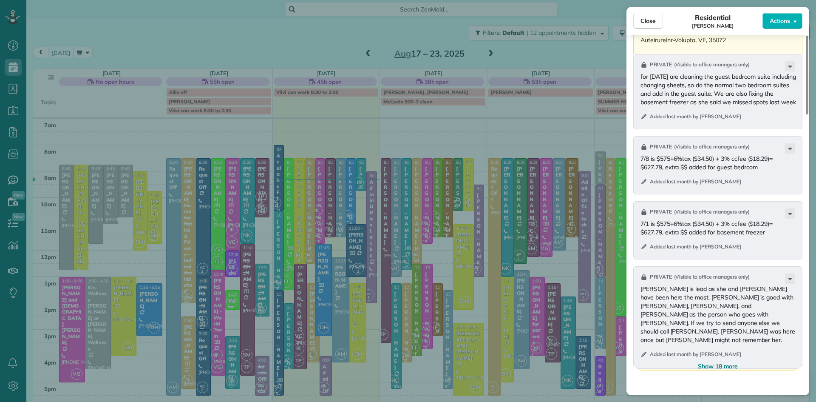
scroll to position [976, 0]
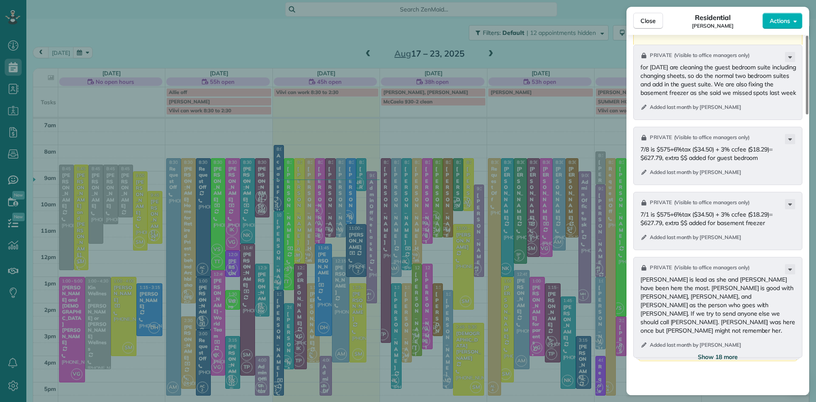
click at [714, 361] on span "Show 18 more" at bounding box center [718, 356] width 40 height 8
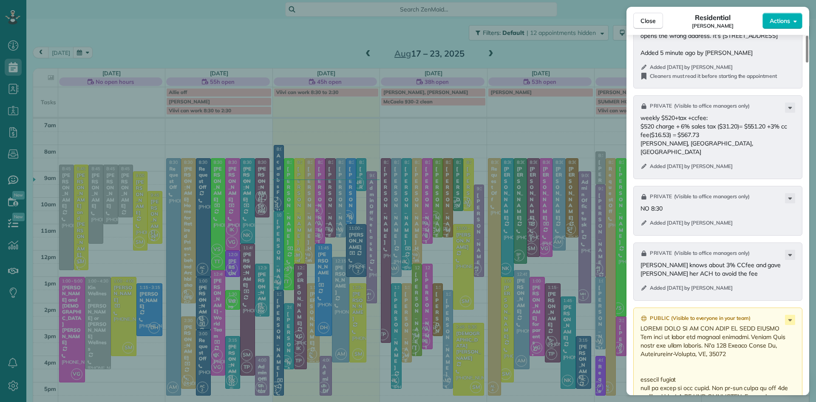
scroll to position [1792, 0]
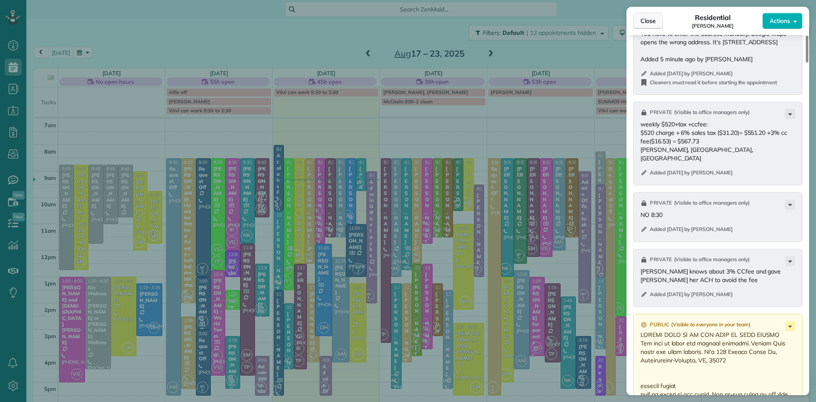
click at [645, 21] on span "Close" at bounding box center [647, 21] width 15 height 8
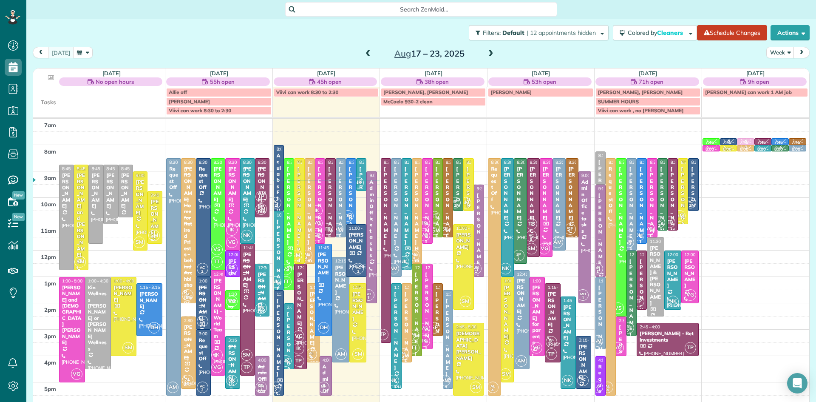
click at [297, 305] on div "[PERSON_NAME]" at bounding box center [301, 298] width 8 height 55
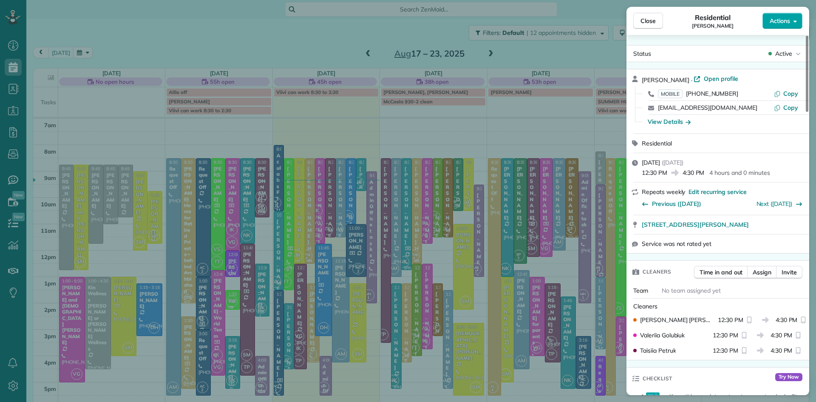
click at [788, 17] on span "Actions" at bounding box center [780, 21] width 20 height 8
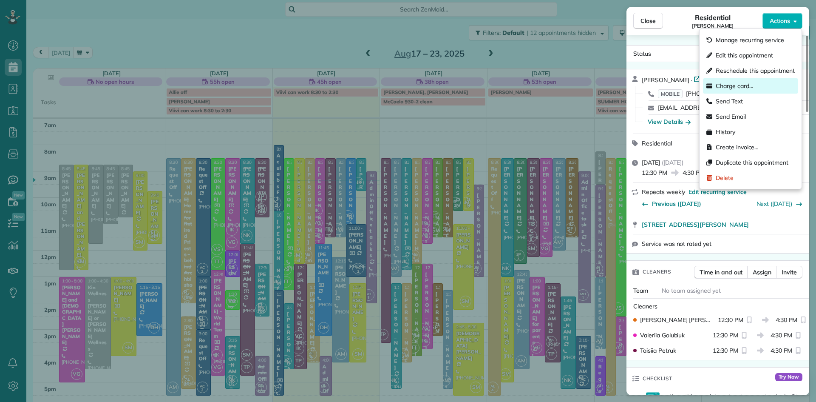
click at [742, 84] on span "Charge card…" at bounding box center [735, 86] width 38 height 8
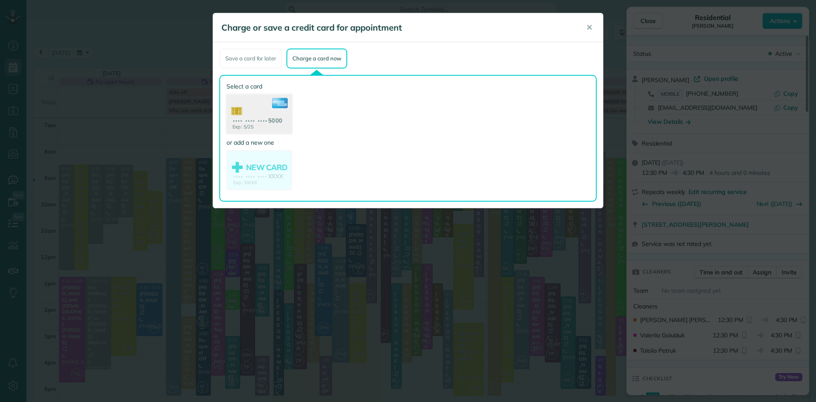
click at [267, 112] on use at bounding box center [259, 114] width 65 height 41
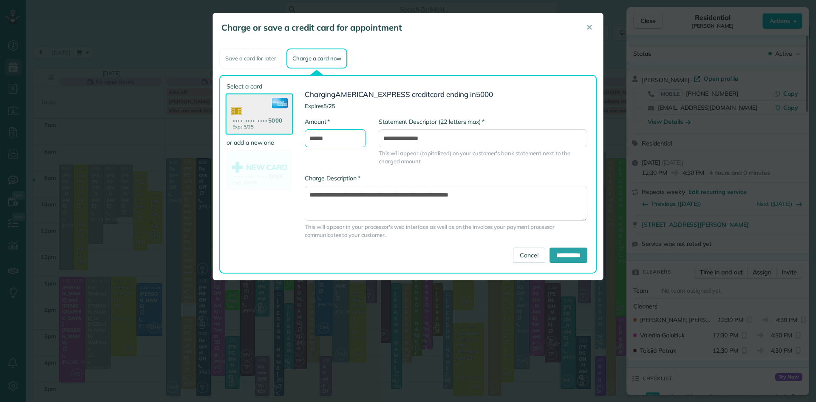
click at [331, 136] on input "******" at bounding box center [335, 138] width 61 height 18
type input "******"
click at [566, 245] on div "**********" at bounding box center [445, 211] width 295 height 74
click at [566, 252] on input "**********" at bounding box center [569, 254] width 38 height 15
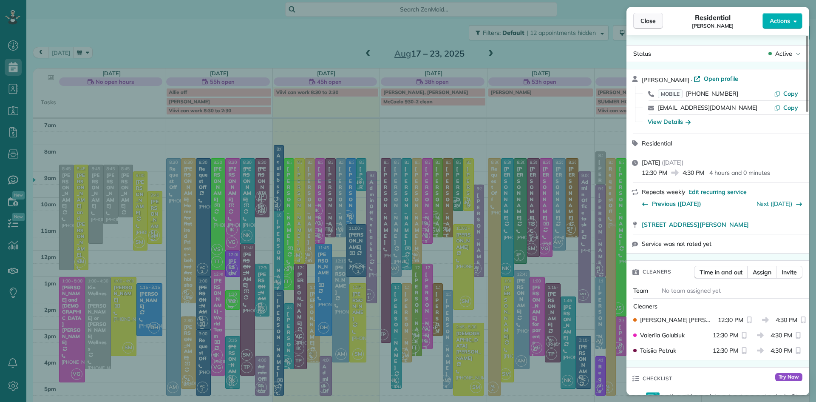
click at [642, 22] on span "Close" at bounding box center [647, 21] width 15 height 8
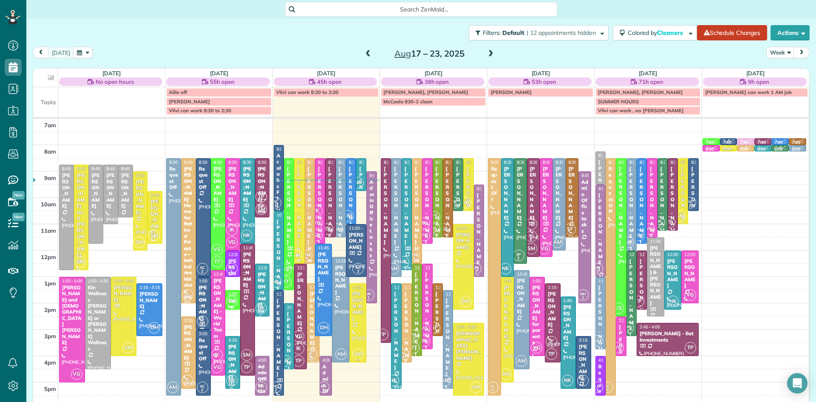
click at [357, 314] on div at bounding box center [358, 322] width 17 height 78
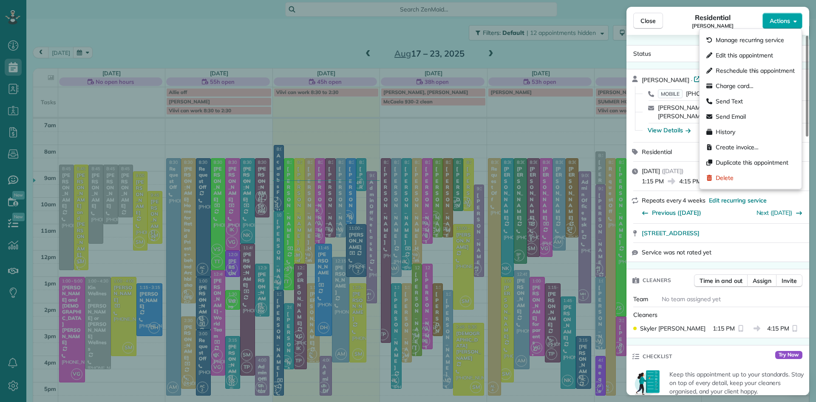
click at [774, 22] on span "Actions" at bounding box center [780, 21] width 20 height 8
click at [726, 88] on span "Charge card…" at bounding box center [735, 86] width 38 height 8
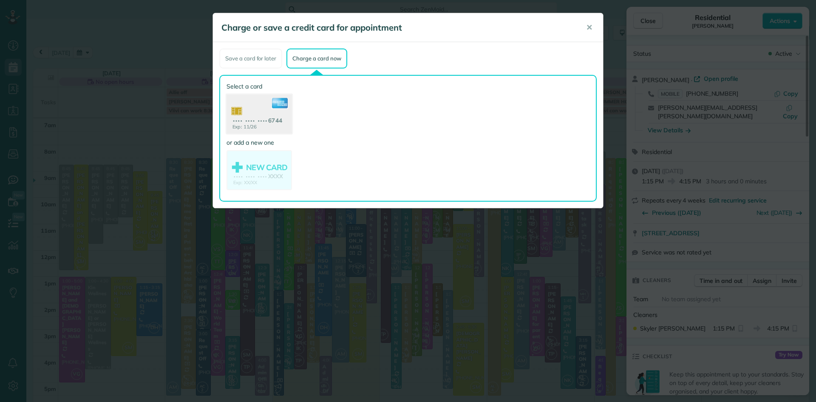
click at [250, 109] on use at bounding box center [259, 114] width 65 height 41
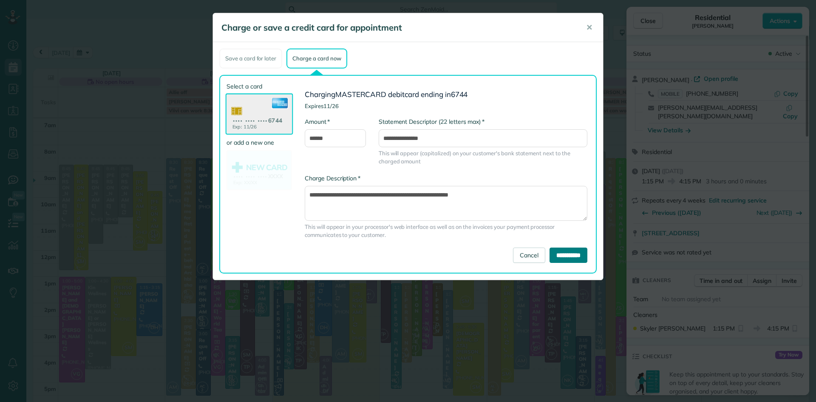
click at [576, 255] on input "**********" at bounding box center [569, 254] width 38 height 15
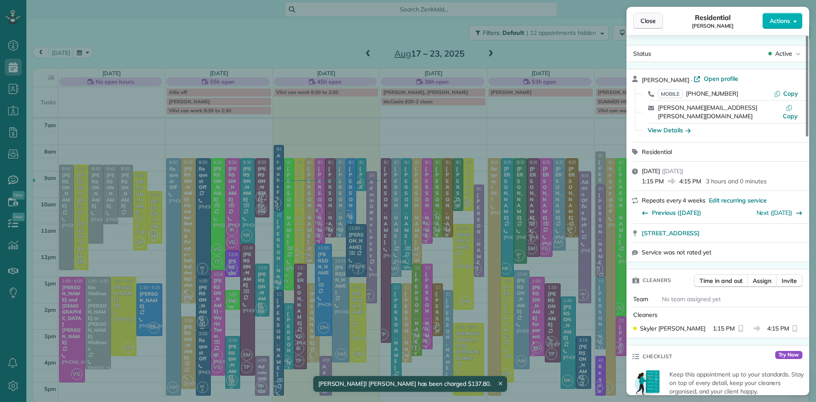
click at [651, 17] on span "Close" at bounding box center [647, 21] width 15 height 8
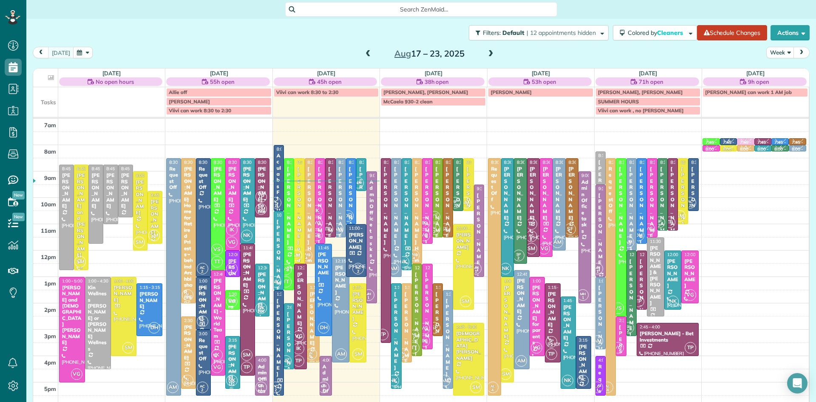
click at [82, 227] on div at bounding box center [81, 217] width 14 height 105
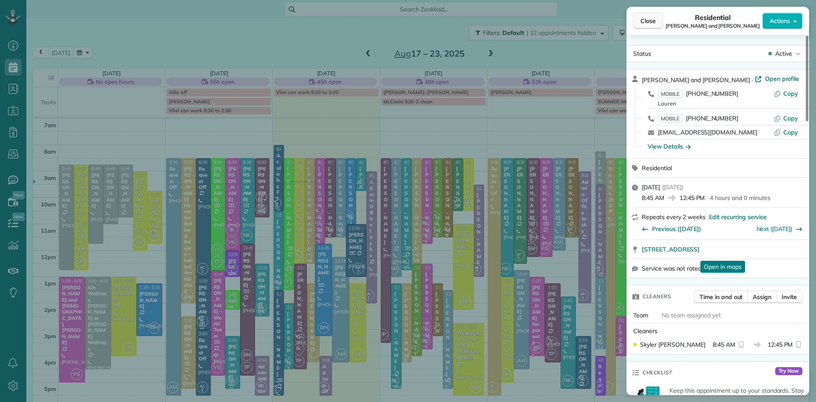
click at [646, 20] on span "Close" at bounding box center [647, 21] width 15 height 8
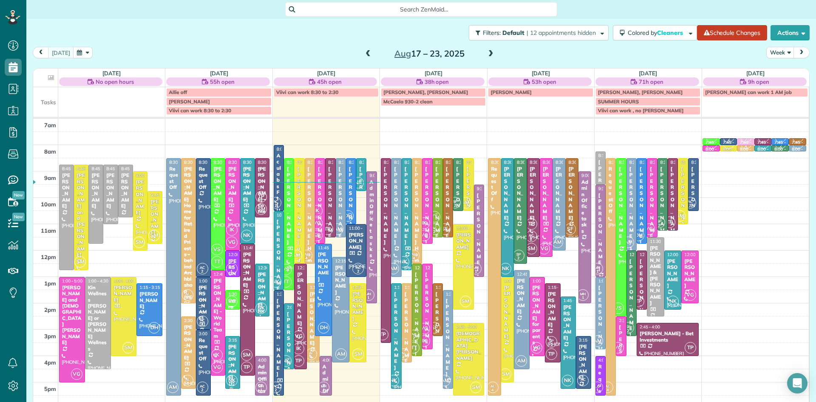
click at [490, 54] on span at bounding box center [490, 54] width 9 height 8
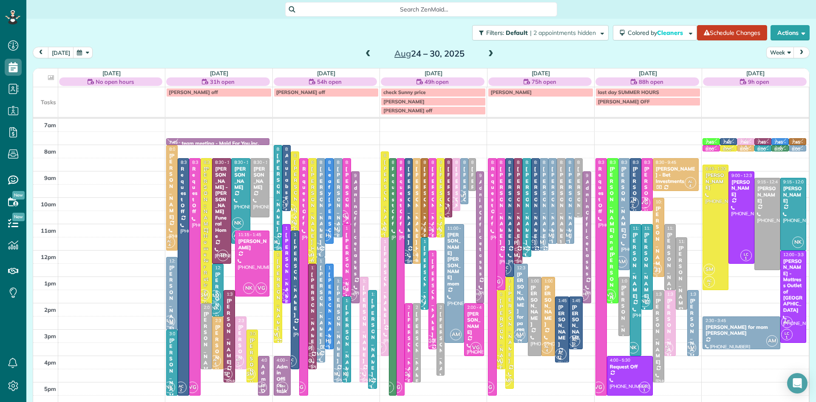
click at [490, 54] on span at bounding box center [490, 54] width 9 height 8
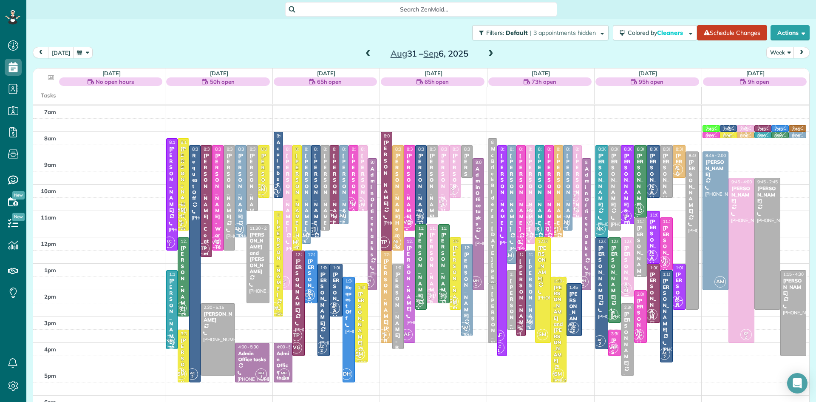
click at [490, 54] on span at bounding box center [490, 54] width 9 height 8
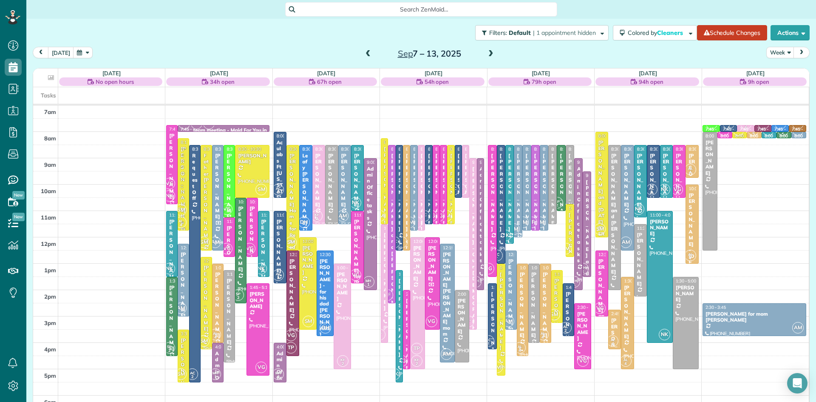
click at [488, 48] on span at bounding box center [490, 54] width 9 height 13
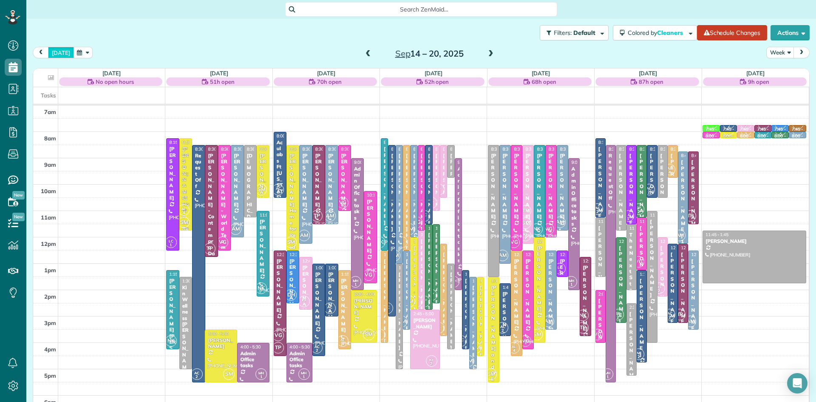
click at [58, 56] on button "today" at bounding box center [61, 52] width 26 height 11
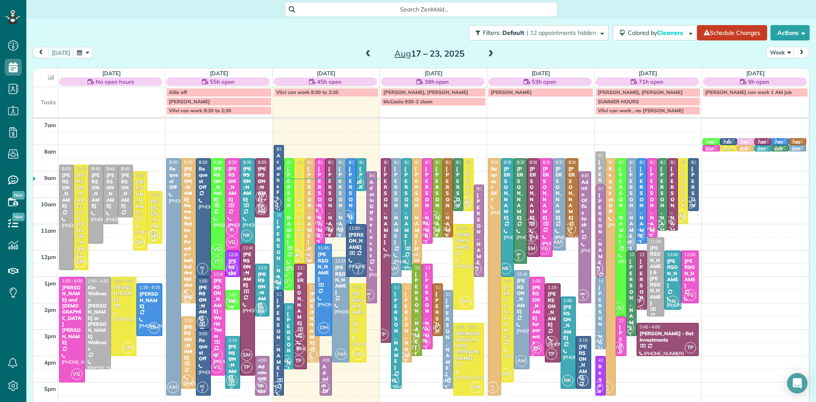
click at [366, 48] on span at bounding box center [367, 54] width 9 height 13
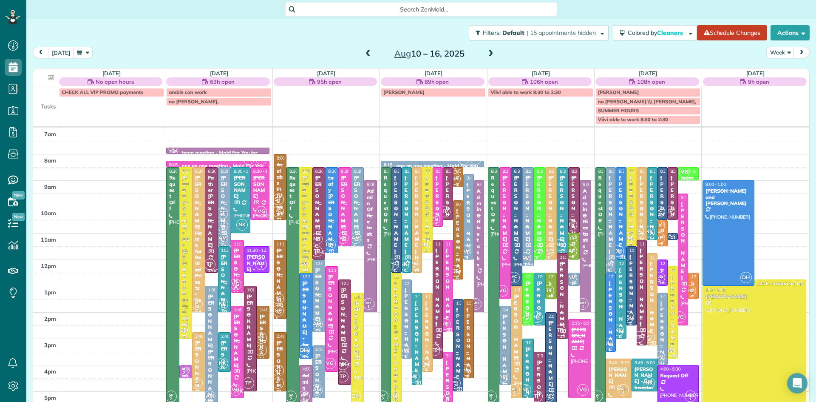
click at [366, 48] on span at bounding box center [367, 54] width 9 height 13
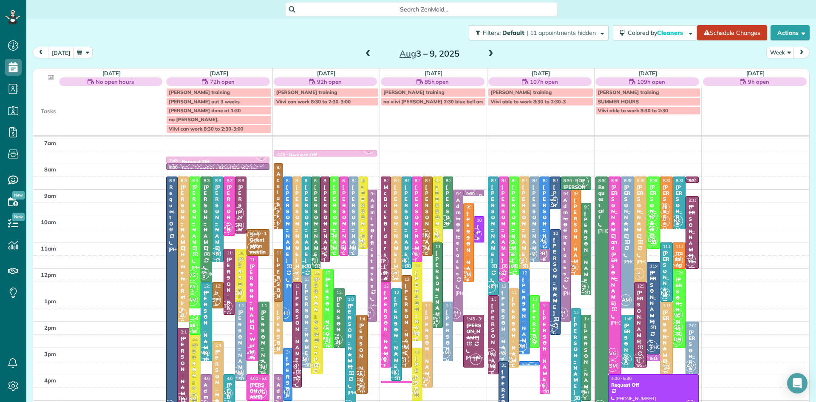
click at [367, 53] on span at bounding box center [367, 54] width 9 height 8
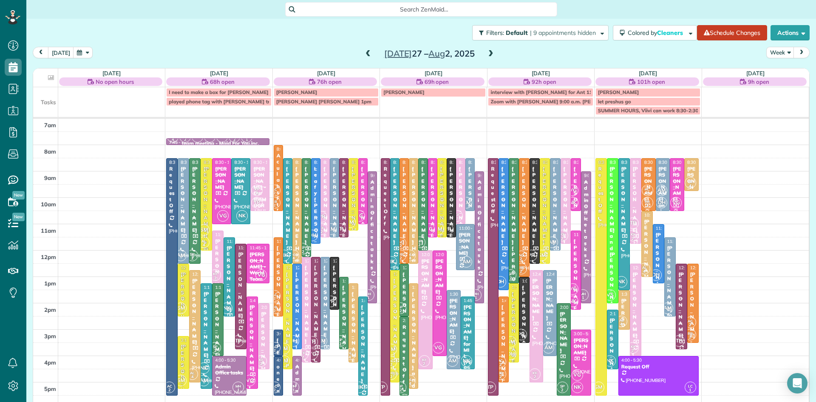
click at [503, 350] on div "Ashley Stone" at bounding box center [503, 343] width 5 height 79
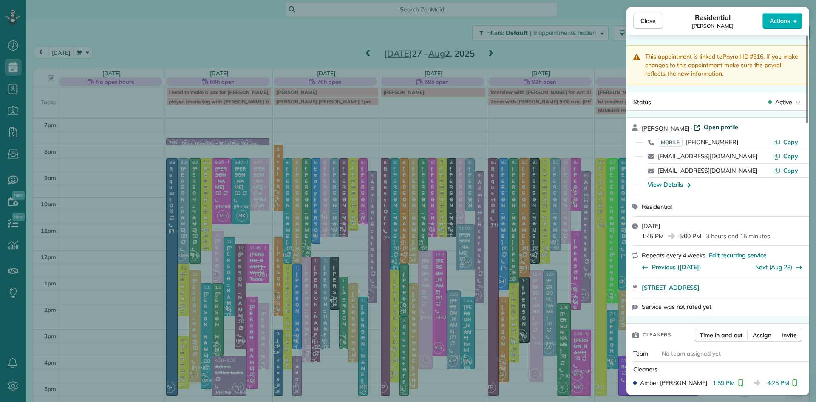
click at [714, 127] on span "Open profile" at bounding box center [721, 127] width 34 height 8
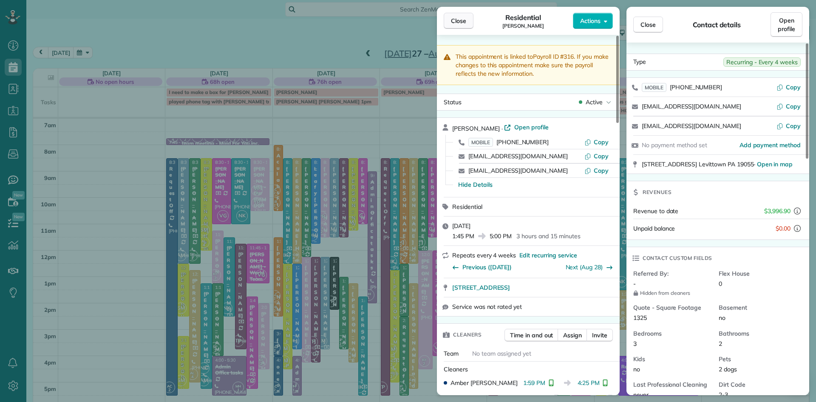
click at [463, 17] on span "Close" at bounding box center [458, 21] width 15 height 8
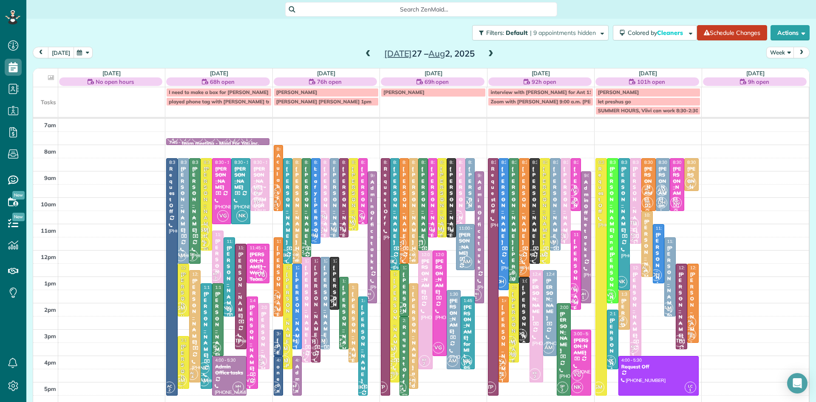
click at [63, 51] on button "today" at bounding box center [61, 52] width 26 height 11
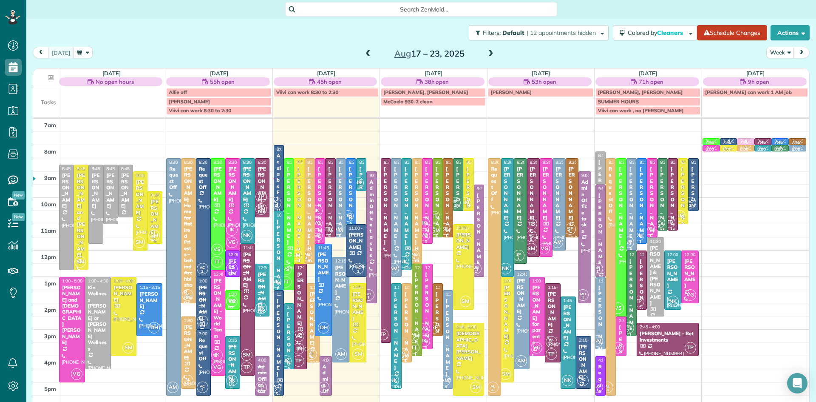
click at [158, 229] on div "SM" at bounding box center [154, 235] width 12 height 12
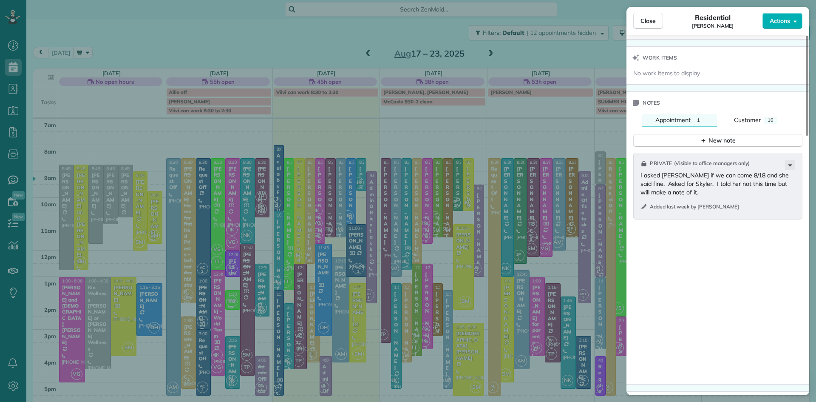
scroll to position [896, 0]
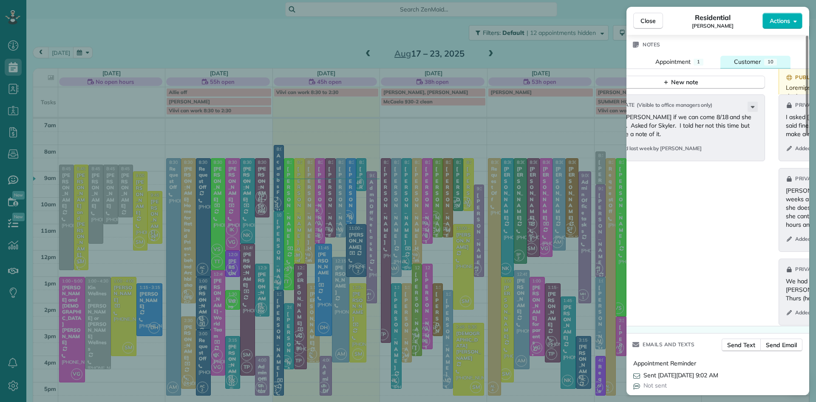
click at [740, 65] on span "Customer" at bounding box center [747, 62] width 27 height 8
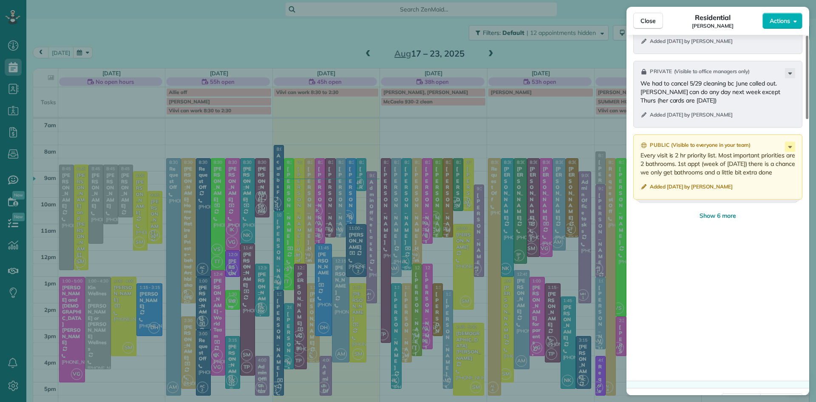
scroll to position [1185, 0]
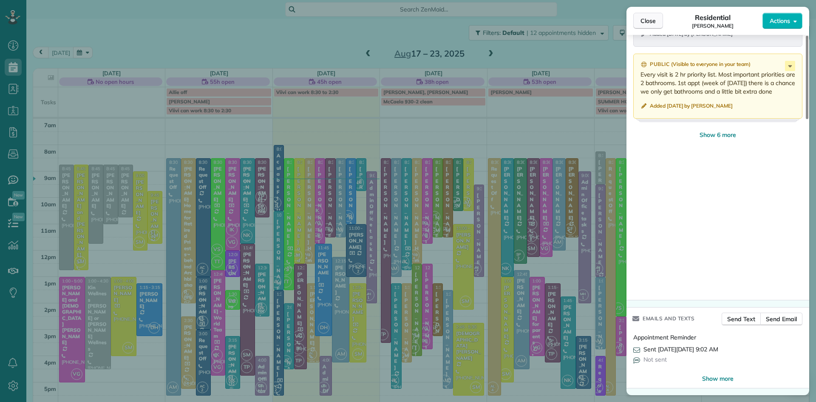
click at [643, 20] on span "Close" at bounding box center [647, 21] width 15 height 8
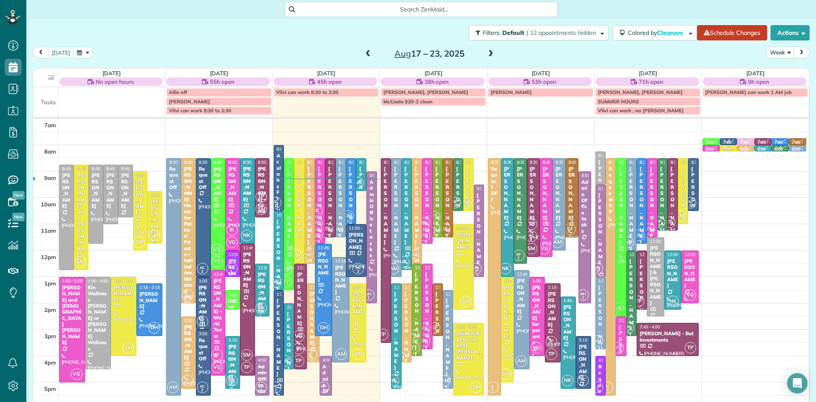
click at [155, 221] on div "Barbara Tomeo" at bounding box center [155, 216] width 10 height 37
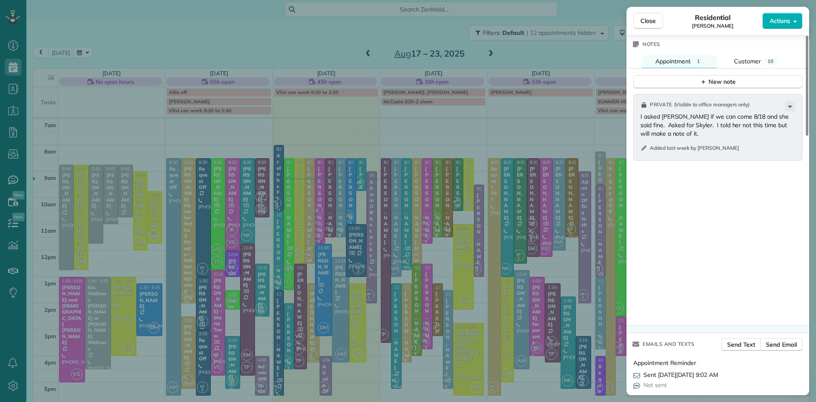
scroll to position [933, 0]
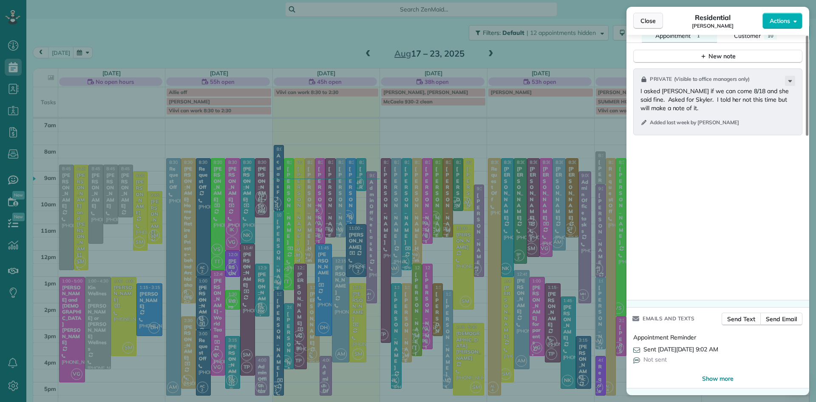
click at [641, 17] on span "Close" at bounding box center [647, 21] width 15 height 8
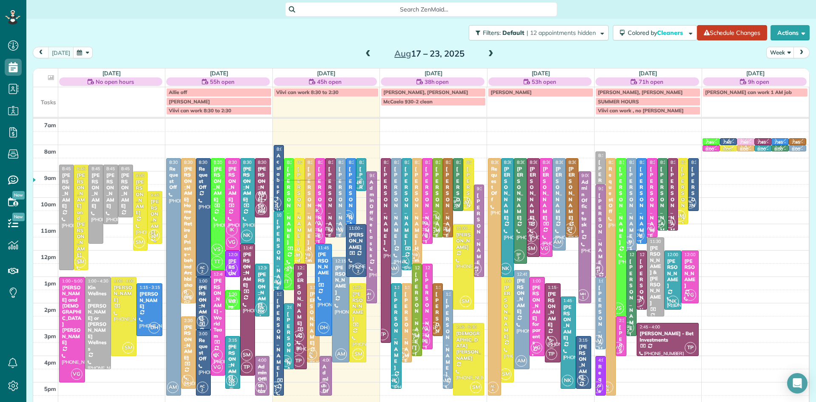
click at [157, 214] on div "Barbara Tomeo" at bounding box center [155, 216] width 10 height 37
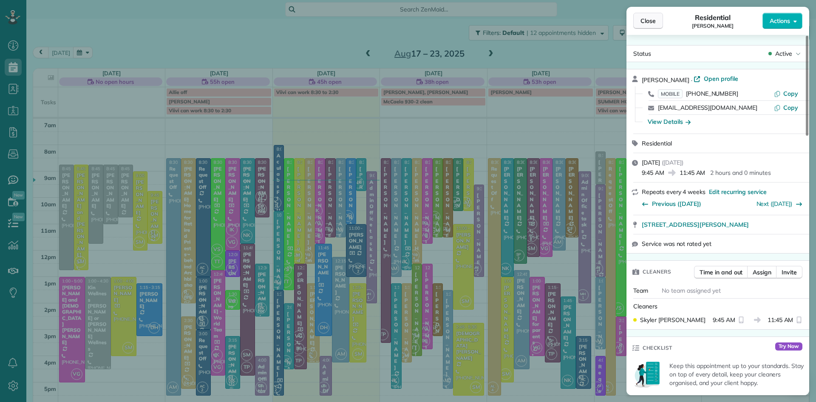
click at [635, 24] on button "Close" at bounding box center [648, 21] width 30 height 16
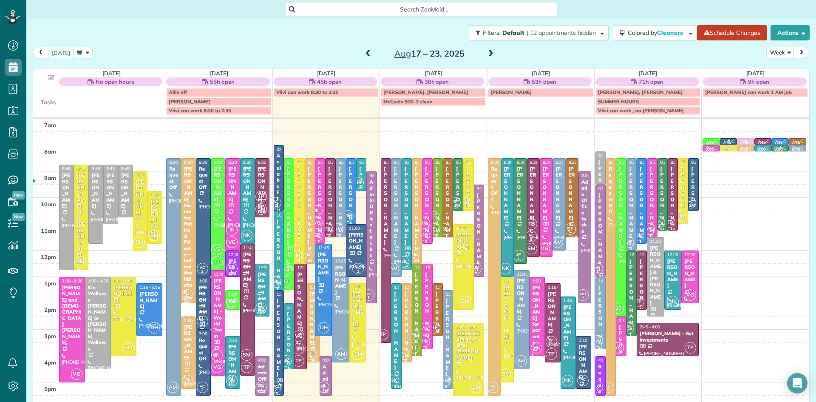
click at [313, 344] on div at bounding box center [313, 322] width 12 height 78
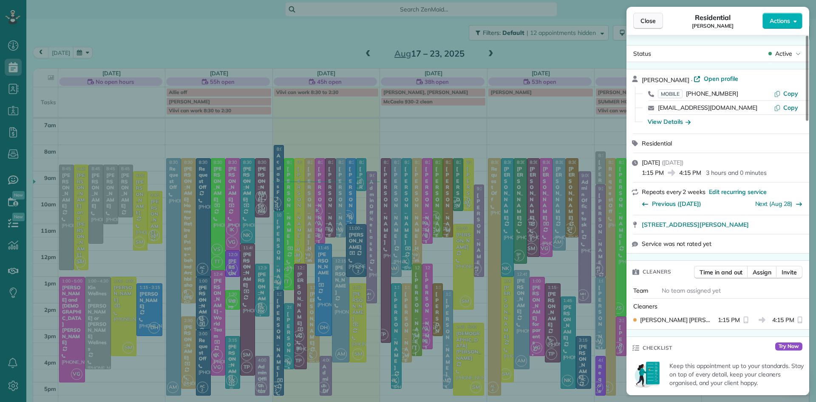
click at [636, 21] on button "Close" at bounding box center [648, 21] width 30 height 16
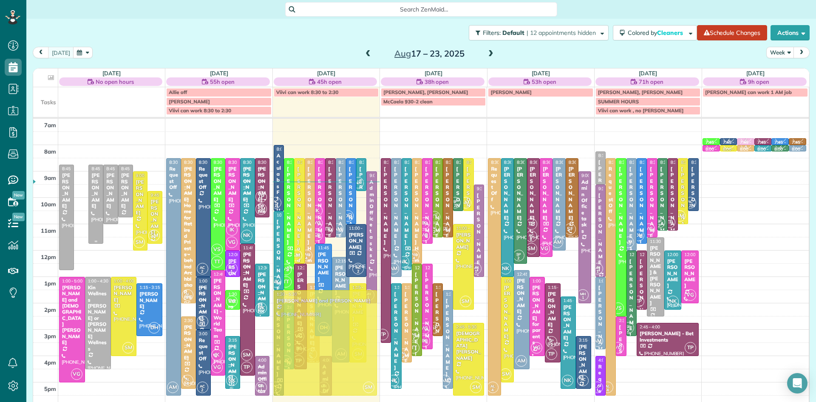
drag, startPoint x: 84, startPoint y: 197, endPoint x: 358, endPoint y: 332, distance: 305.4
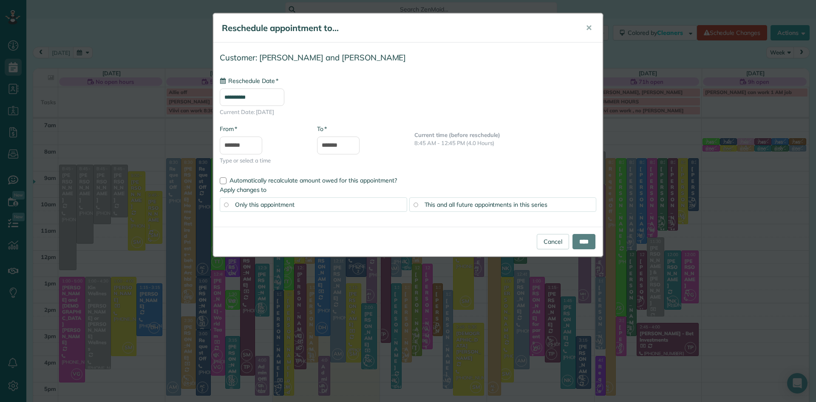
type input "**********"
click at [552, 242] on link "Cancel" at bounding box center [553, 241] width 32 height 15
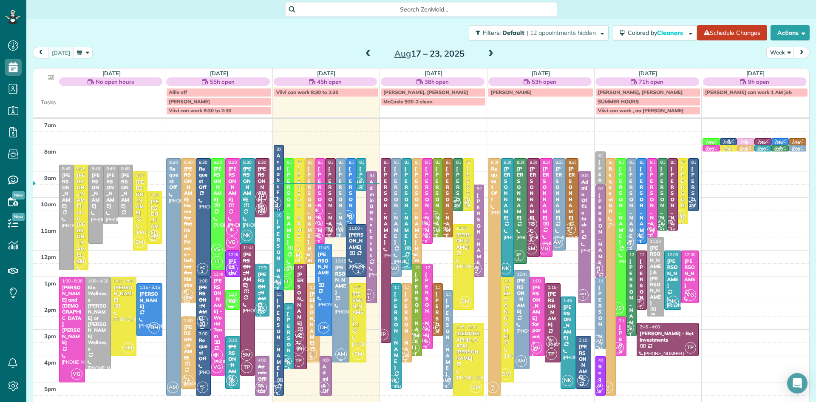
click at [342, 311] on div at bounding box center [340, 309] width 17 height 105
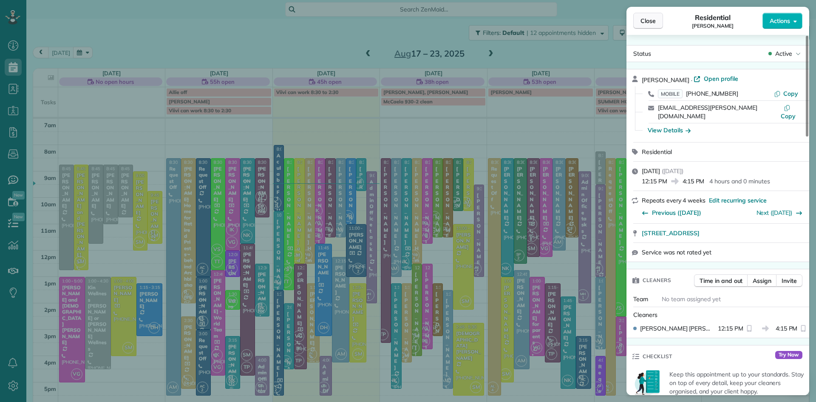
click at [654, 22] on span "Close" at bounding box center [647, 21] width 15 height 8
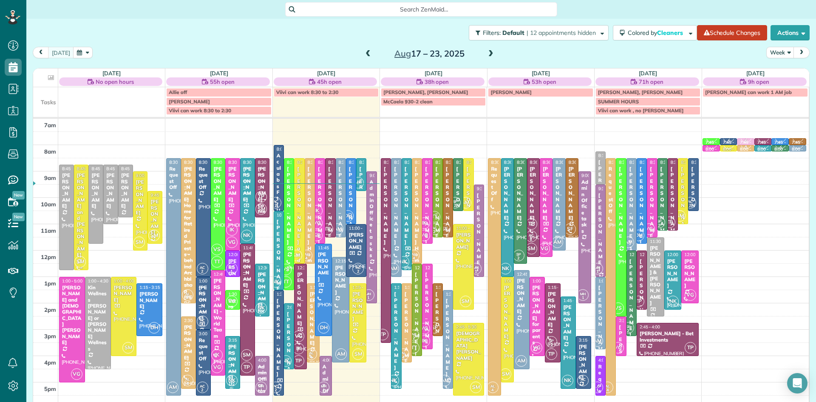
click at [81, 242] on div at bounding box center [81, 217] width 14 height 105
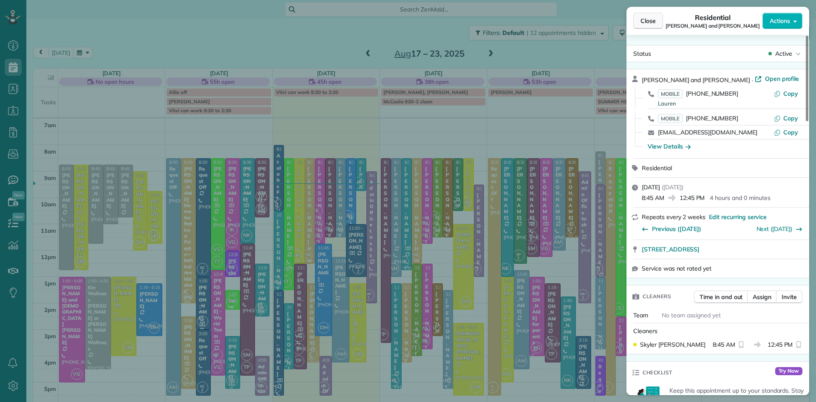
click at [652, 20] on span "Close" at bounding box center [647, 21] width 15 height 8
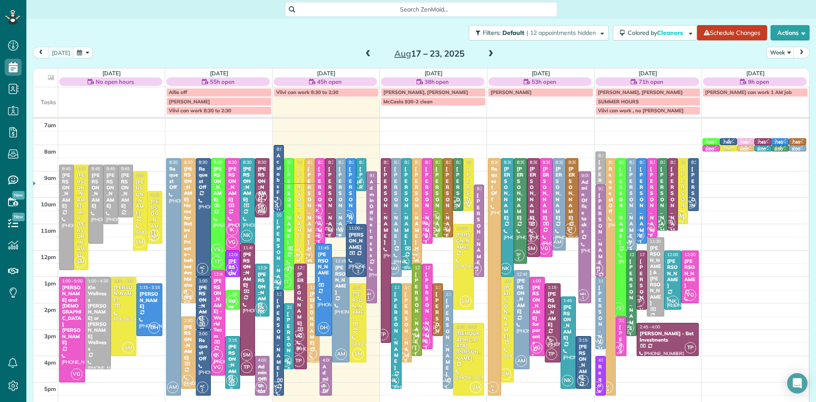
click at [340, 211] on div at bounding box center [340, 198] width 9 height 78
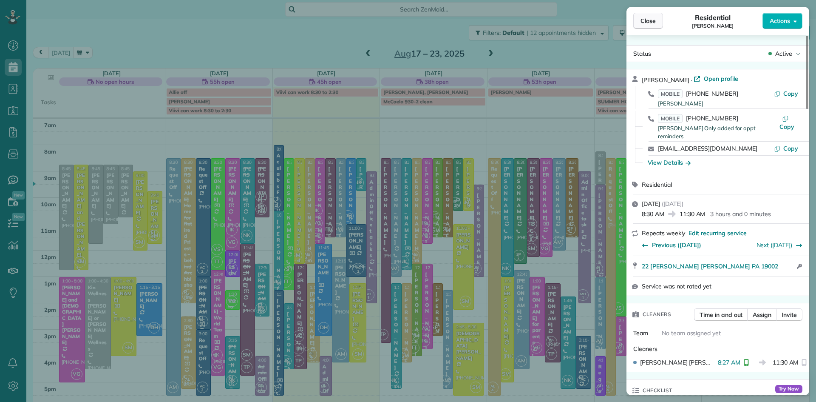
click at [654, 19] on span "Close" at bounding box center [647, 21] width 15 height 8
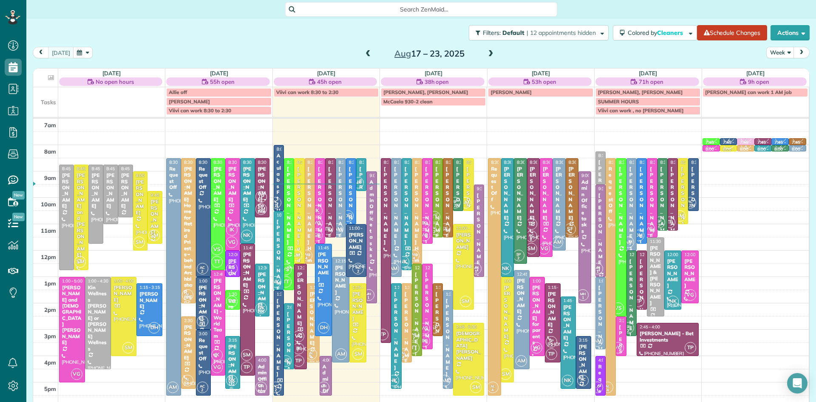
click at [438, 226] on span "AC 2" at bounding box center [434, 228] width 11 height 11
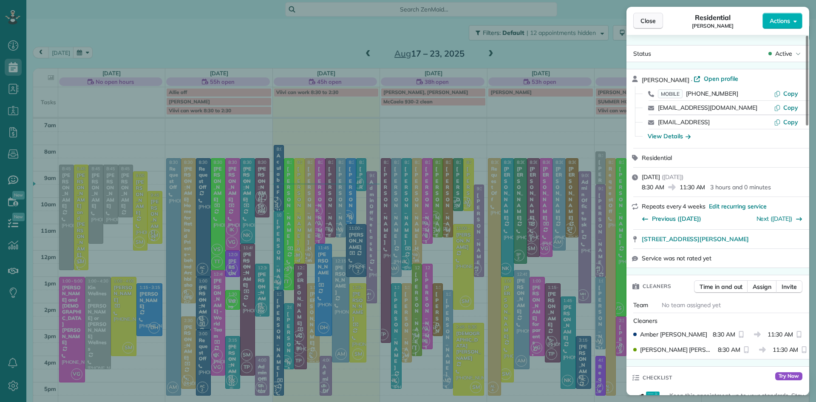
click at [649, 21] on span "Close" at bounding box center [647, 21] width 15 height 8
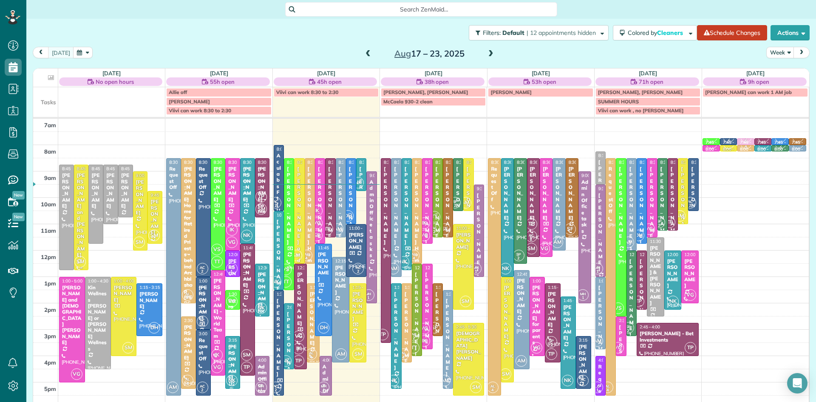
click at [79, 242] on div at bounding box center [81, 217] width 14 height 105
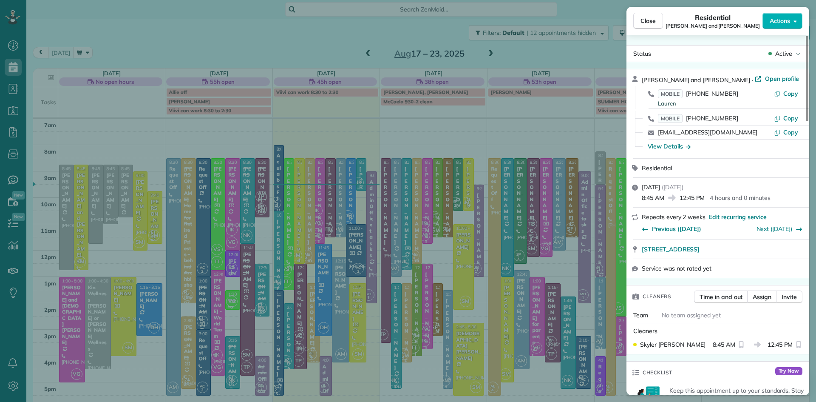
click at [768, 300] on span "Assign" at bounding box center [762, 296] width 19 height 8
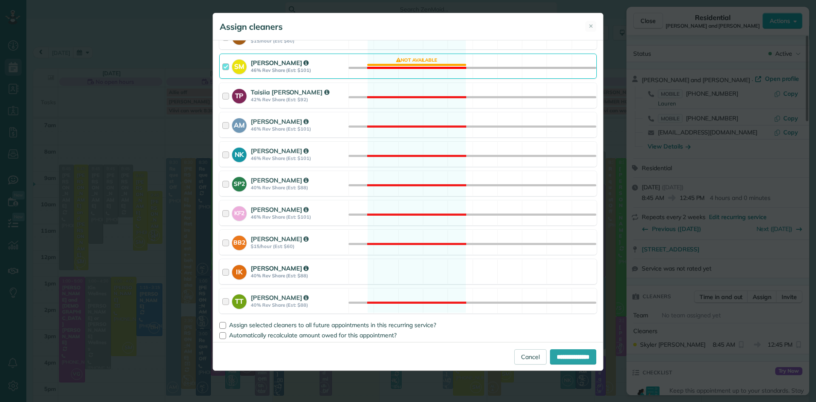
scroll to position [455, 0]
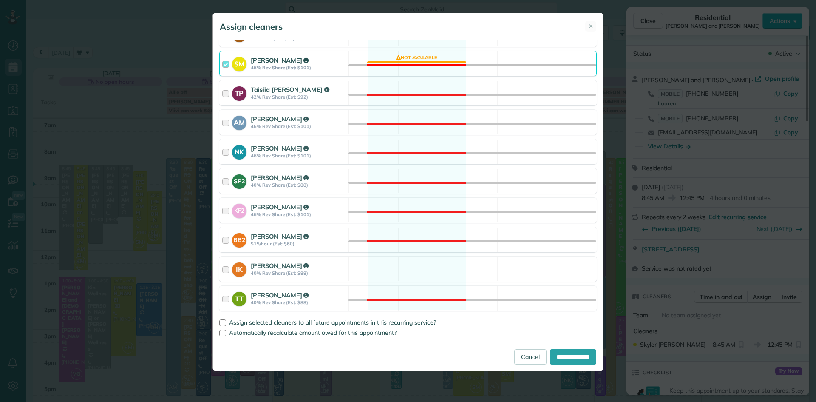
click at [261, 65] on strong "46% Rev Share (Est: $101)" at bounding box center [298, 68] width 95 height 6
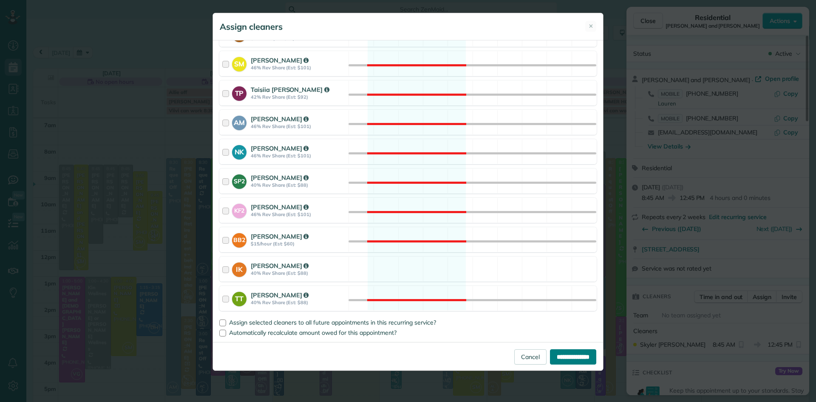
click at [556, 355] on input "**********" at bounding box center [573, 356] width 46 height 15
type input "**********"
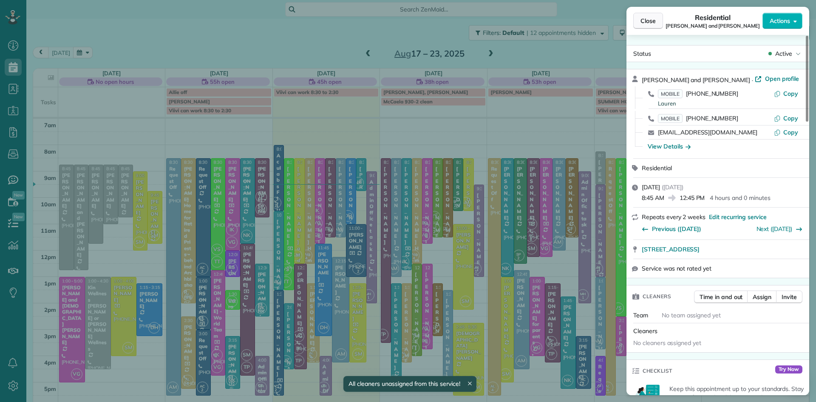
click at [640, 20] on span "Close" at bounding box center [647, 21] width 15 height 8
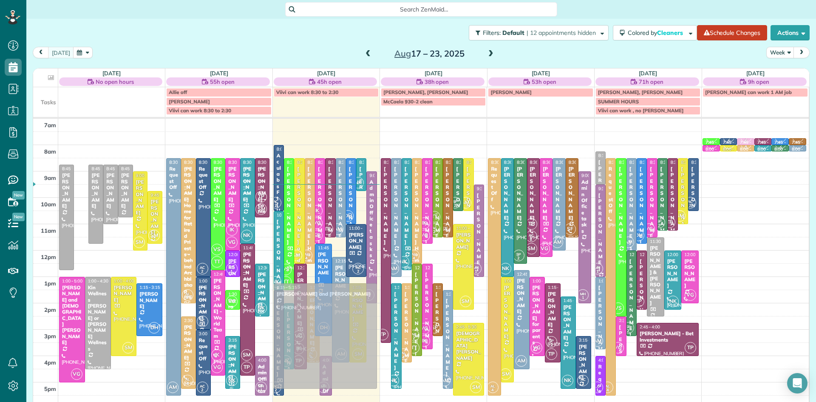
drag, startPoint x: 82, startPoint y: 210, endPoint x: 334, endPoint y: 328, distance: 278.9
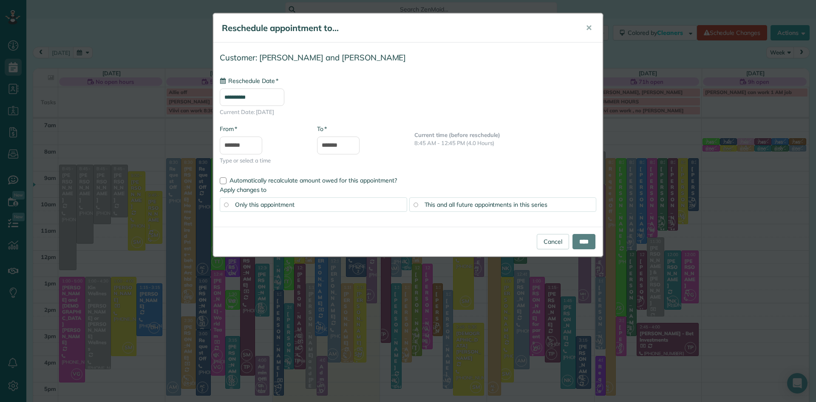
type input "**********"
click at [580, 242] on input "****" at bounding box center [583, 241] width 23 height 15
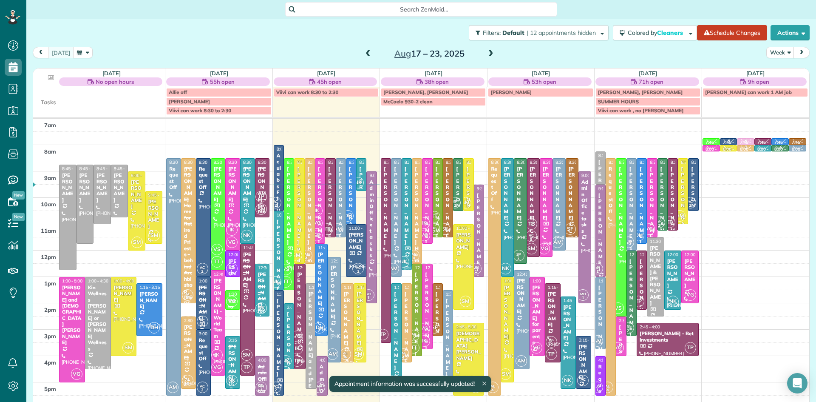
click at [346, 348] on div "AL 4" at bounding box center [345, 354] width 12 height 12
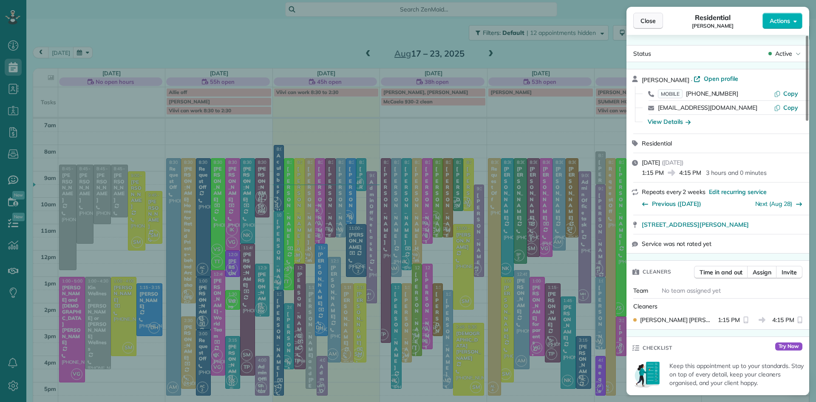
click at [640, 23] on button "Close" at bounding box center [648, 21] width 30 height 16
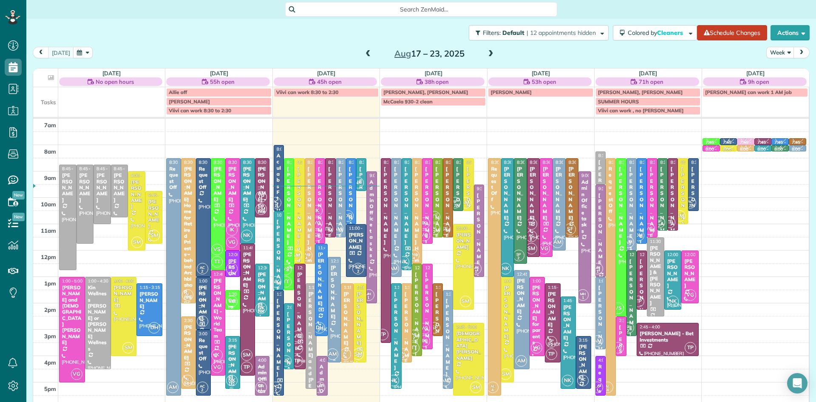
click at [336, 337] on div at bounding box center [334, 309] width 12 height 105
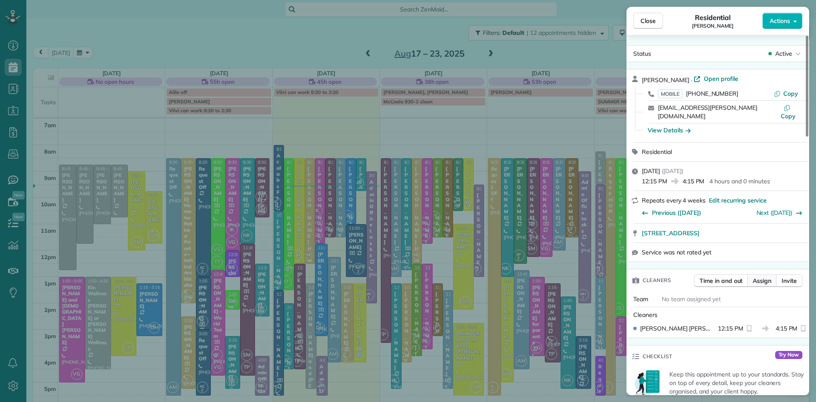
click at [765, 276] on span "Assign" at bounding box center [762, 280] width 19 height 8
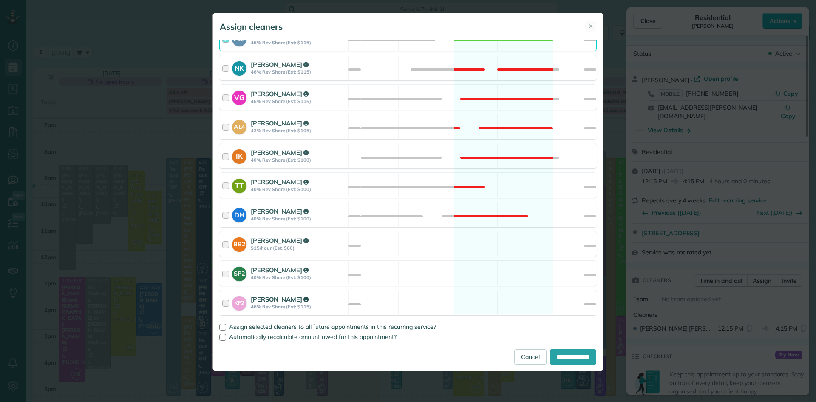
scroll to position [455, 0]
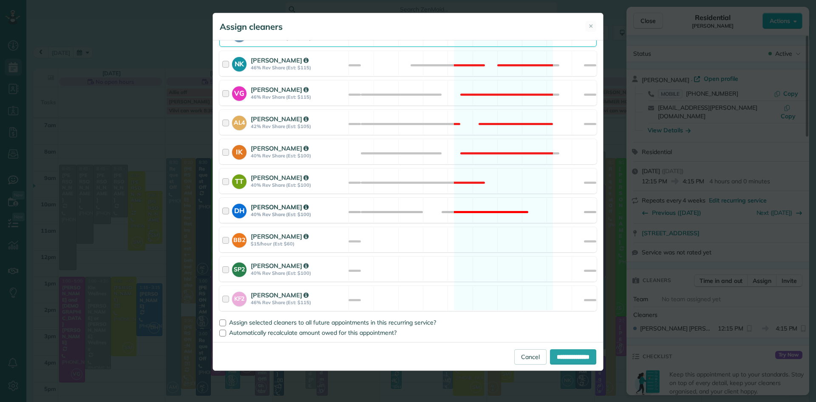
click at [265, 206] on strong "Denise Houser" at bounding box center [280, 207] width 58 height 8
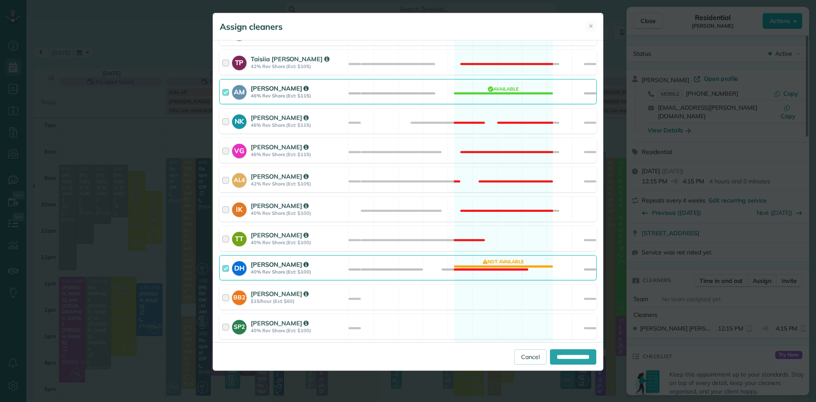
scroll to position [300, 0]
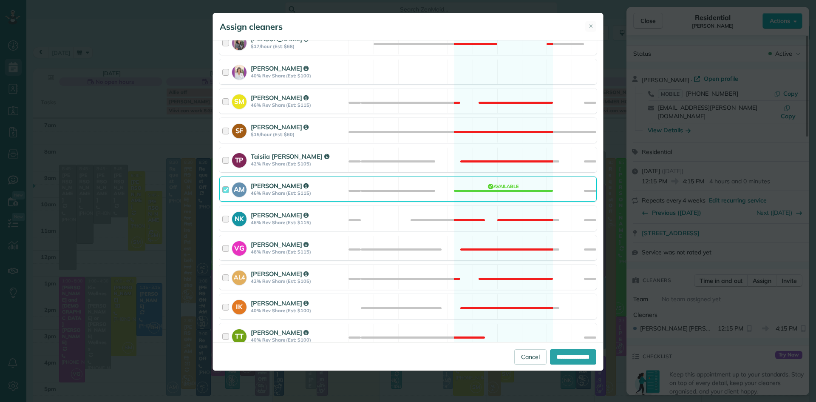
click at [262, 190] on div "Allison McNamara 46% Rev Share (Est: $115)" at bounding box center [298, 189] width 95 height 16
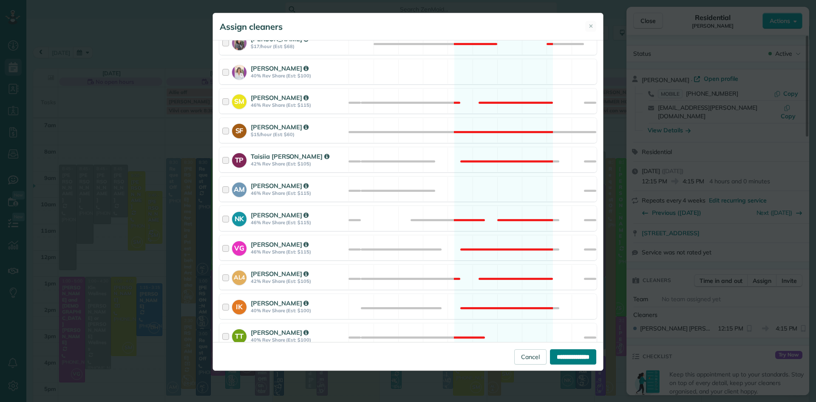
click at [573, 356] on input "**********" at bounding box center [573, 356] width 46 height 15
type input "**********"
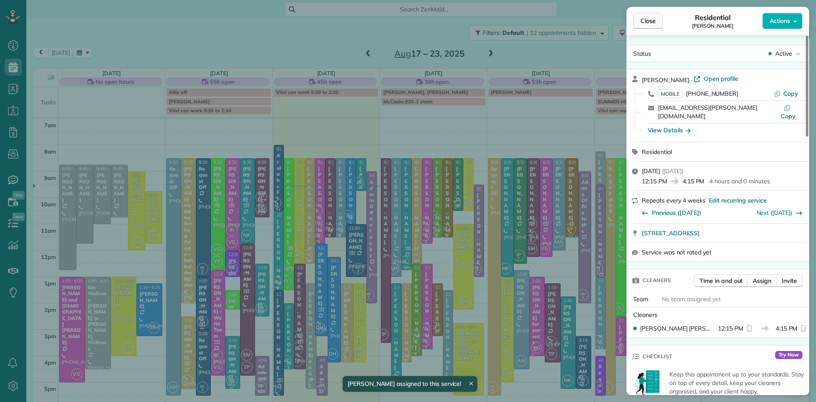
click at [648, 22] on span "Close" at bounding box center [647, 21] width 15 height 8
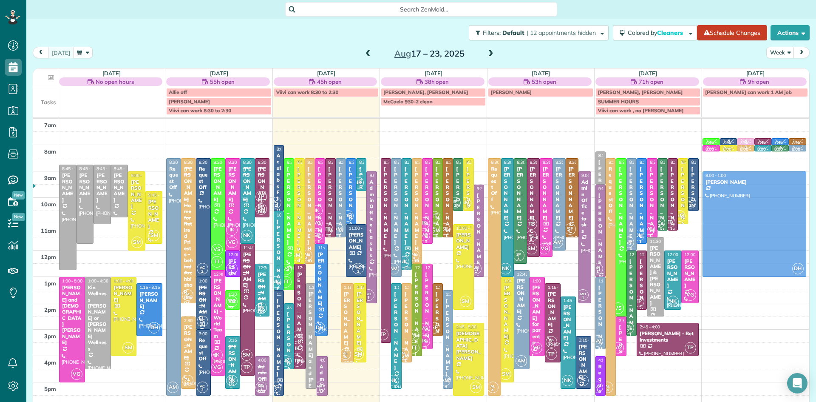
drag, startPoint x: 335, startPoint y: 284, endPoint x: 745, endPoint y: 200, distance: 418.3
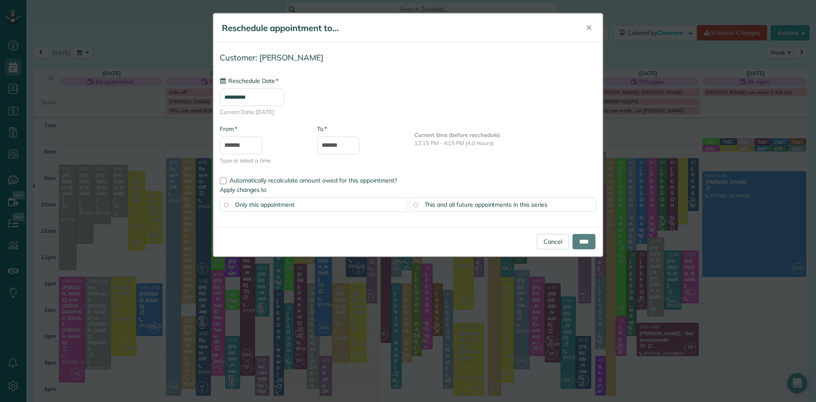
type input "**********"
click at [589, 241] on input "****" at bounding box center [583, 241] width 23 height 15
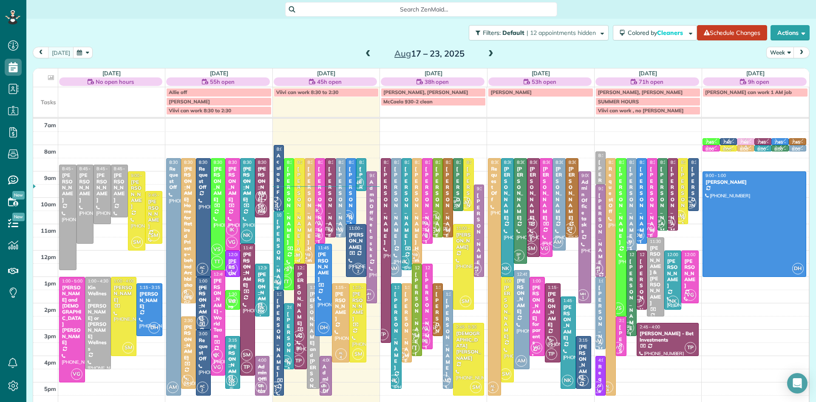
click at [487, 54] on span at bounding box center [490, 54] width 9 height 8
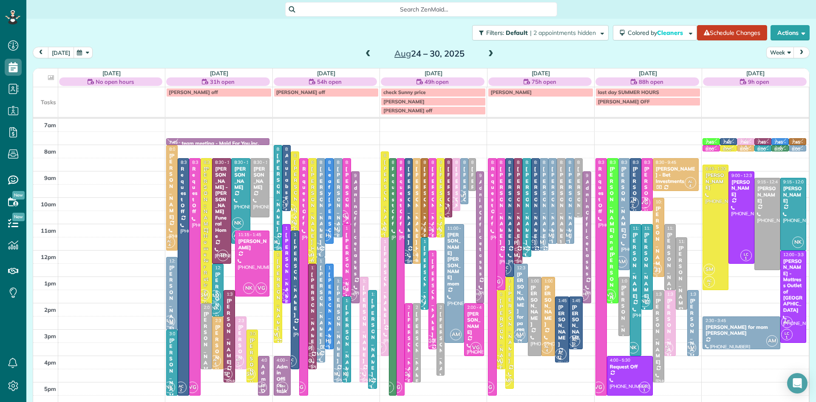
click at [62, 54] on button "today" at bounding box center [61, 52] width 26 height 11
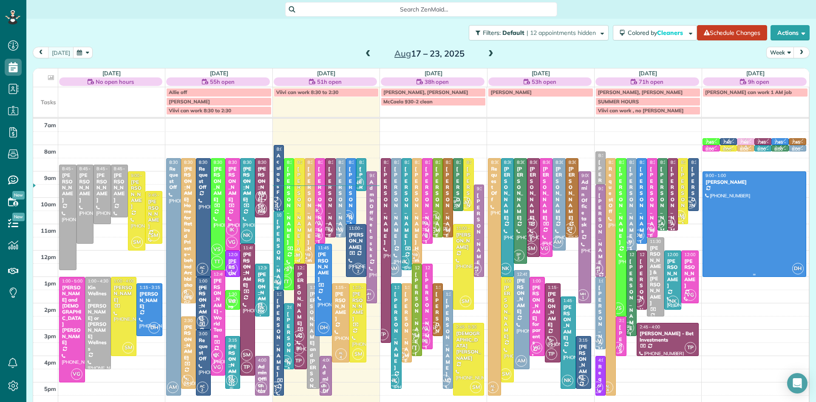
click at [743, 246] on div at bounding box center [754, 224] width 103 height 105
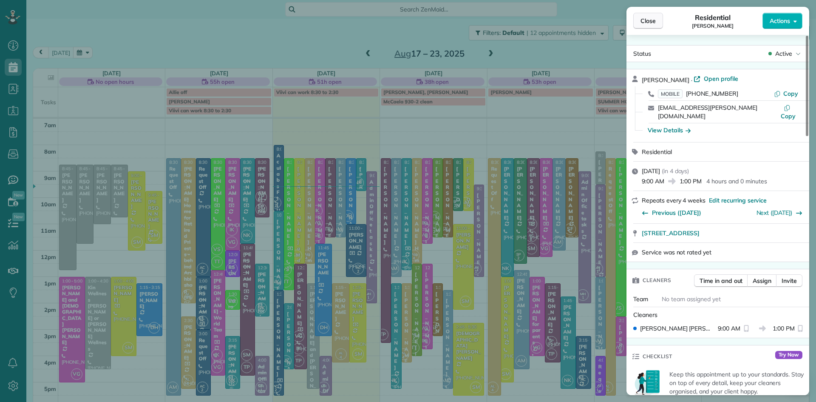
click at [643, 15] on button "Close" at bounding box center [648, 21] width 30 height 16
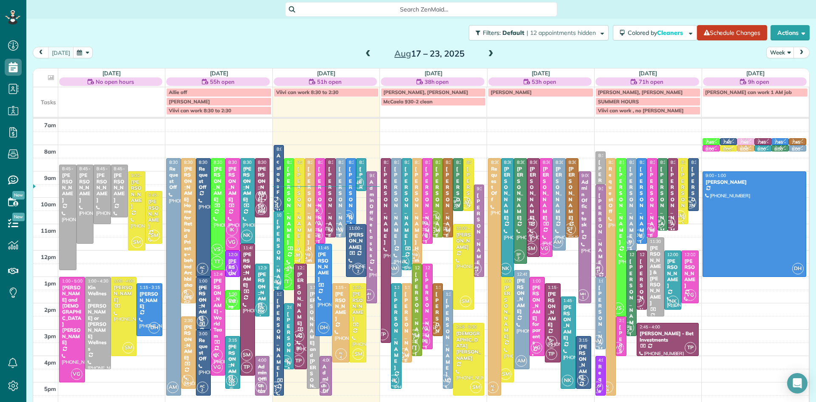
click at [313, 354] on div "Lauren and Bill Beaulieu" at bounding box center [313, 352] width 8 height 122
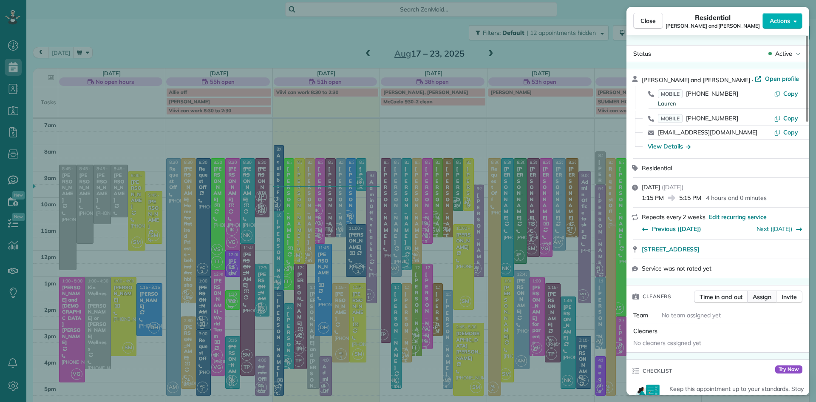
click at [755, 301] on span "Assign" at bounding box center [762, 296] width 19 height 8
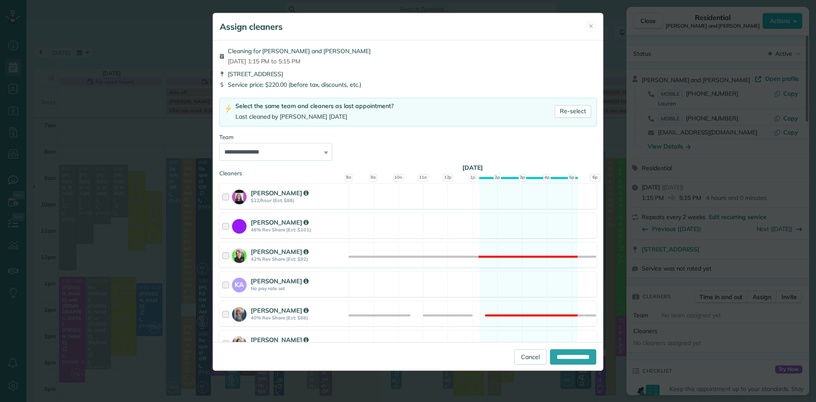
scroll to position [406, 0]
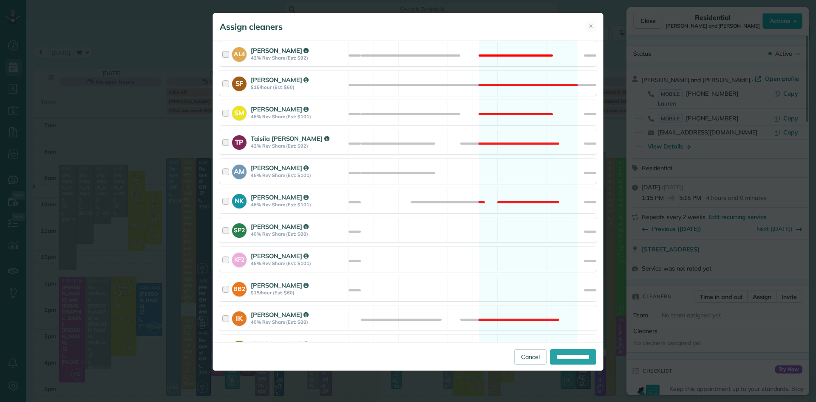
click at [269, 57] on strong "42% Rev Share (Est: $92)" at bounding box center [298, 58] width 95 height 6
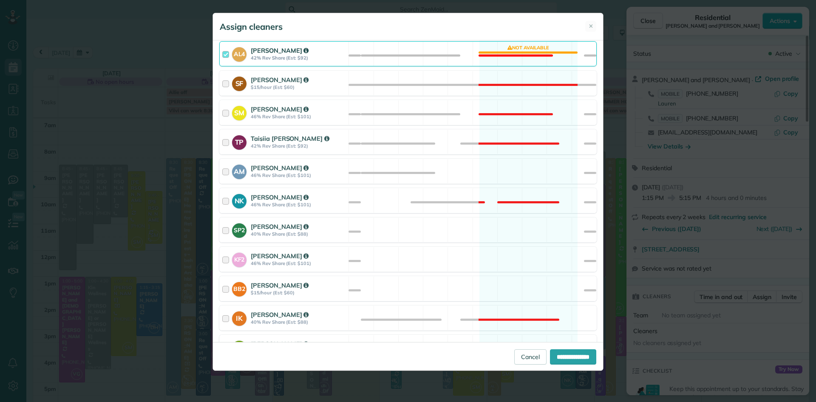
click at [269, 57] on strong "42% Rev Share (Est: $92)" at bounding box center [298, 58] width 95 height 6
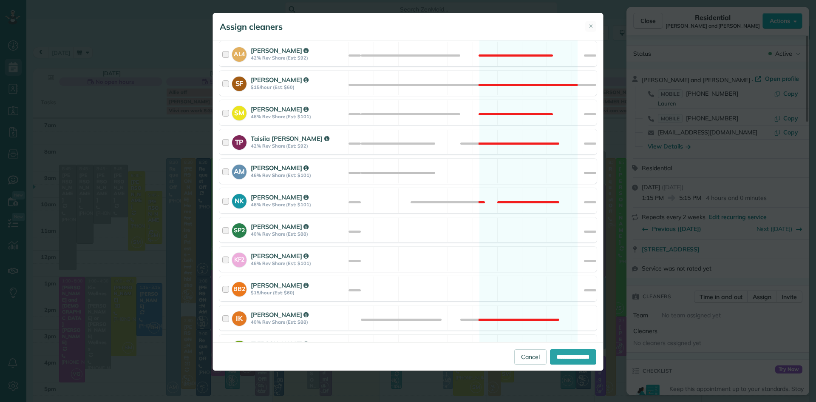
click at [268, 169] on strong "Allison McNamara" at bounding box center [280, 168] width 58 height 8
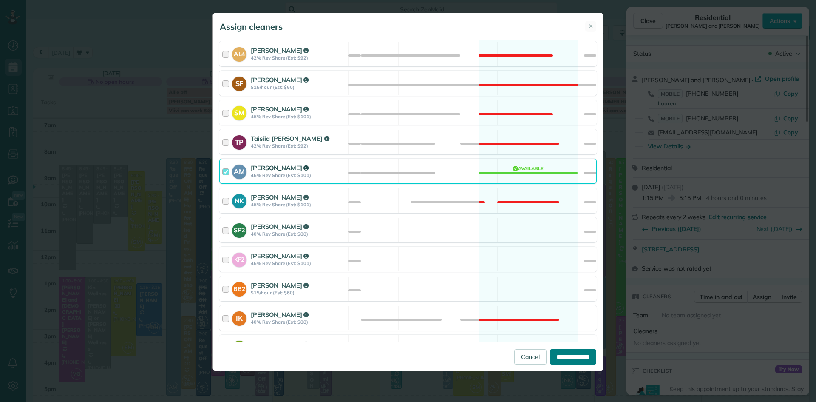
click at [569, 364] on input "**********" at bounding box center [573, 356] width 46 height 15
type input "**********"
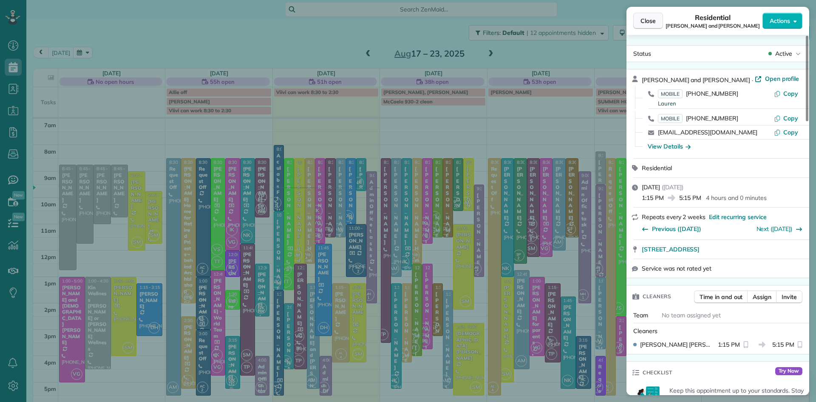
click at [649, 21] on span "Close" at bounding box center [647, 21] width 15 height 8
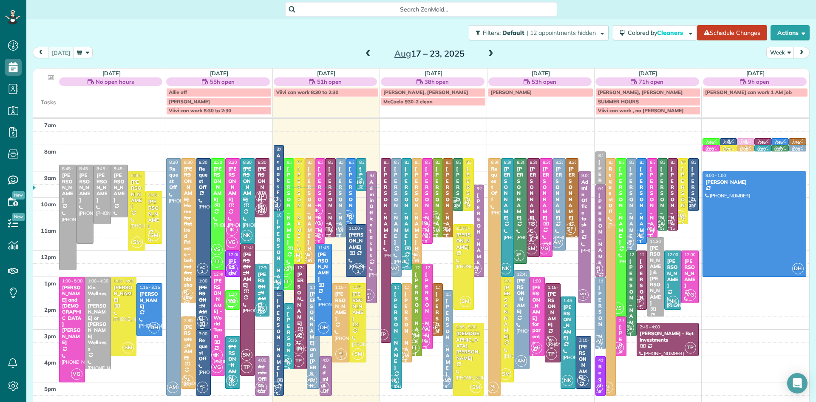
click at [489, 50] on span at bounding box center [490, 54] width 9 height 8
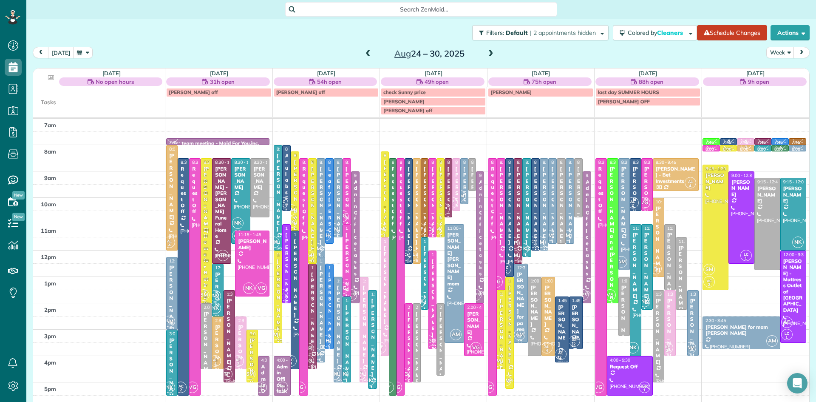
click at [489, 56] on span at bounding box center [490, 54] width 9 height 8
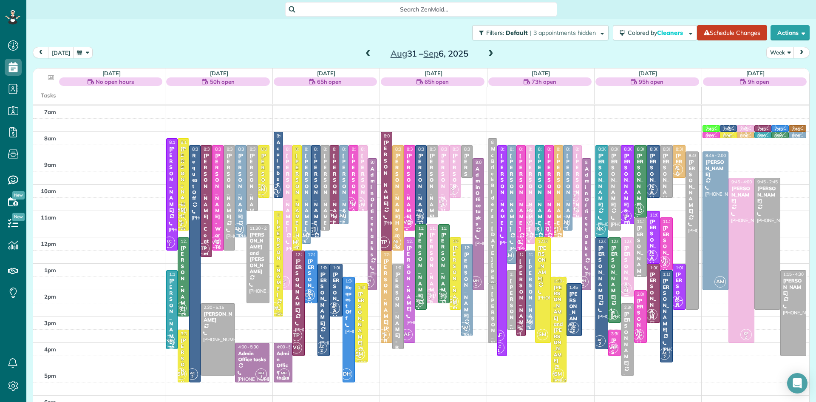
click at [489, 56] on span at bounding box center [490, 54] width 9 height 8
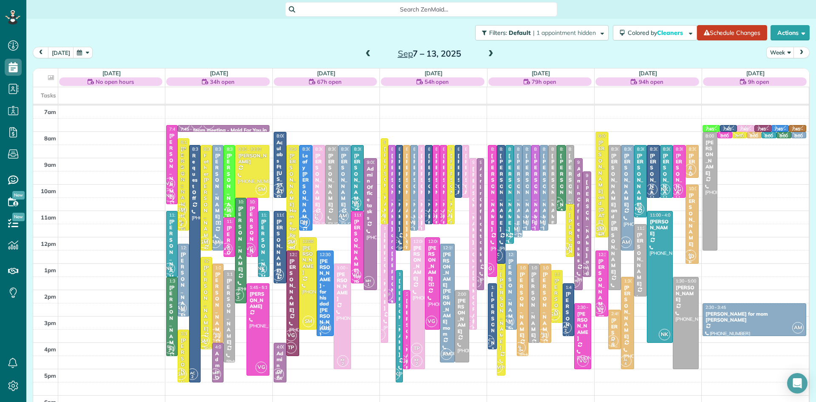
click at [393, 269] on div at bounding box center [391, 223] width 6 height 157
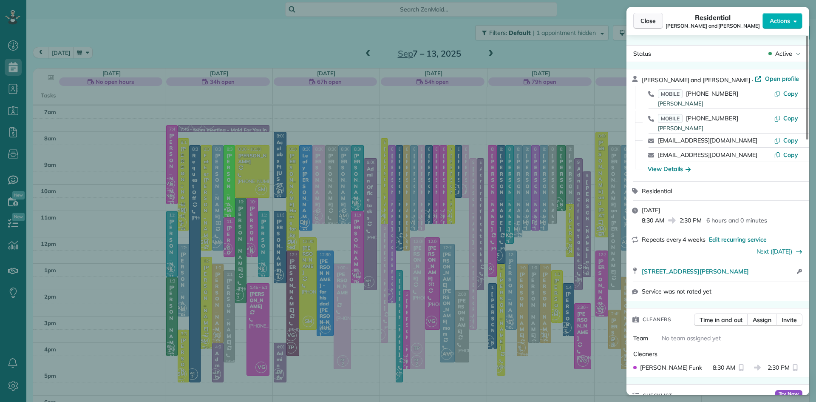
click at [648, 22] on span "Close" at bounding box center [647, 21] width 15 height 8
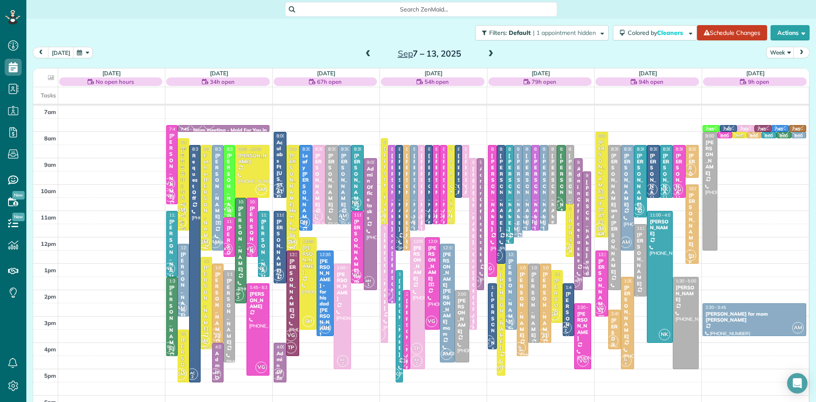
click at [79, 54] on button "button" at bounding box center [83, 52] width 20 height 11
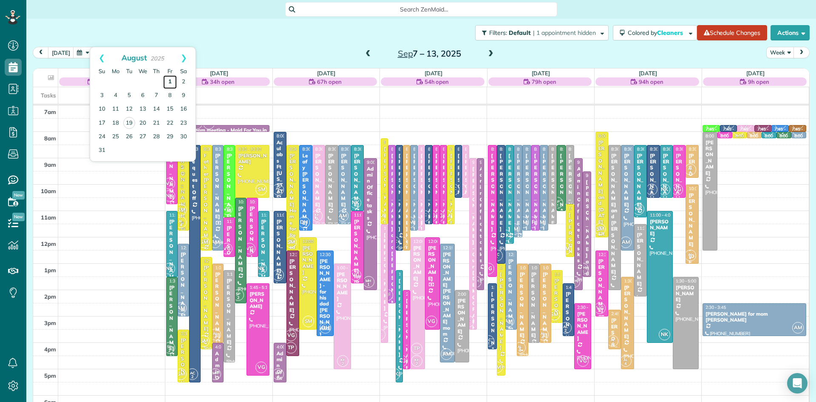
click at [170, 79] on link "1" at bounding box center [170, 82] width 14 height 14
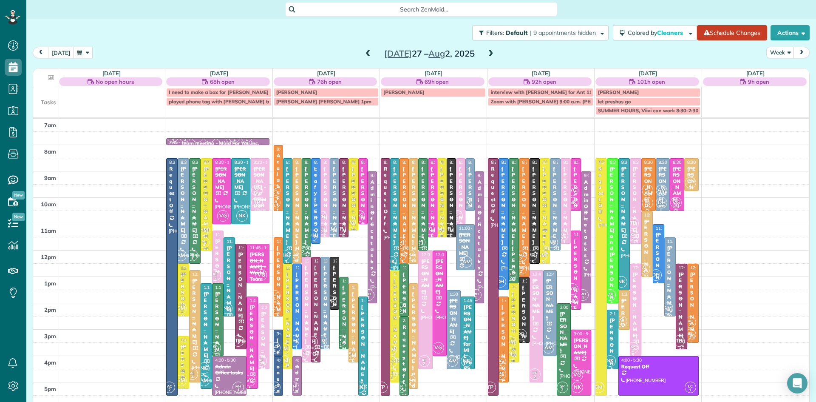
click at [503, 370] on span "BB 2" at bounding box center [500, 373] width 11 height 11
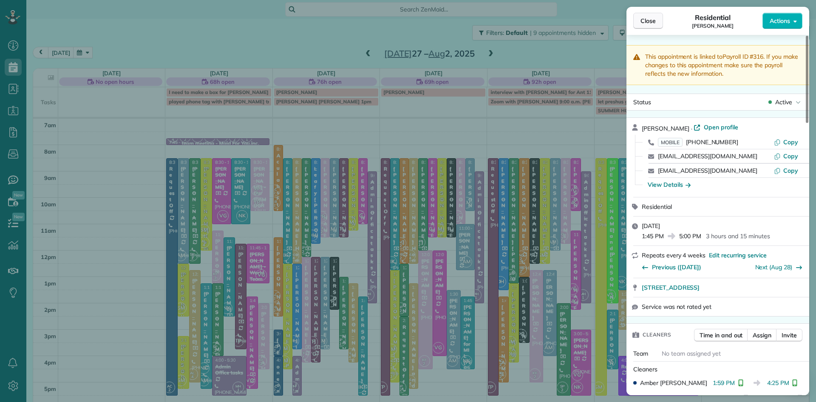
click at [638, 20] on button "Close" at bounding box center [648, 21] width 30 height 16
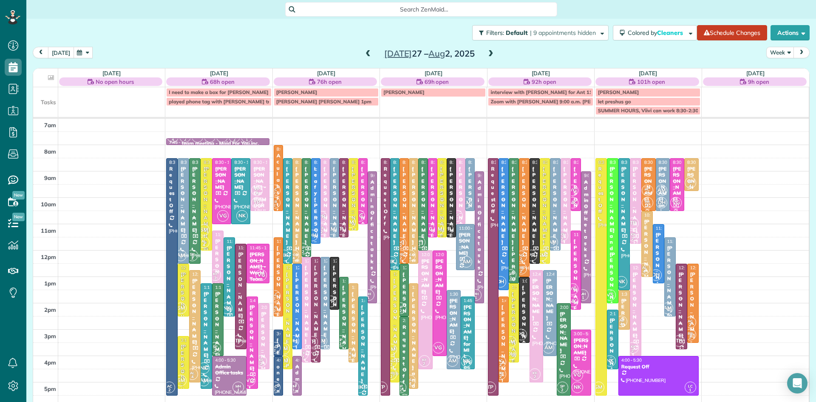
click at [60, 51] on button "today" at bounding box center [61, 52] width 26 height 11
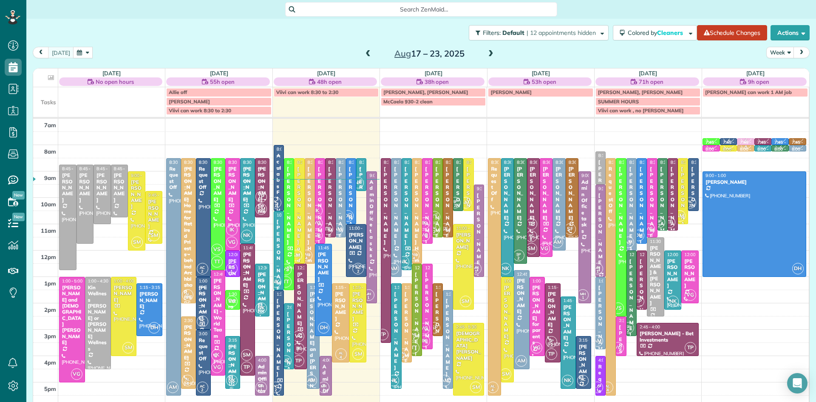
click at [488, 55] on span at bounding box center [490, 54] width 9 height 8
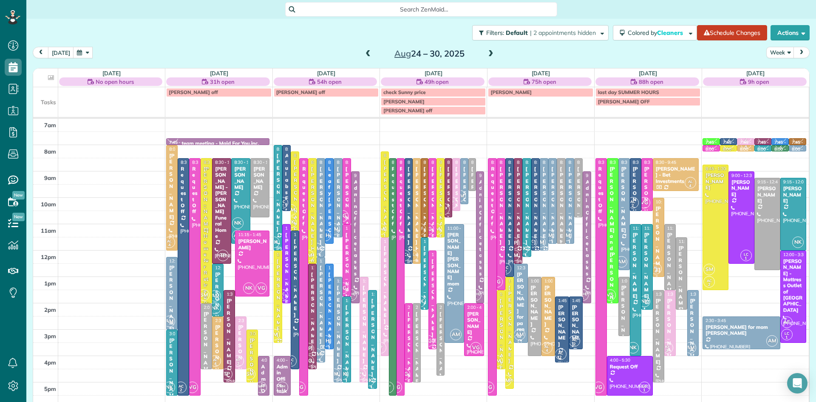
click at [560, 209] on div "Ashley Stone" at bounding box center [560, 205] width 3 height 79
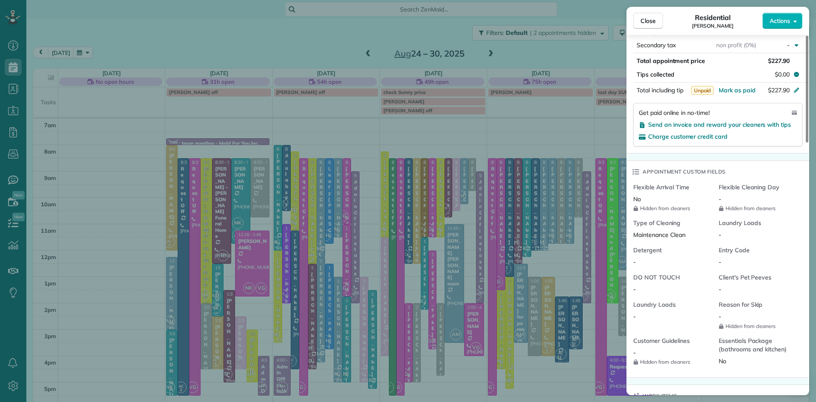
scroll to position [694, 0]
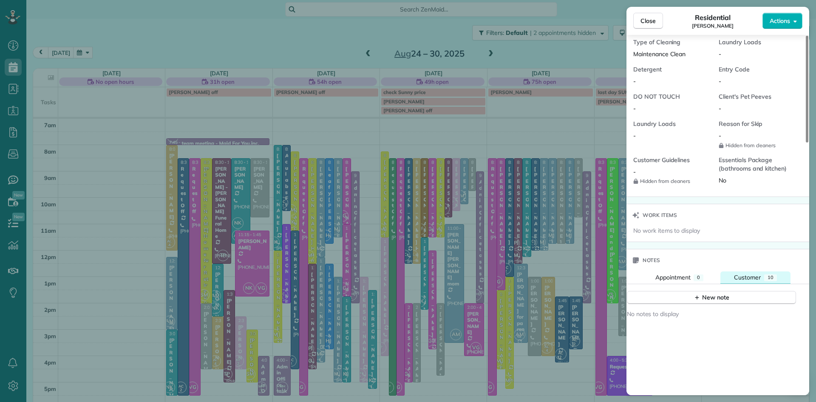
click at [748, 281] on span "Customer" at bounding box center [747, 277] width 27 height 8
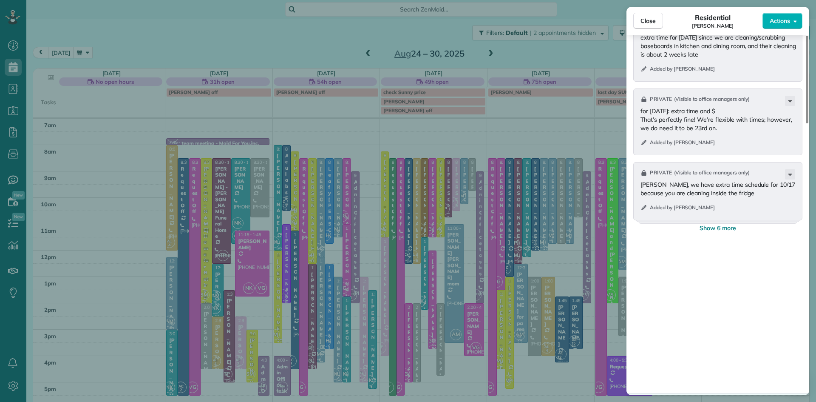
scroll to position [1108, 0]
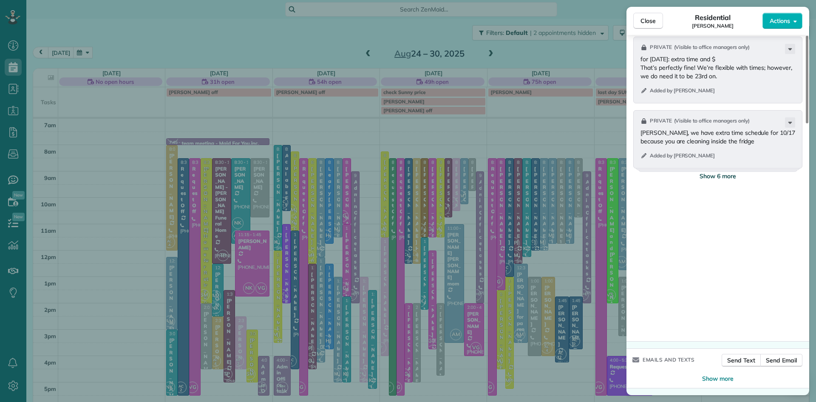
click at [714, 180] on span "Show 6 more" at bounding box center [718, 176] width 37 height 8
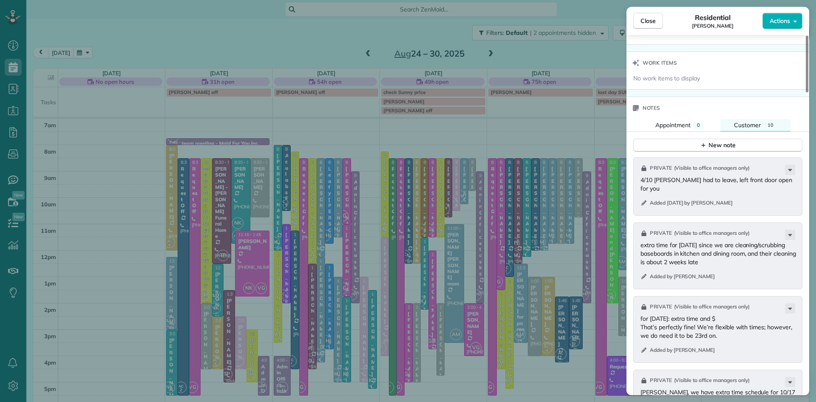
scroll to position [773, 0]
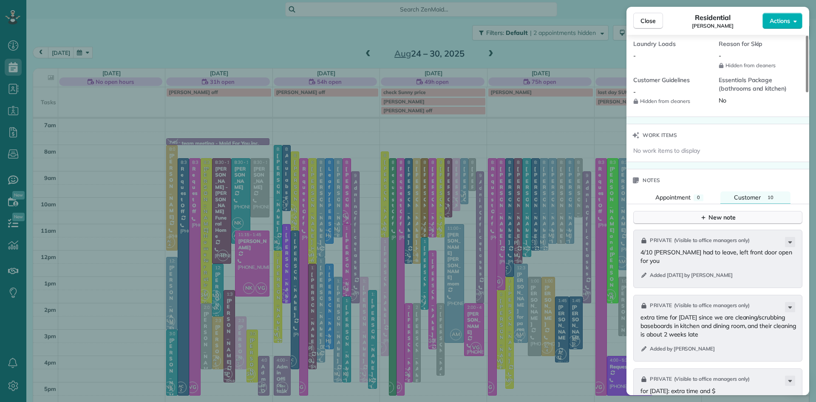
click at [725, 222] on div "New note" at bounding box center [718, 217] width 36 height 9
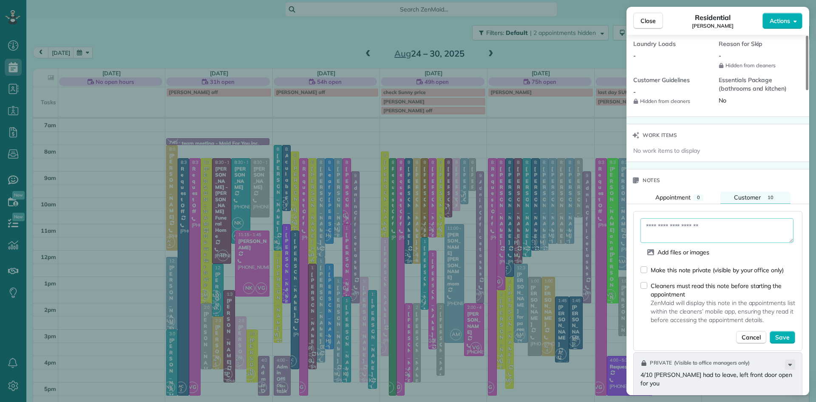
click at [659, 238] on textarea at bounding box center [716, 230] width 153 height 25
type textarea "**********"
click at [785, 341] on span "Save" at bounding box center [782, 337] width 14 height 8
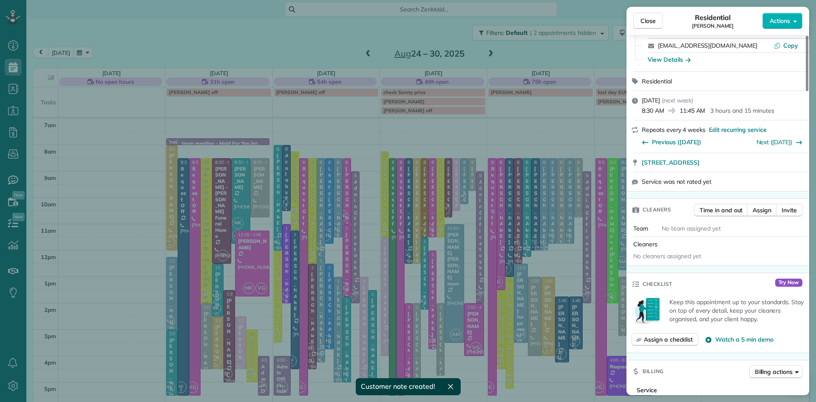
scroll to position [0, 0]
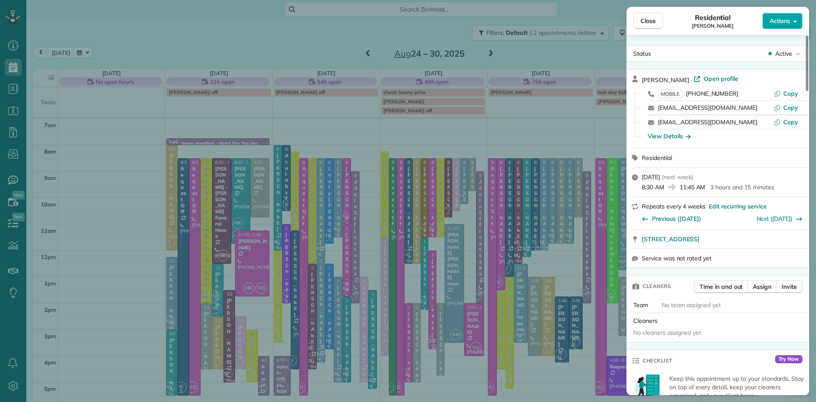
click at [785, 25] on span "Actions" at bounding box center [780, 21] width 20 height 8
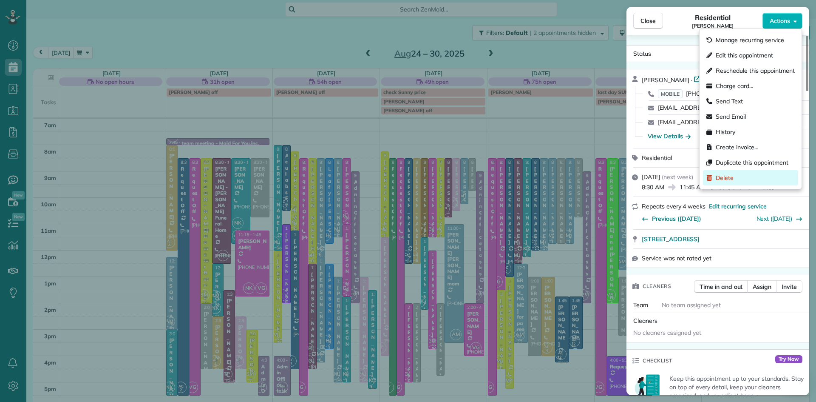
click at [727, 177] on span "Delete" at bounding box center [725, 177] width 18 height 8
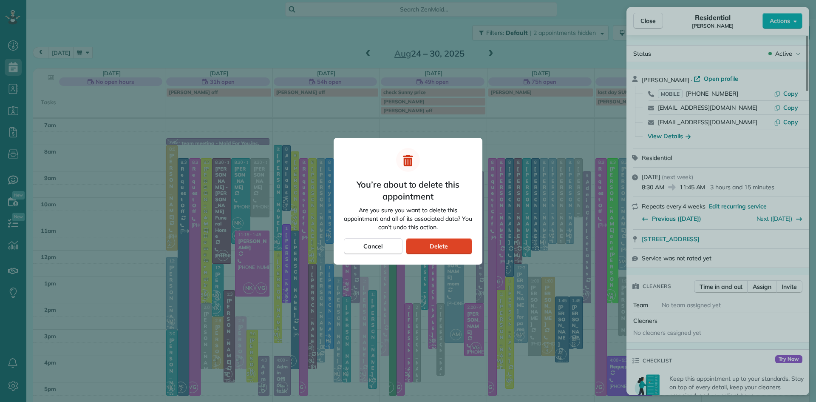
click at [438, 248] on span "Delete" at bounding box center [439, 246] width 18 height 8
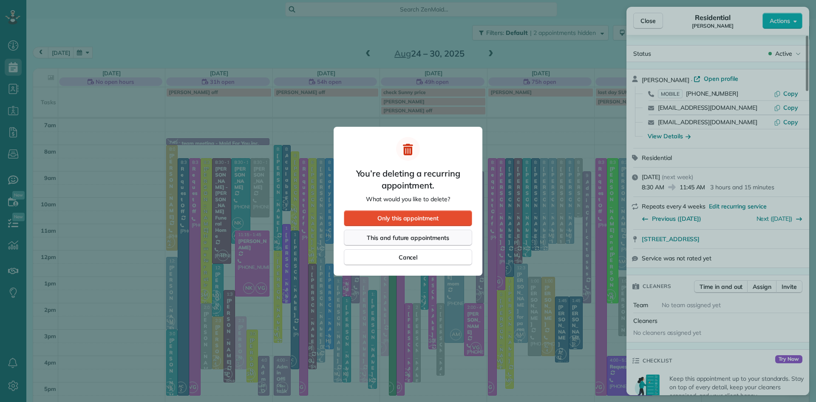
click at [431, 238] on span "This and future appointments" at bounding box center [408, 237] width 82 height 8
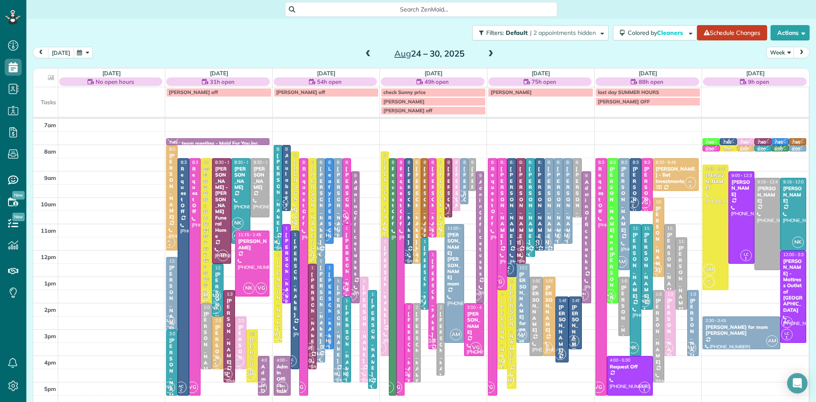
click at [60, 54] on button "today" at bounding box center [61, 52] width 26 height 11
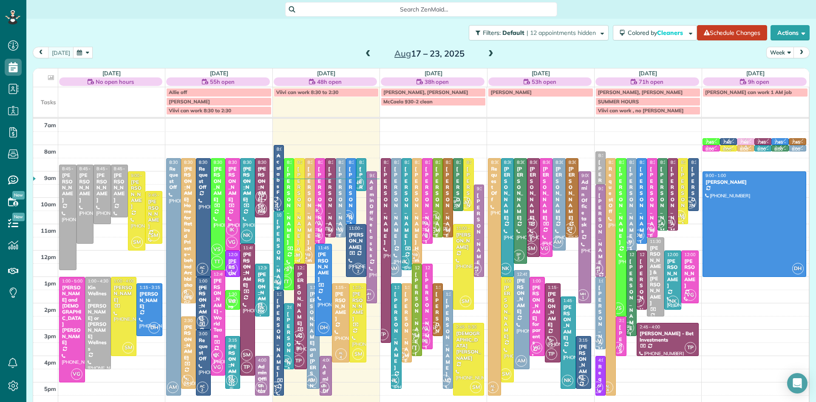
click at [278, 251] on div "[PERSON_NAME]" at bounding box center [278, 257] width 5 height 79
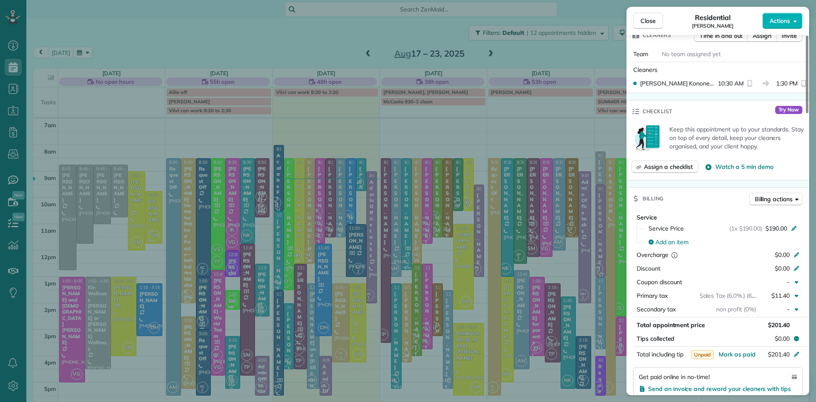
scroll to position [238, 0]
click at [782, 23] on span "Actions" at bounding box center [780, 21] width 20 height 8
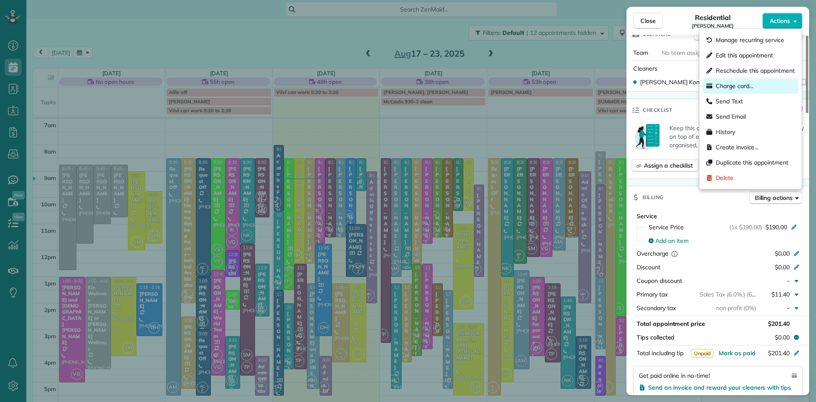
click at [735, 82] on span "Charge card…" at bounding box center [735, 86] width 38 height 8
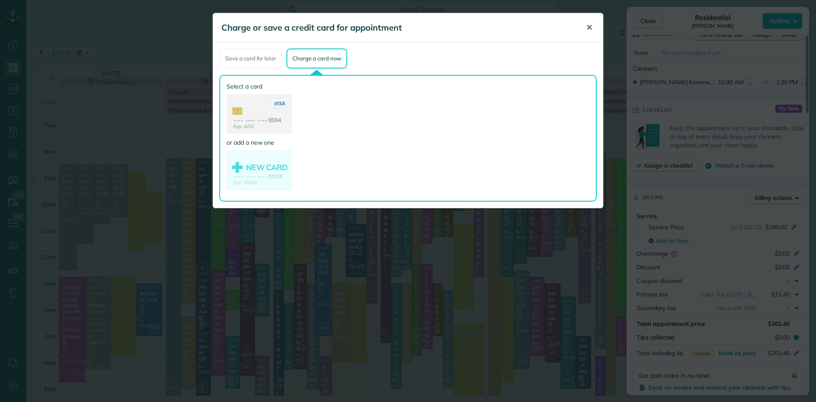
click at [586, 27] on span "✕" at bounding box center [589, 28] width 6 height 10
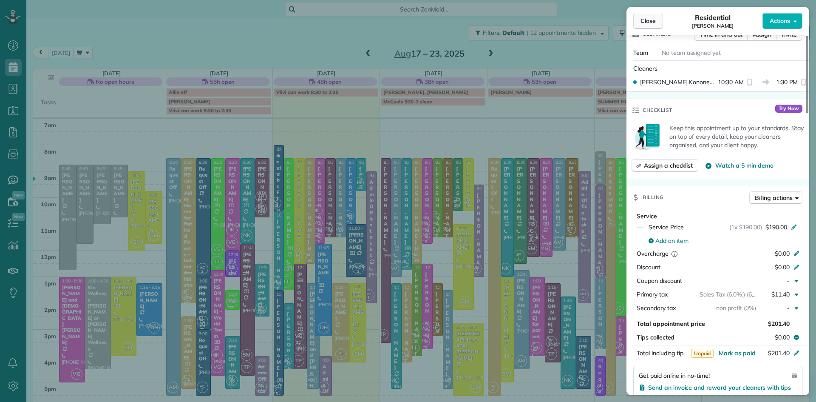
click at [646, 21] on span "Close" at bounding box center [647, 21] width 15 height 8
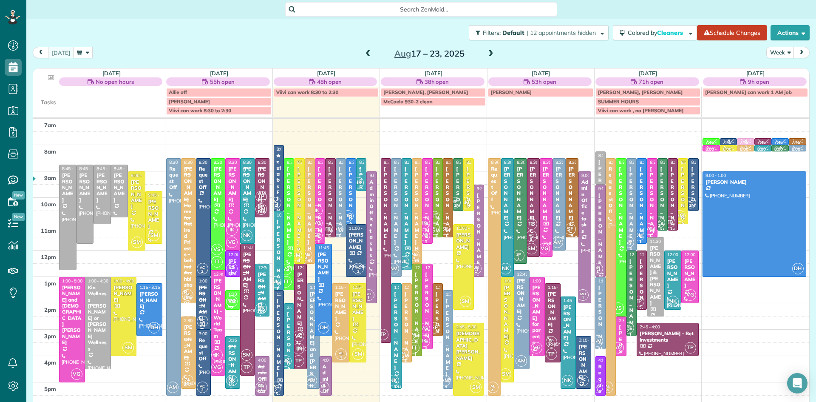
click at [570, 208] on div at bounding box center [572, 198] width 12 height 78
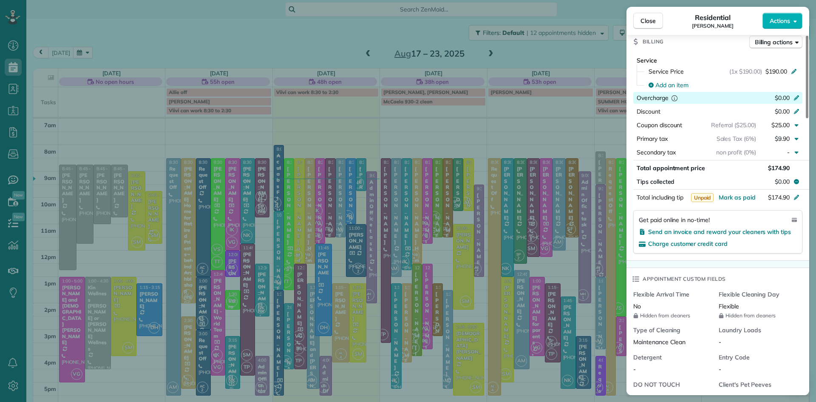
scroll to position [393, 0]
click at [647, 18] on span "Close" at bounding box center [647, 21] width 15 height 8
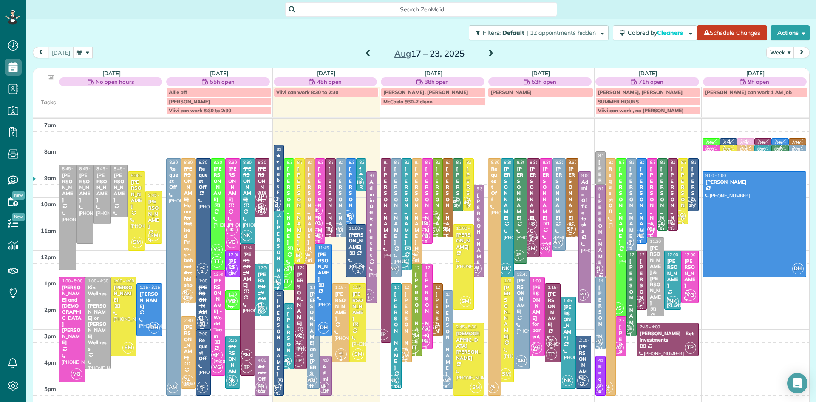
click at [345, 319] on div at bounding box center [340, 322] width 17 height 78
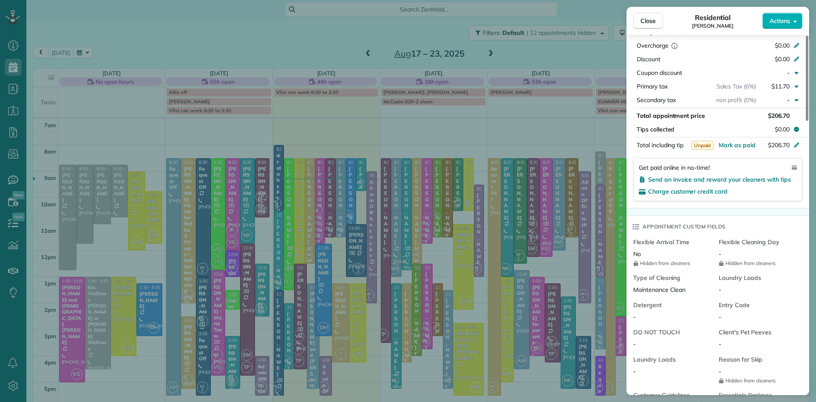
scroll to position [399, 0]
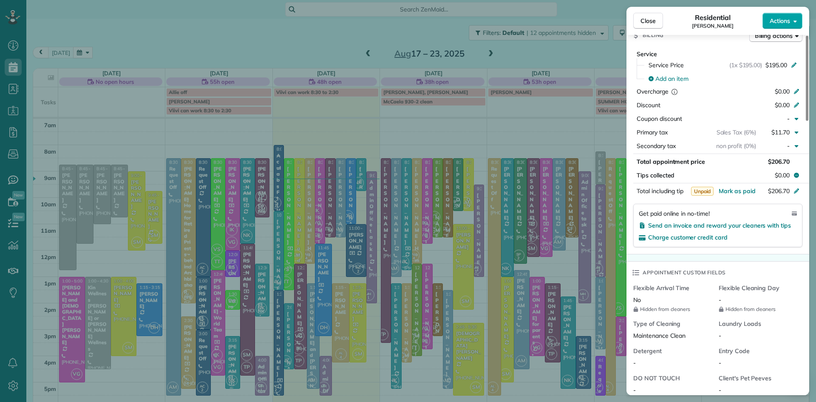
click at [793, 21] on icon "button" at bounding box center [794, 21] width 3 height 2
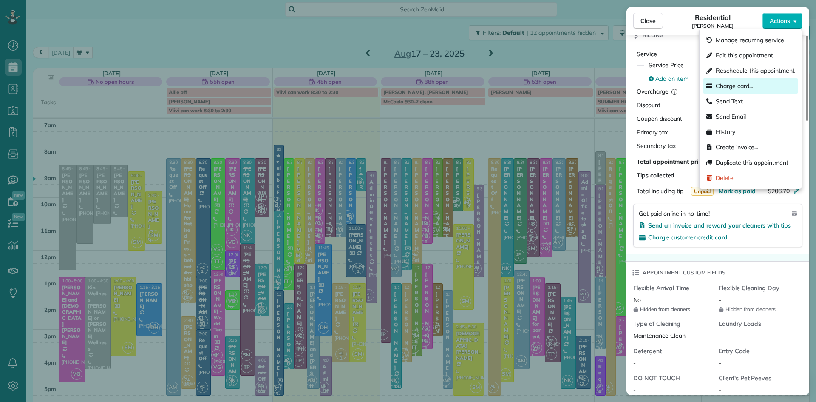
click at [743, 85] on span "Charge card…" at bounding box center [735, 86] width 38 height 8
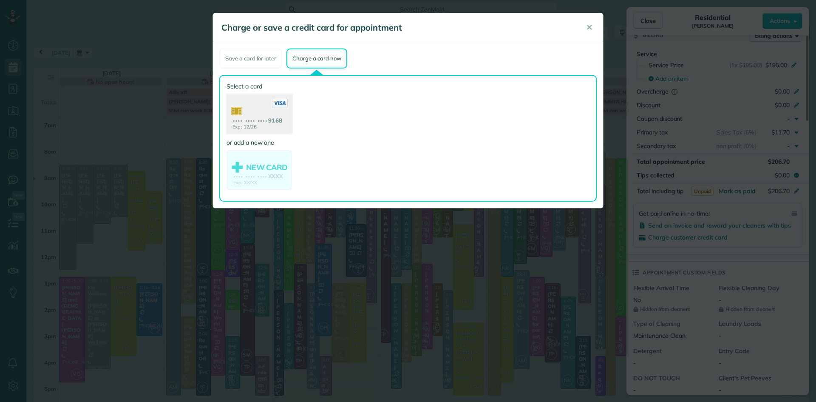
click at [253, 115] on use at bounding box center [259, 114] width 65 height 41
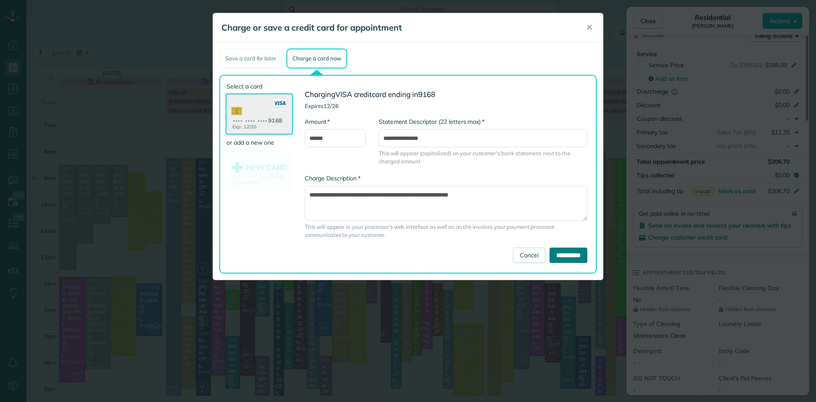
click at [552, 249] on input "**********" at bounding box center [569, 254] width 38 height 15
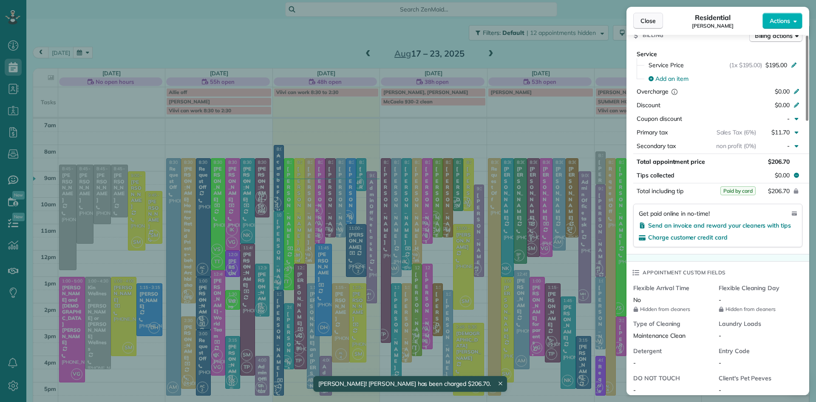
click at [639, 20] on button "Close" at bounding box center [648, 21] width 30 height 16
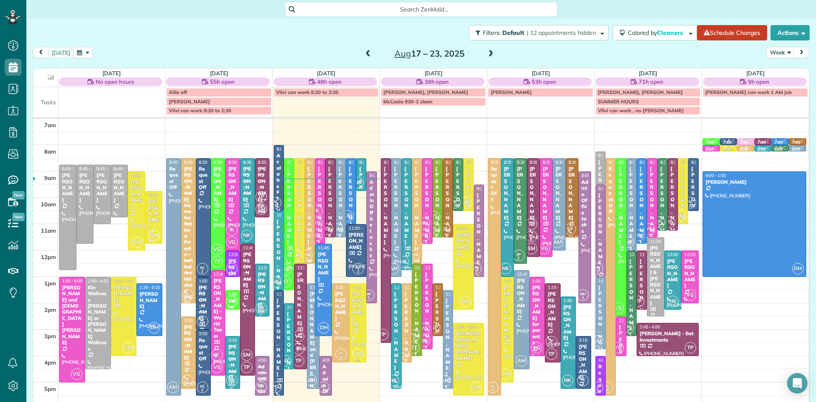
click at [359, 343] on div at bounding box center [358, 322] width 17 height 78
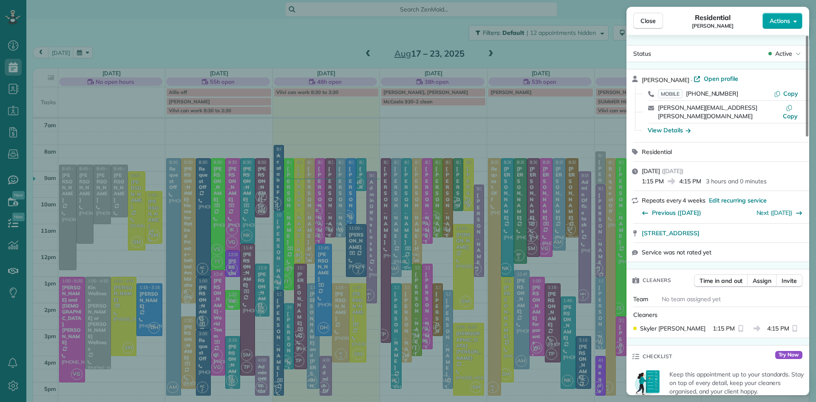
click at [771, 24] on span "Actions" at bounding box center [780, 21] width 20 height 8
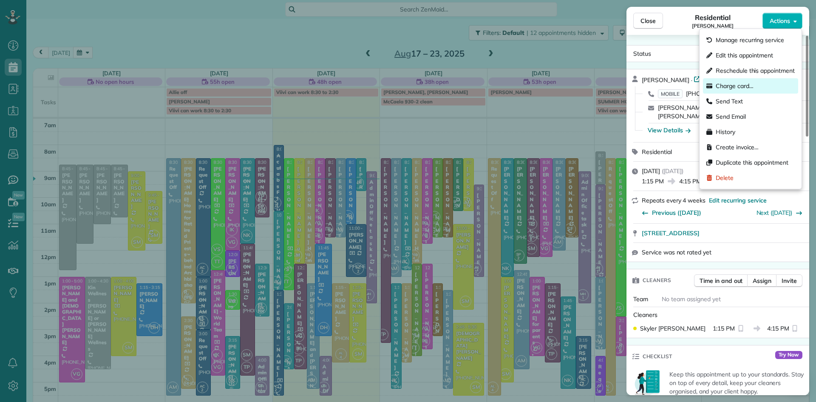
click at [735, 83] on span "Charge card…" at bounding box center [735, 86] width 38 height 8
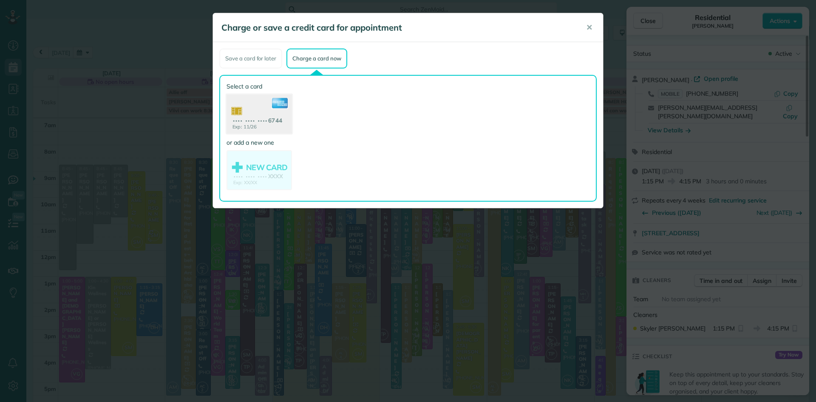
click at [264, 114] on use at bounding box center [259, 114] width 65 height 41
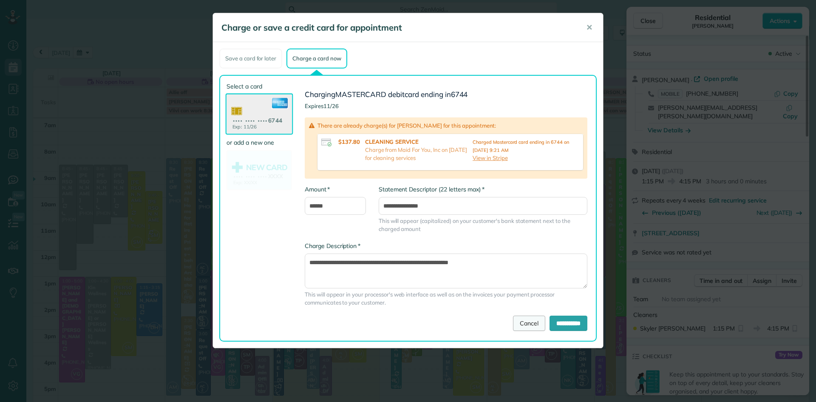
click at [518, 327] on link "Cancel" at bounding box center [529, 322] width 32 height 15
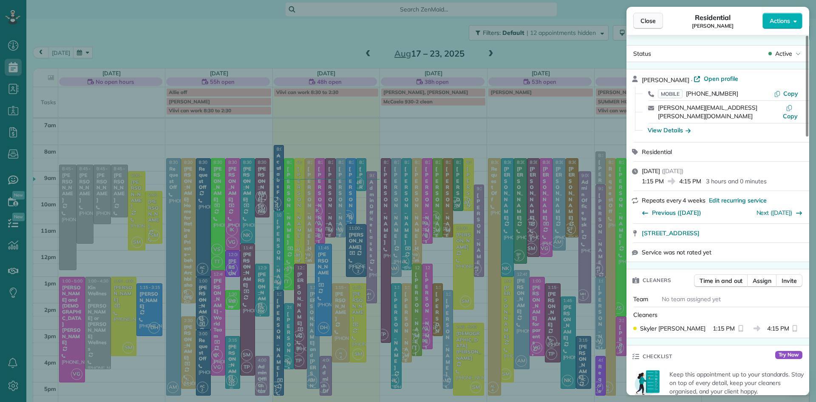
click at [649, 20] on span "Close" at bounding box center [647, 21] width 15 height 8
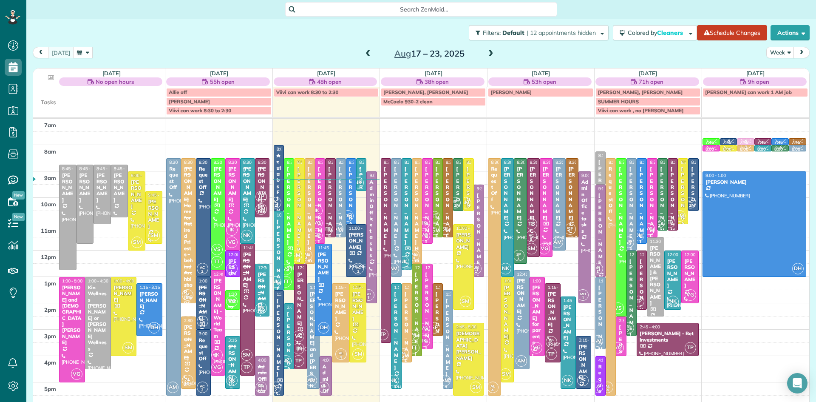
click at [311, 346] on div "Lauren and Bill Beaulieu" at bounding box center [313, 352] width 8 height 122
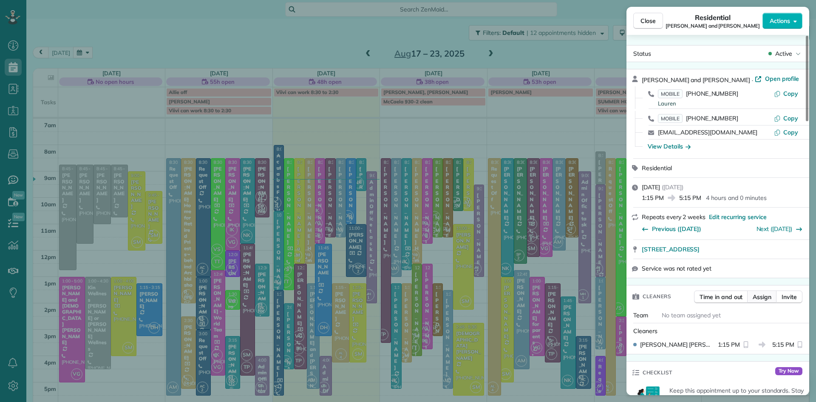
click at [755, 295] on button "Assign" at bounding box center [762, 296] width 30 height 13
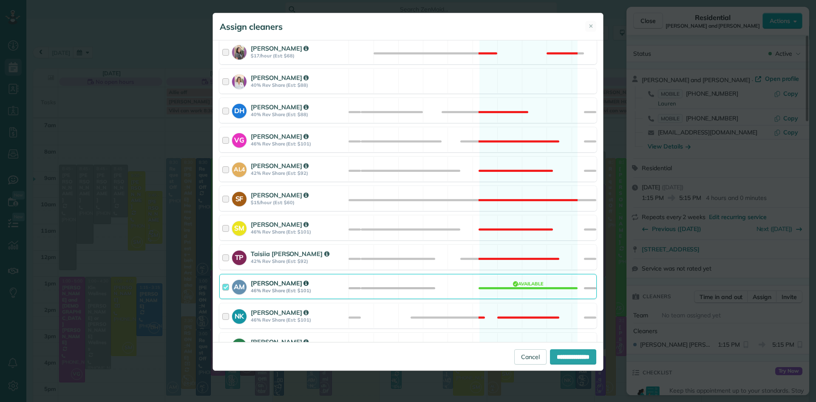
scroll to position [326, 0]
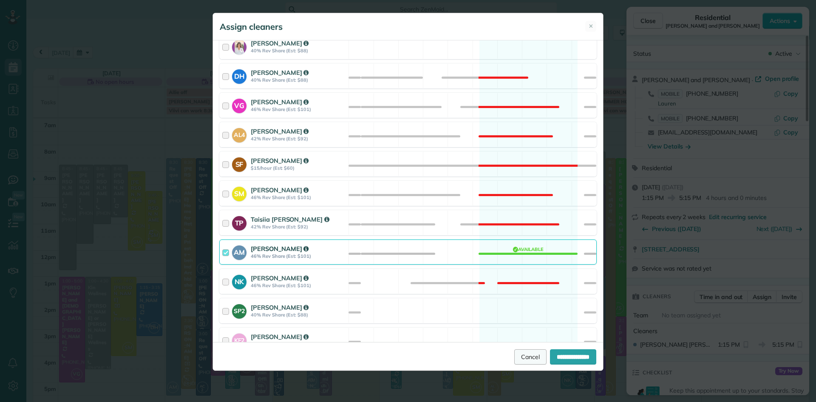
click at [514, 356] on link "Cancel" at bounding box center [530, 356] width 32 height 15
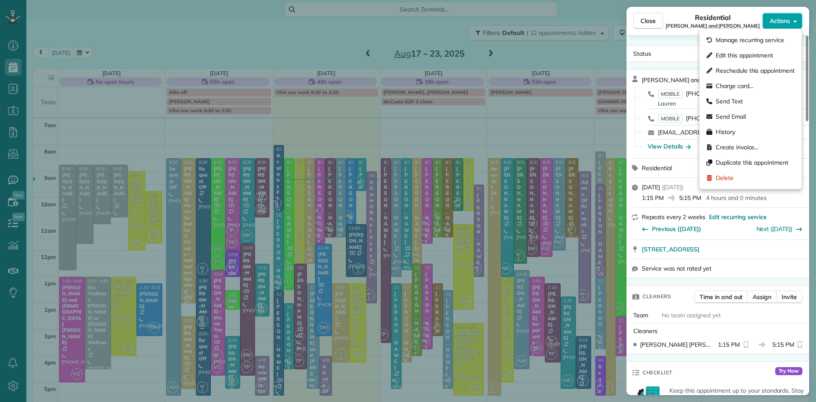
click at [780, 15] on button "Actions" at bounding box center [782, 21] width 40 height 16
click at [727, 88] on span "Charge card…" at bounding box center [735, 86] width 38 height 8
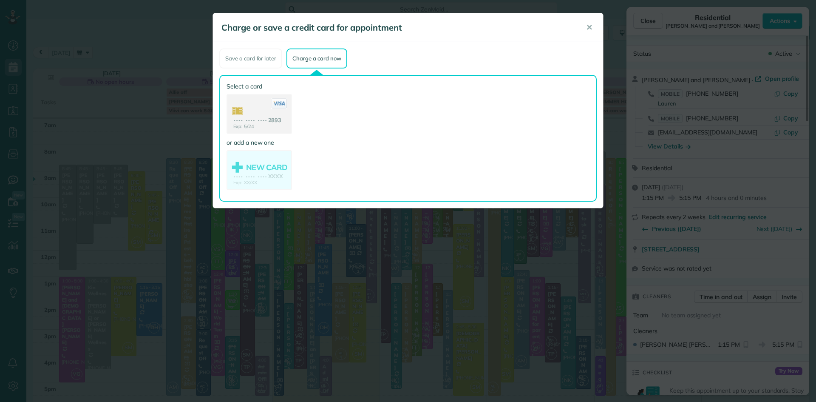
click at [247, 107] on use at bounding box center [259, 115] width 64 height 40
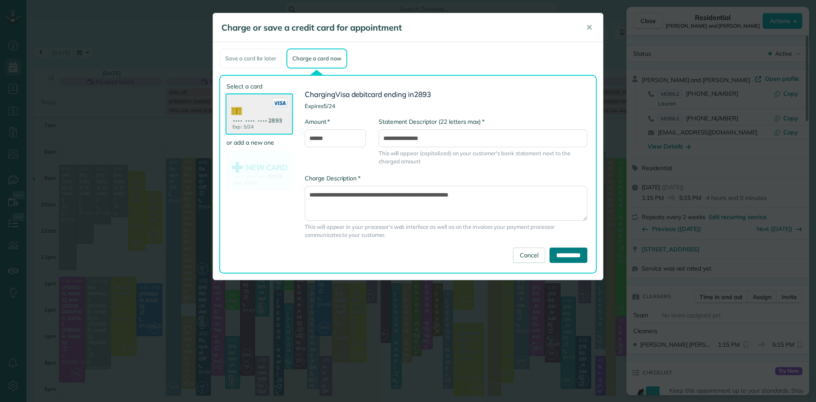
click at [569, 256] on input "**********" at bounding box center [569, 254] width 38 height 15
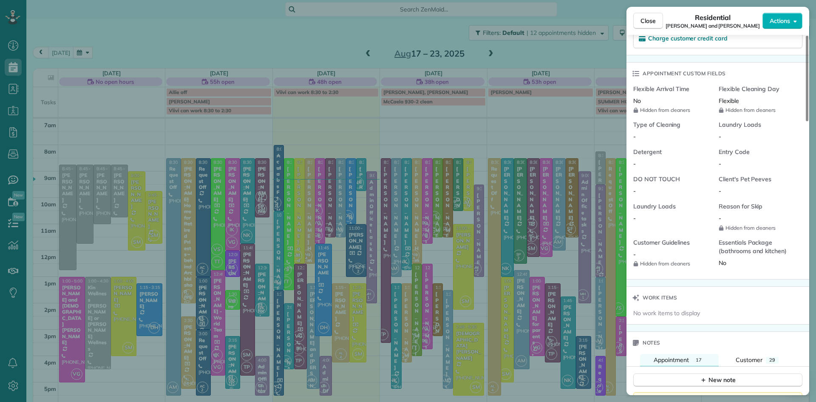
scroll to position [778, 0]
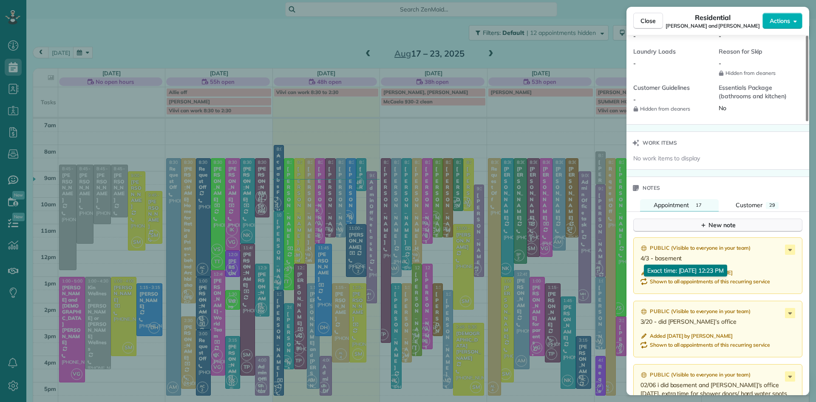
click at [710, 229] on div "New note" at bounding box center [718, 225] width 36 height 9
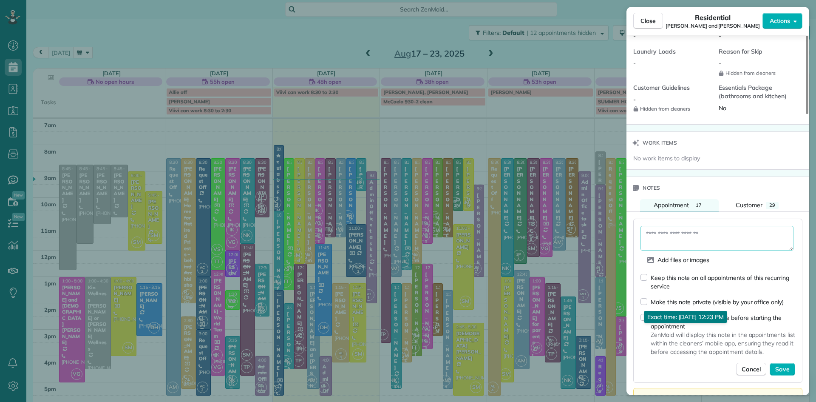
click at [670, 250] on textarea at bounding box center [716, 238] width 153 height 25
type textarea "**********"
click at [777, 373] on span "Save" at bounding box center [782, 369] width 14 height 8
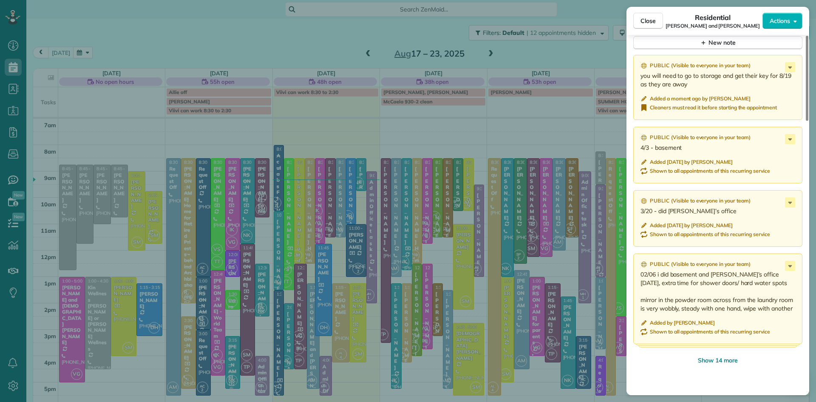
scroll to position [981, 0]
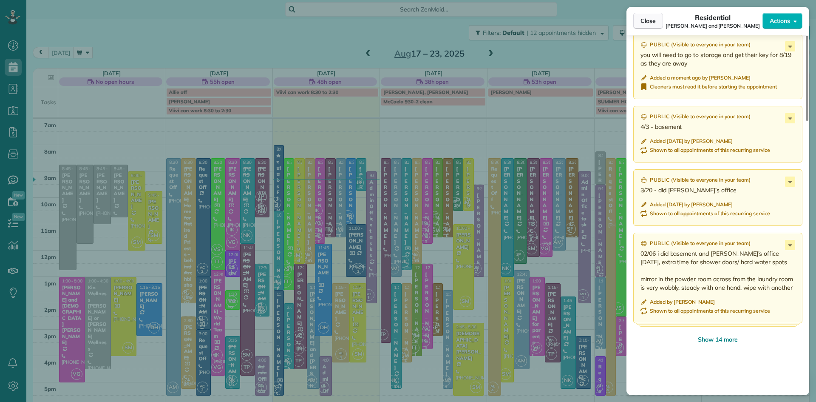
click at [645, 22] on span "Close" at bounding box center [647, 21] width 15 height 8
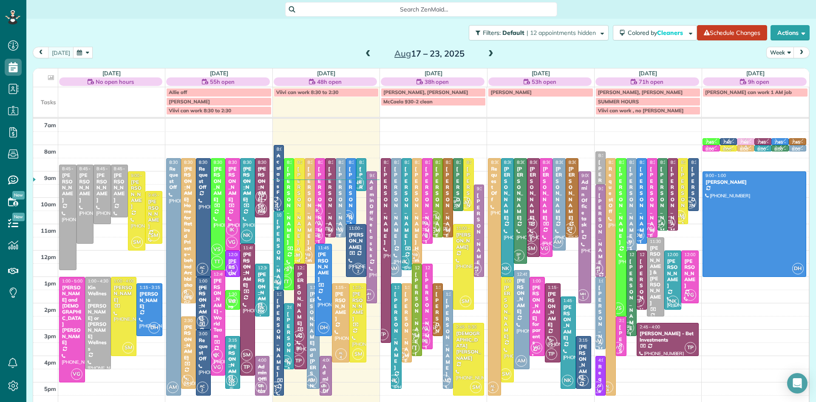
click at [313, 351] on div "Lauren and Bill Beaulieu" at bounding box center [313, 352] width 8 height 122
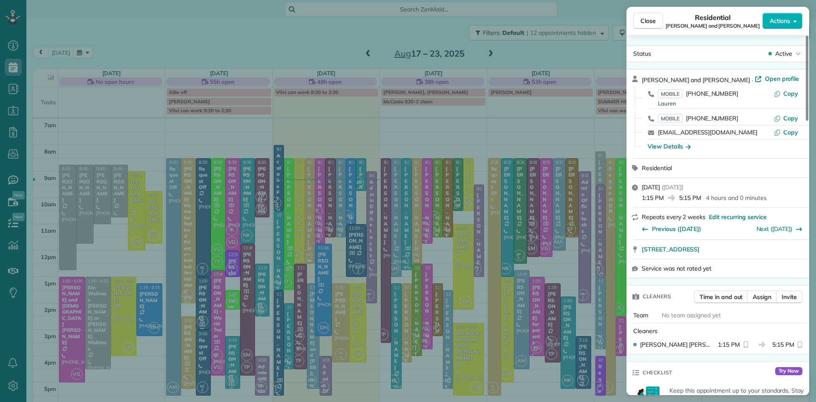
scroll to position [541, 0]
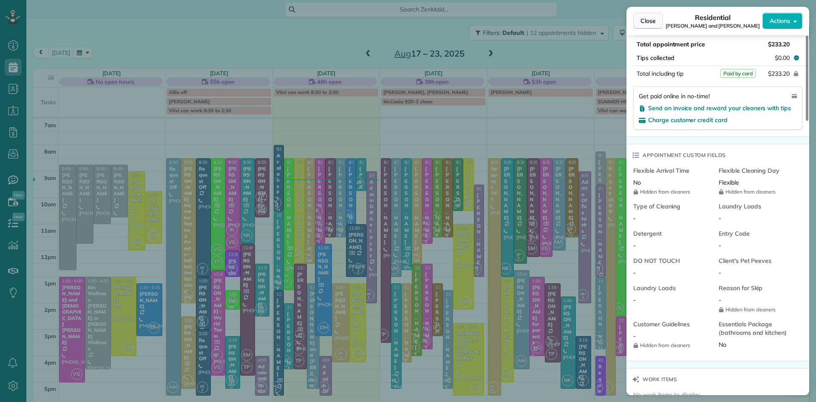
click at [643, 19] on span "Close" at bounding box center [647, 21] width 15 height 8
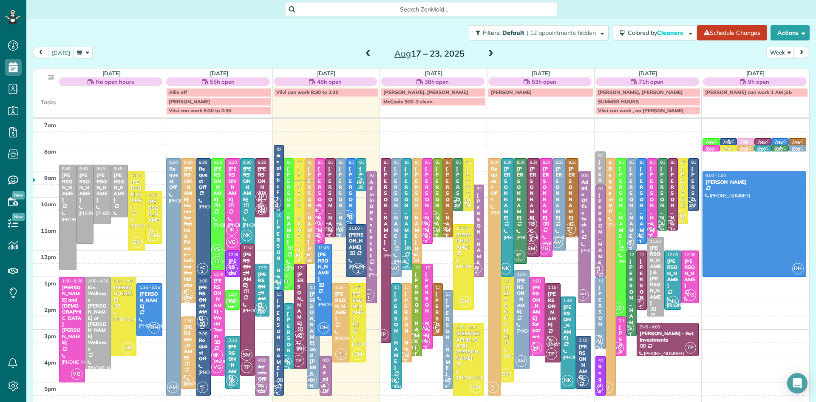
click at [278, 279] on span "NK" at bounding box center [275, 281] width 11 height 11
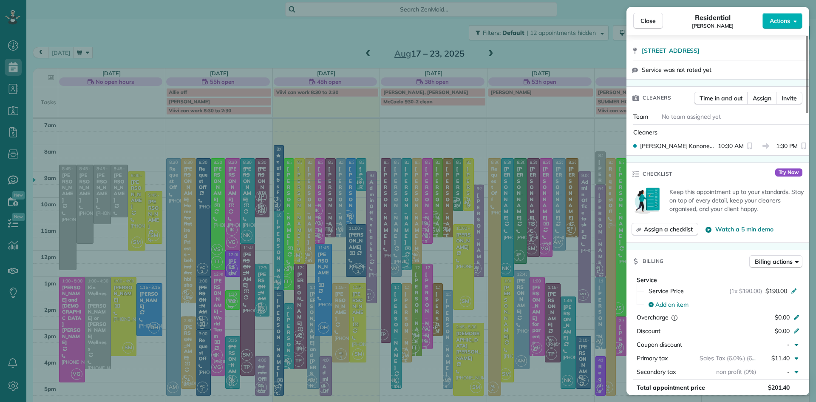
scroll to position [260, 0]
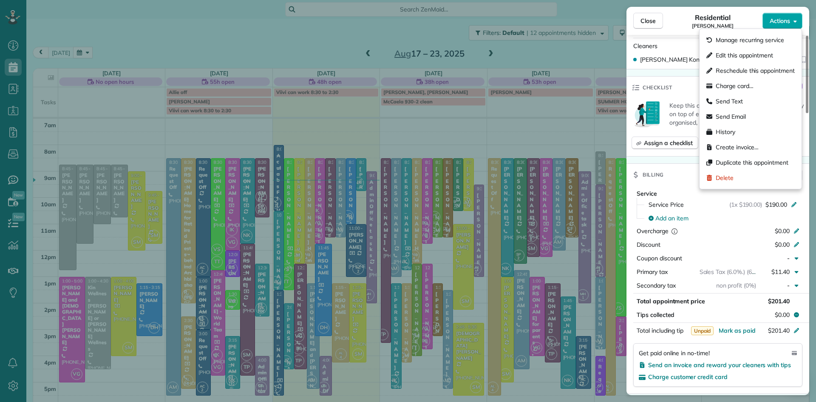
click at [785, 20] on span "Actions" at bounding box center [780, 21] width 20 height 8
click at [748, 87] on span "Charge card…" at bounding box center [735, 86] width 38 height 8
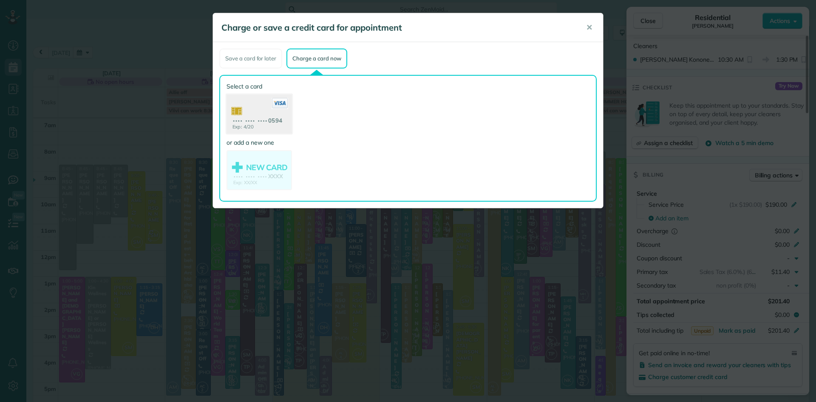
click at [273, 110] on use at bounding box center [259, 114] width 65 height 41
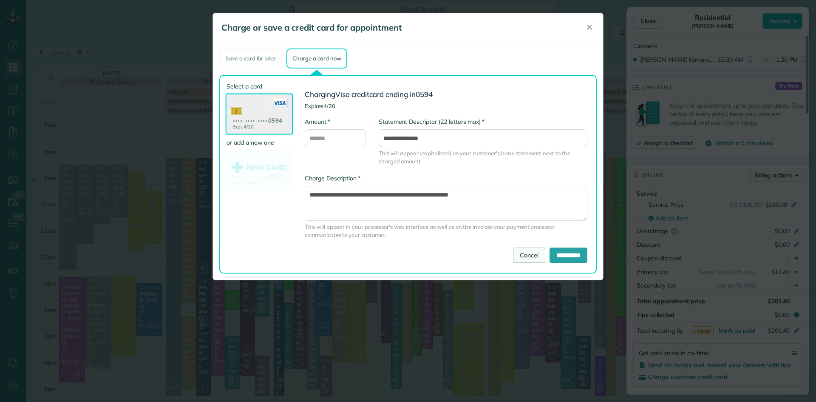
click at [526, 254] on link "Cancel" at bounding box center [529, 254] width 32 height 15
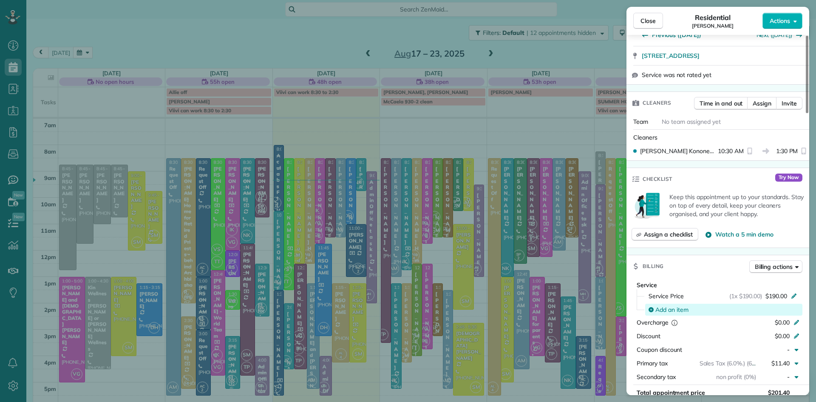
scroll to position [0, 0]
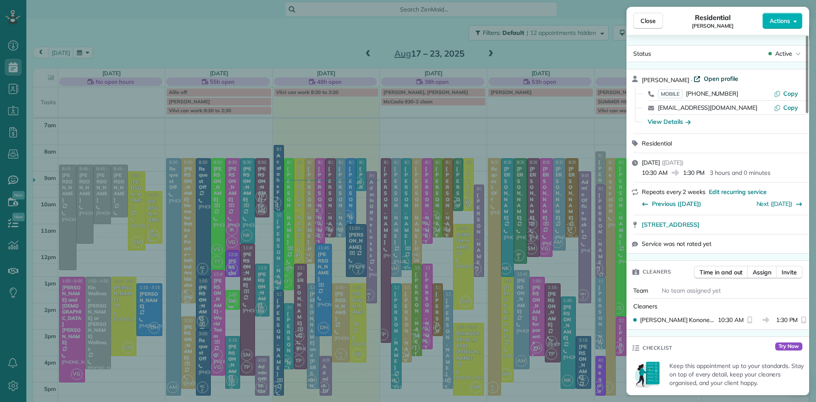
click at [716, 77] on span "Open profile" at bounding box center [721, 78] width 34 height 8
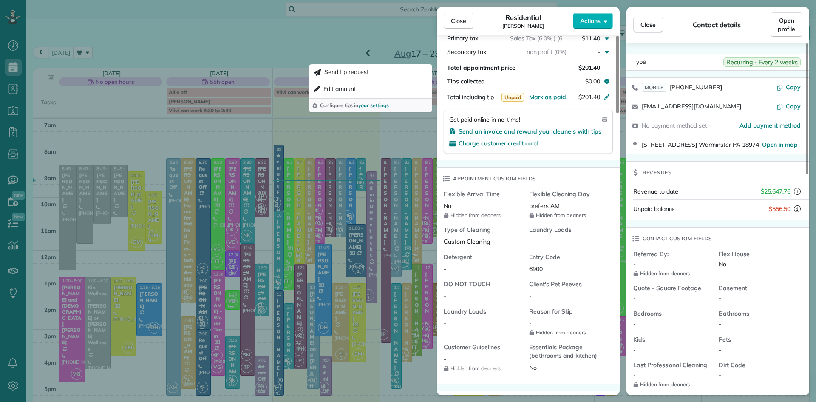
scroll to position [716, 0]
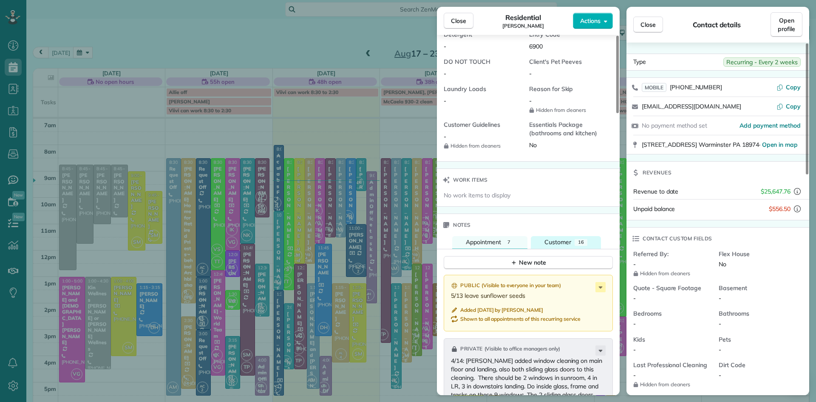
click at [556, 246] on span "Customer" at bounding box center [557, 242] width 27 height 8
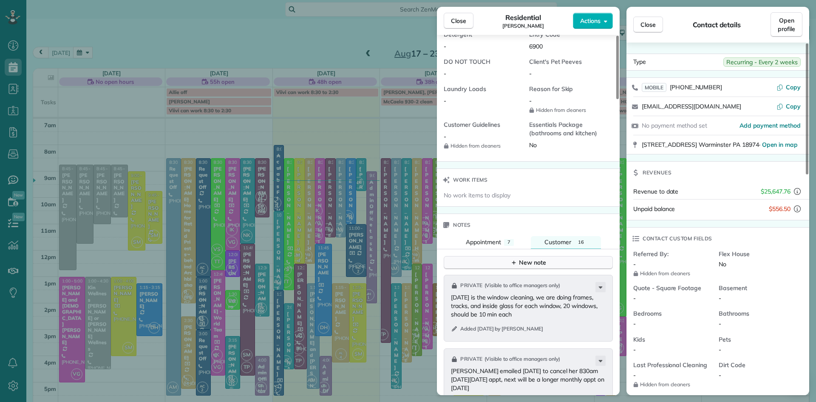
click at [554, 269] on button "New note" at bounding box center [528, 262] width 169 height 13
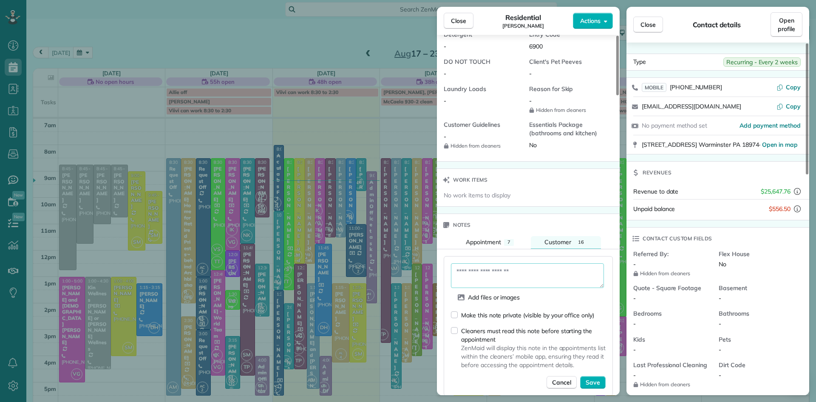
click at [538, 283] on textarea at bounding box center [527, 275] width 153 height 25
click at [545, 310] on div "Make this note private (visible by your office only) Cleaners must read this no…" at bounding box center [528, 349] width 155 height 78
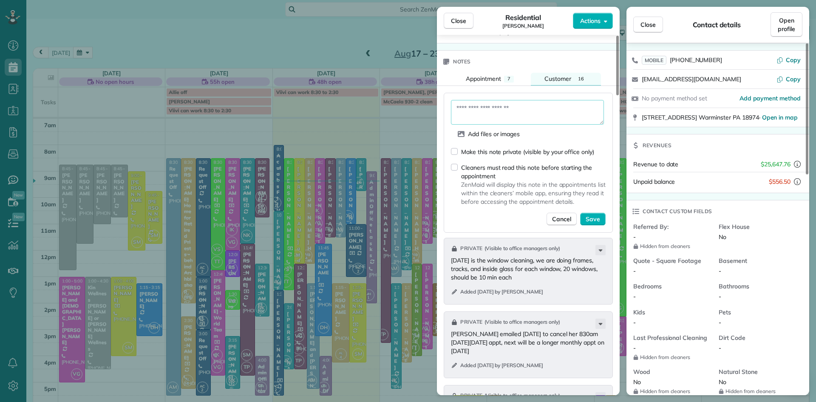
scroll to position [877, 0]
click at [492, 120] on textarea at bounding box center [527, 114] width 153 height 25
paste textarea "**********"
type textarea "**********"
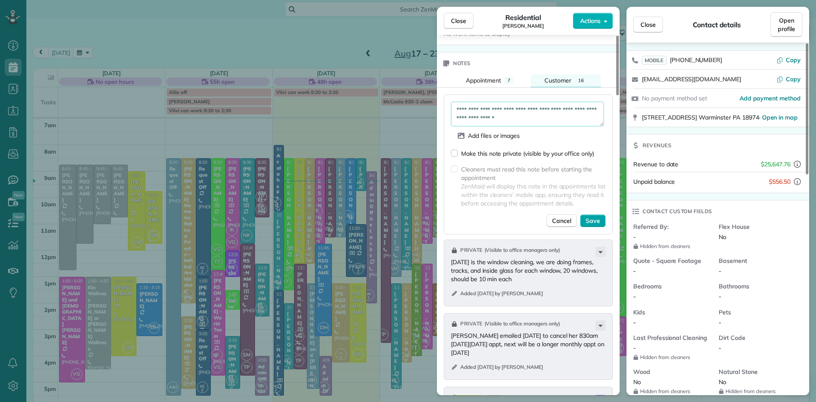
click at [594, 225] on span "Save" at bounding box center [593, 220] width 14 height 8
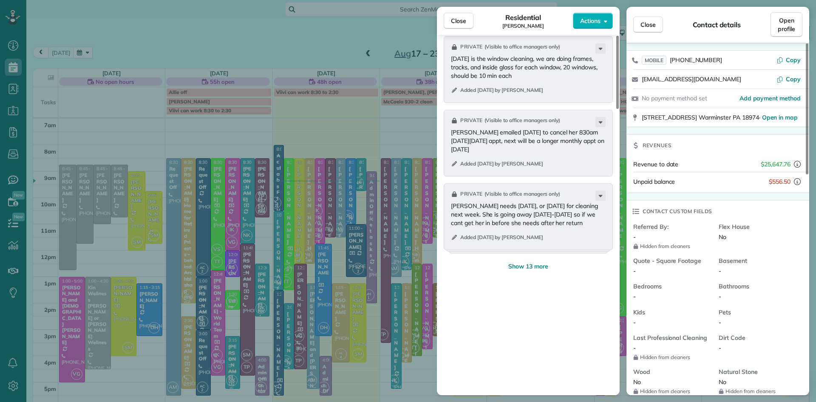
scroll to position [1364, 0]
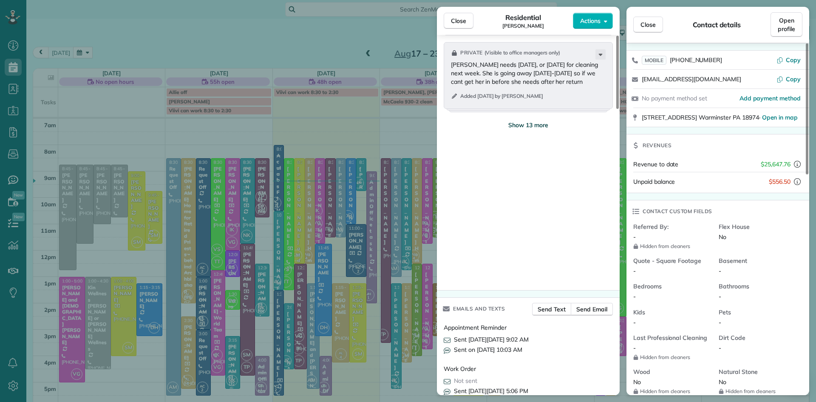
click at [538, 129] on span "Show 13 more" at bounding box center [528, 125] width 40 height 8
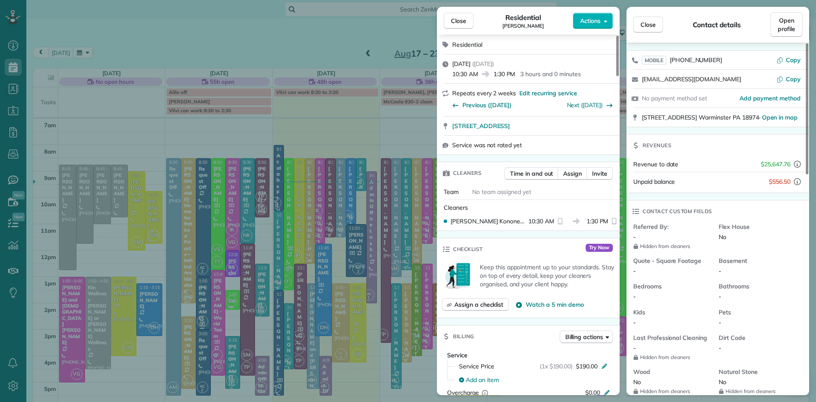
scroll to position [156, 0]
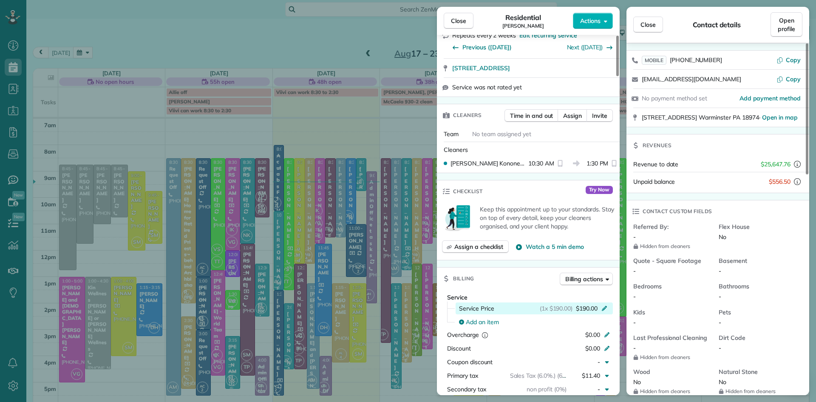
click at [603, 311] on icon at bounding box center [604, 307] width 7 height 7
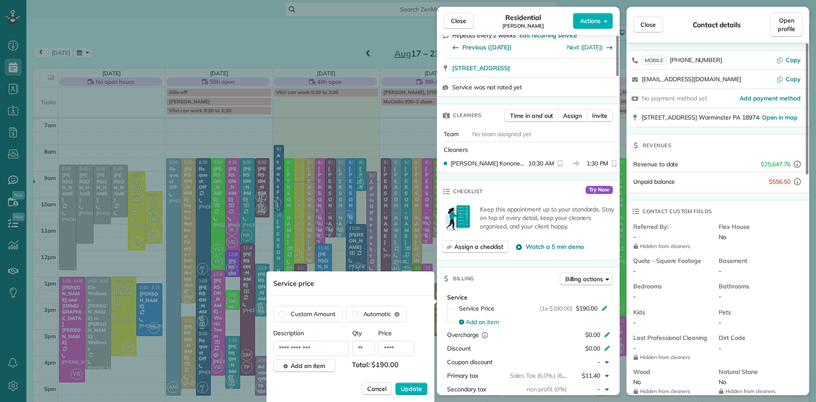
click at [406, 347] on input "****" at bounding box center [396, 347] width 36 height 15
type input "**"
type input "******"
click at [395, 382] on button "Update" at bounding box center [411, 388] width 32 height 13
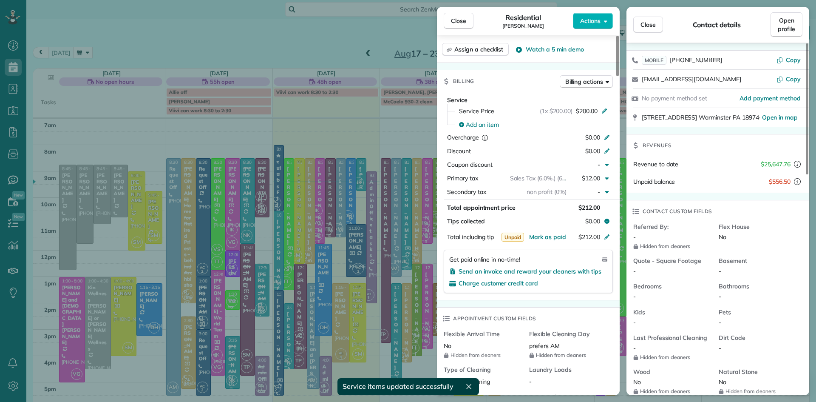
scroll to position [467, 0]
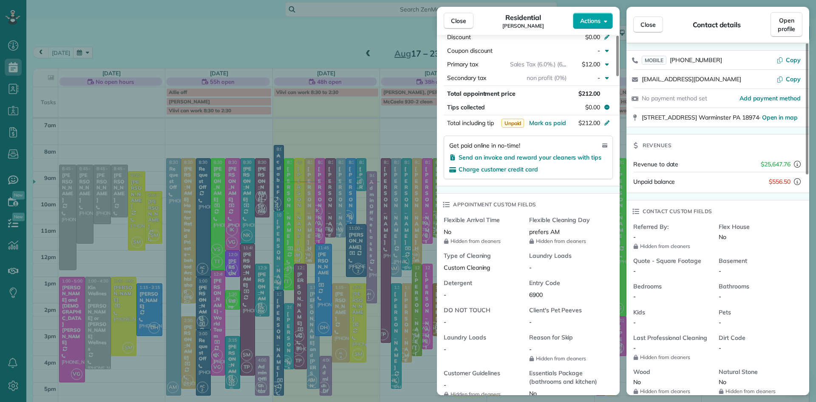
click at [583, 24] on span "Actions" at bounding box center [590, 21] width 20 height 8
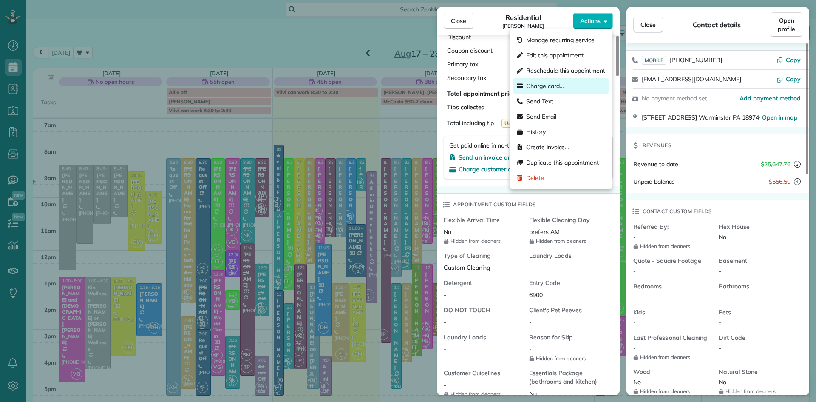
click at [547, 86] on span "Charge card…" at bounding box center [545, 86] width 38 height 8
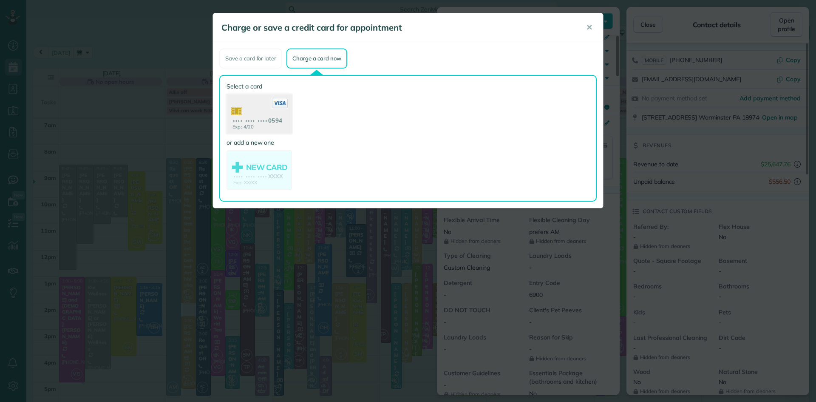
click at [274, 105] on icon at bounding box center [280, 103] width 17 height 11
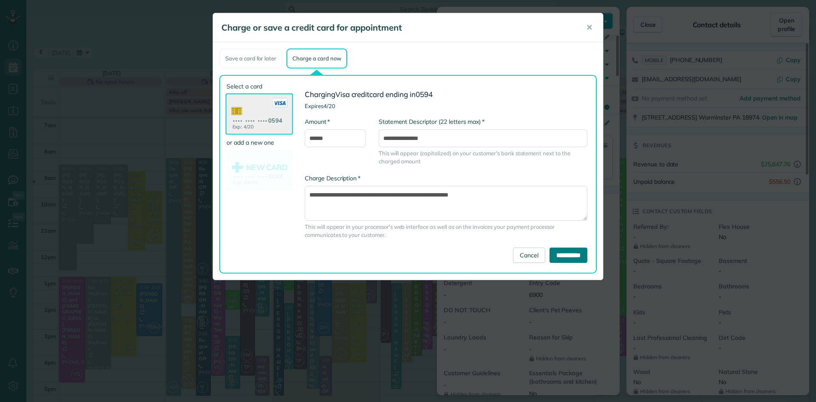
click at [564, 254] on input "**********" at bounding box center [569, 254] width 38 height 15
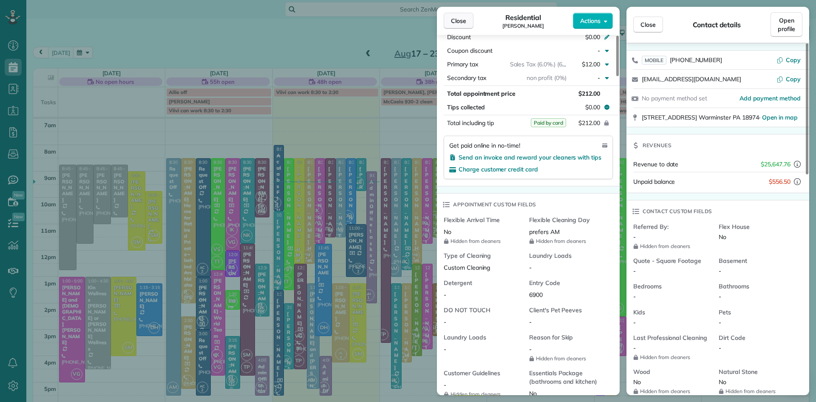
click at [460, 17] on span "Close" at bounding box center [458, 21] width 15 height 8
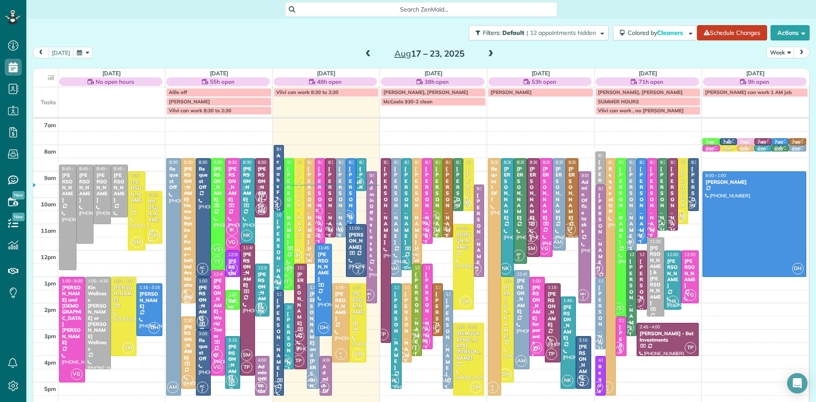
click at [368, 52] on span at bounding box center [367, 54] width 9 height 8
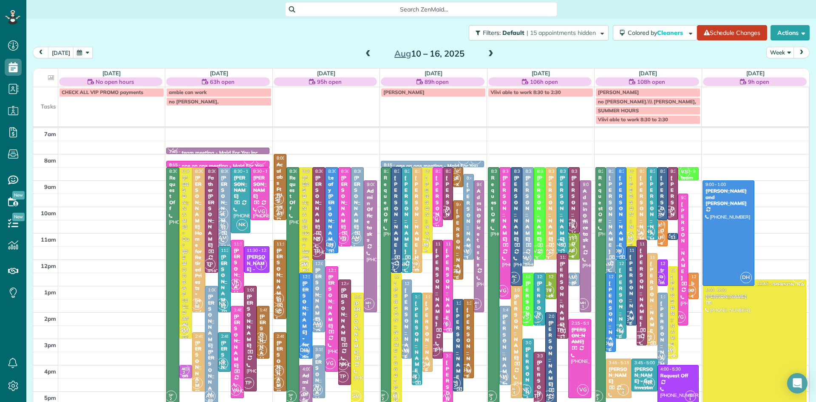
click at [368, 52] on span at bounding box center [367, 54] width 9 height 8
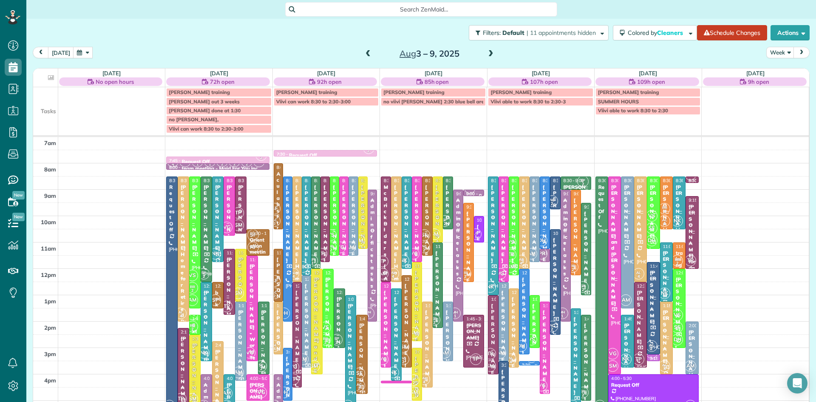
click at [368, 52] on span at bounding box center [367, 54] width 9 height 8
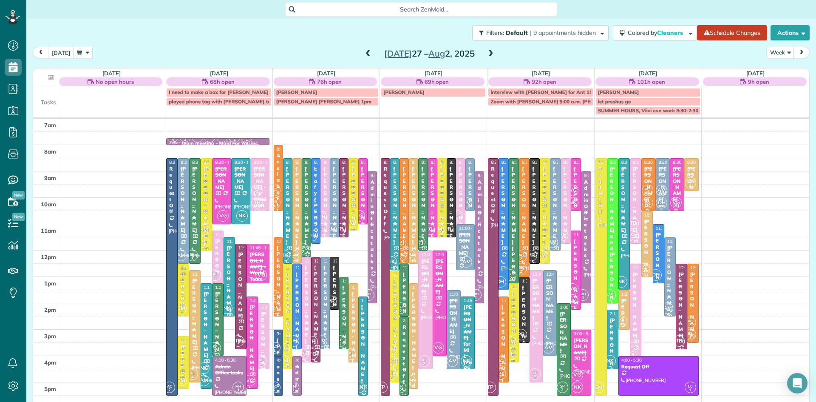
click at [368, 52] on span at bounding box center [367, 54] width 9 height 8
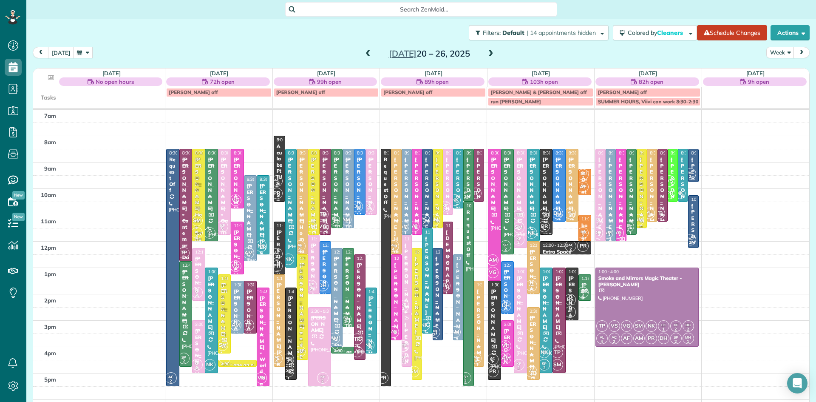
click at [368, 52] on span at bounding box center [367, 54] width 9 height 8
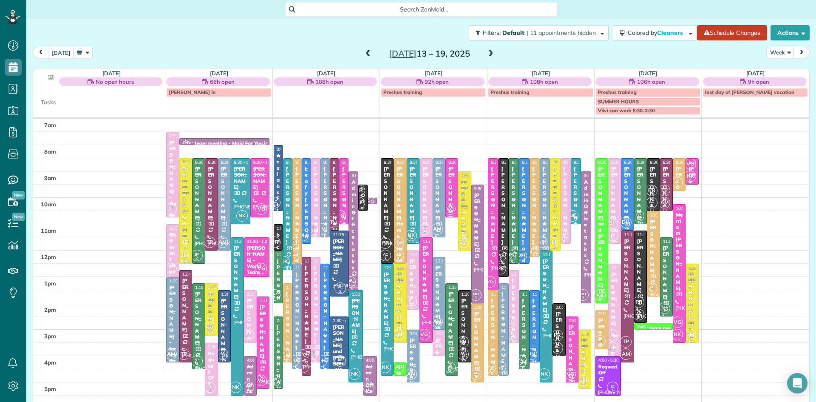
click at [368, 52] on span at bounding box center [367, 54] width 9 height 8
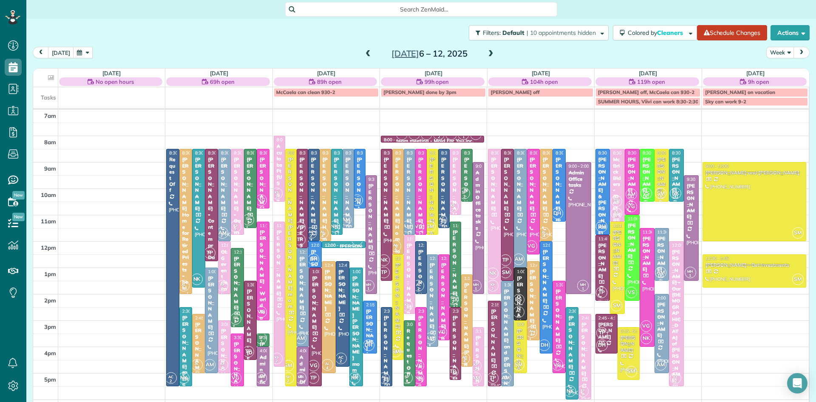
click at [367, 54] on span at bounding box center [367, 54] width 9 height 8
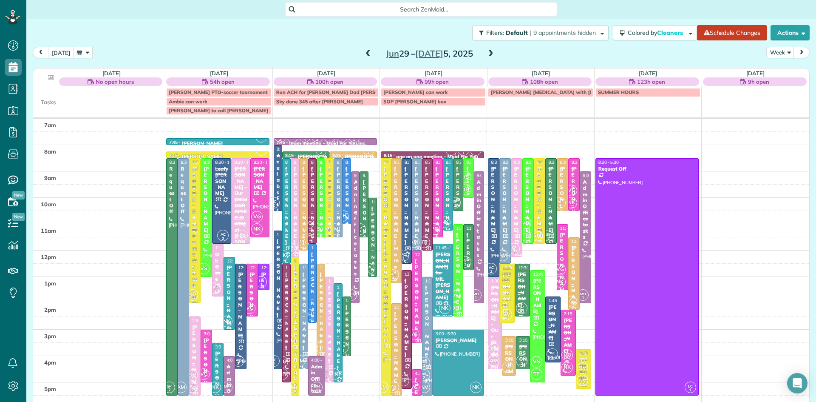
click at [365, 49] on span at bounding box center [367, 54] width 9 height 13
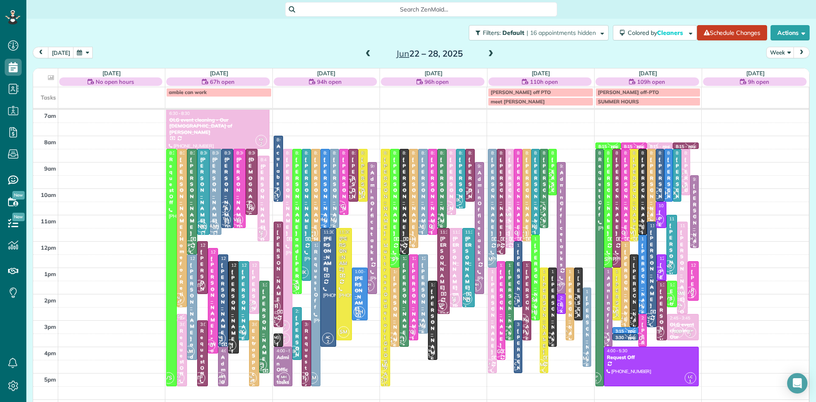
click at [367, 50] on span at bounding box center [367, 54] width 9 height 8
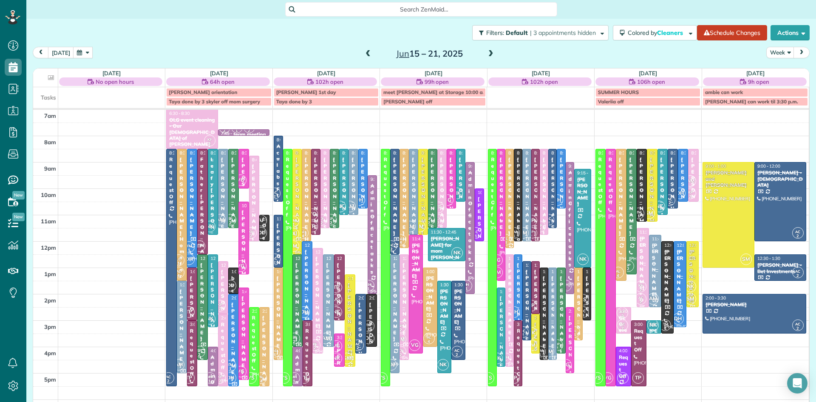
click at [367, 50] on span at bounding box center [367, 54] width 9 height 8
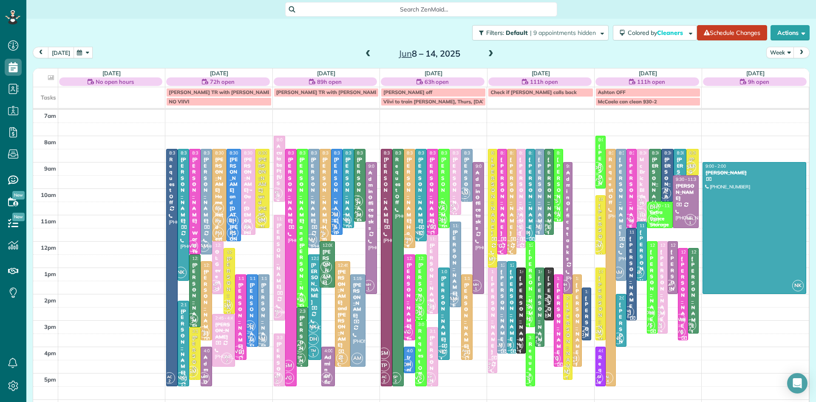
click at [60, 51] on button "today" at bounding box center [61, 52] width 26 height 11
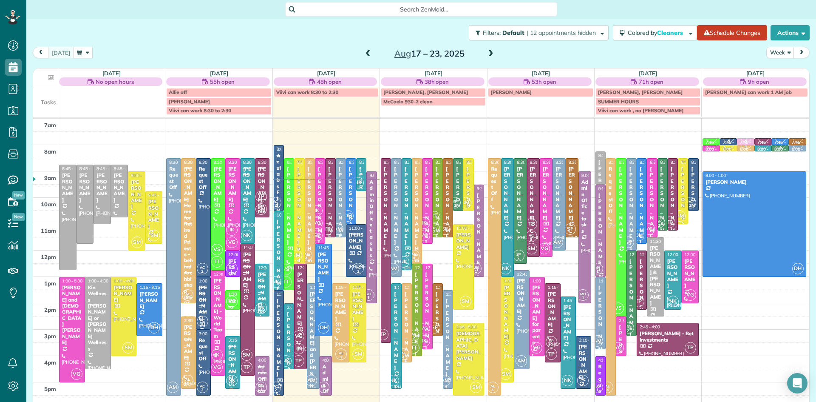
click at [340, 224] on span "AM" at bounding box center [337, 228] width 11 height 11
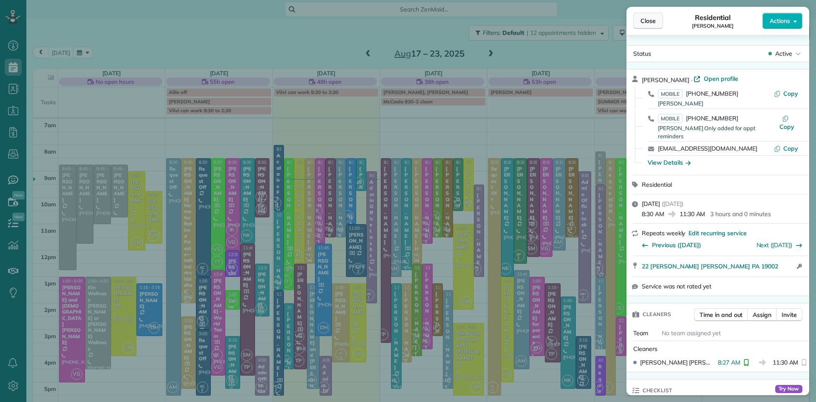
click at [643, 15] on button "Close" at bounding box center [648, 21] width 30 height 16
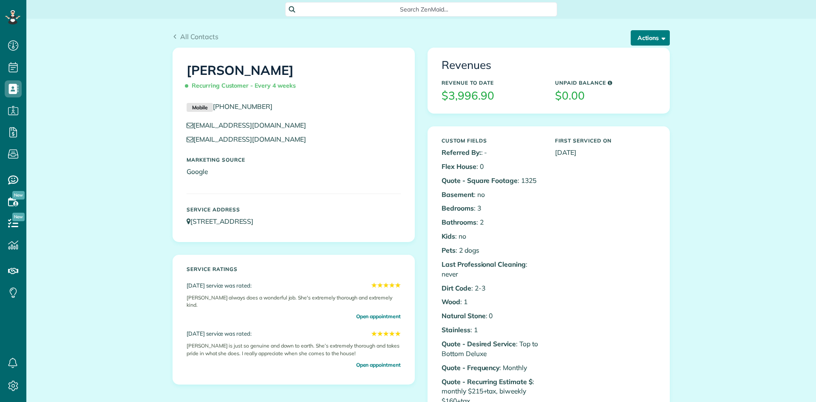
click at [634, 39] on button "Actions" at bounding box center [650, 37] width 39 height 15
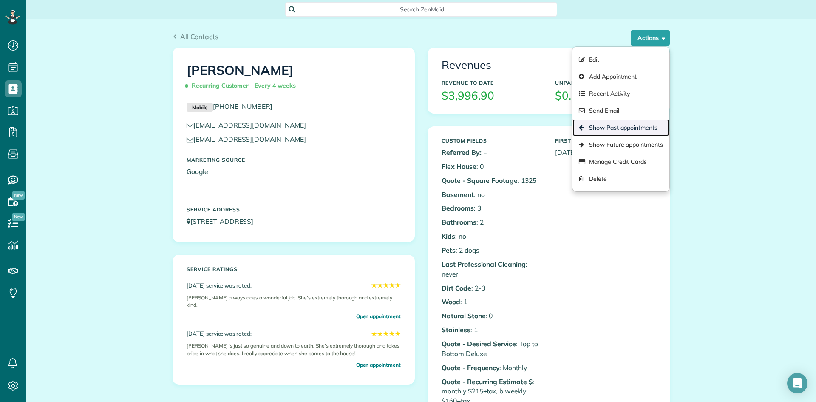
click at [643, 128] on link "Show Past appointments" at bounding box center [620, 127] width 97 height 17
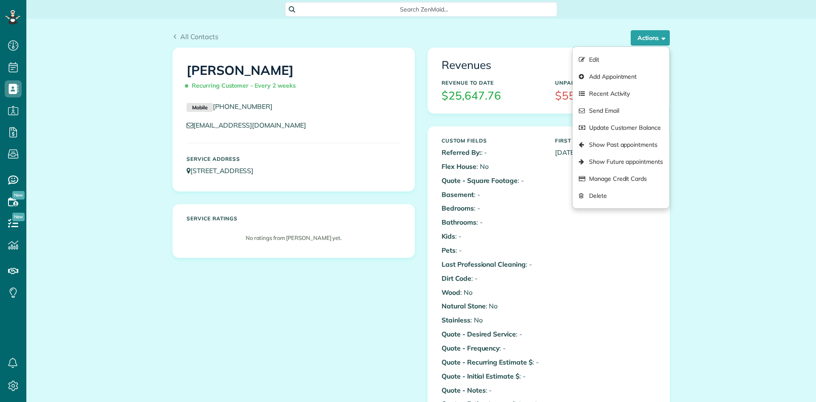
click at [623, 145] on link "Show Past appointments" at bounding box center [620, 144] width 97 height 17
